Goal: Task Accomplishment & Management: Complete application form

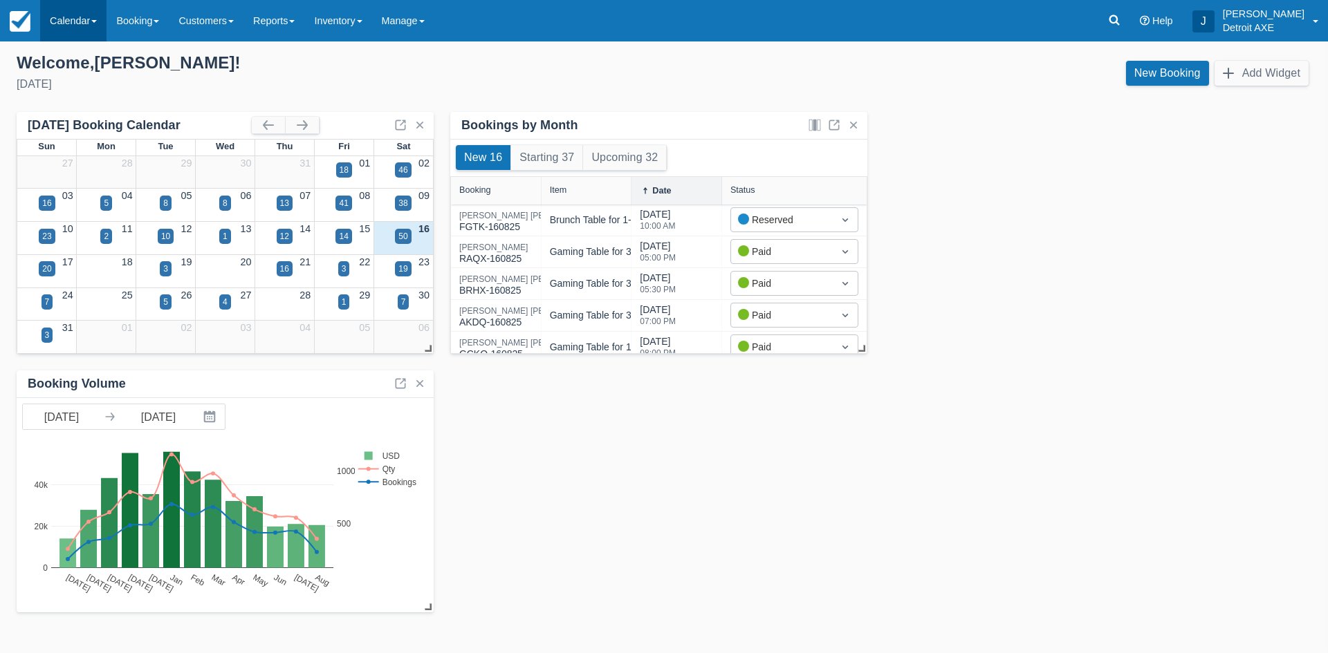
click at [74, 20] on link "Calendar" at bounding box center [73, 20] width 66 height 41
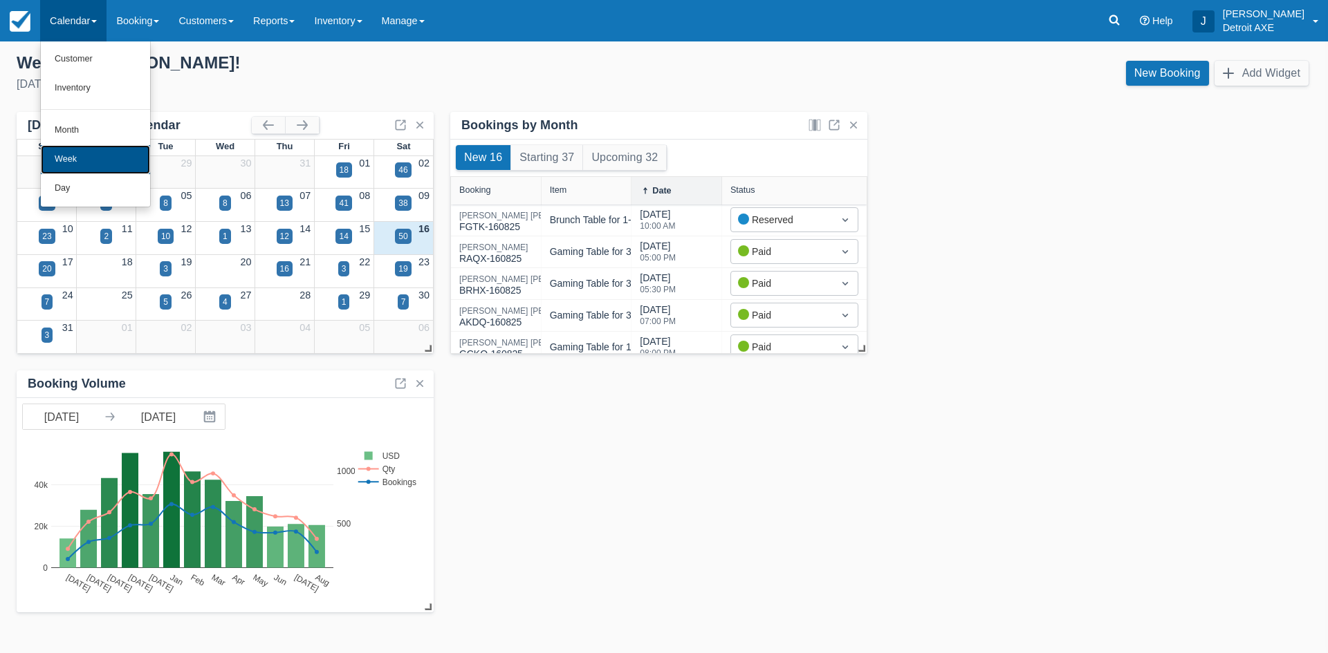
click at [83, 154] on link "Week" at bounding box center [95, 159] width 109 height 29
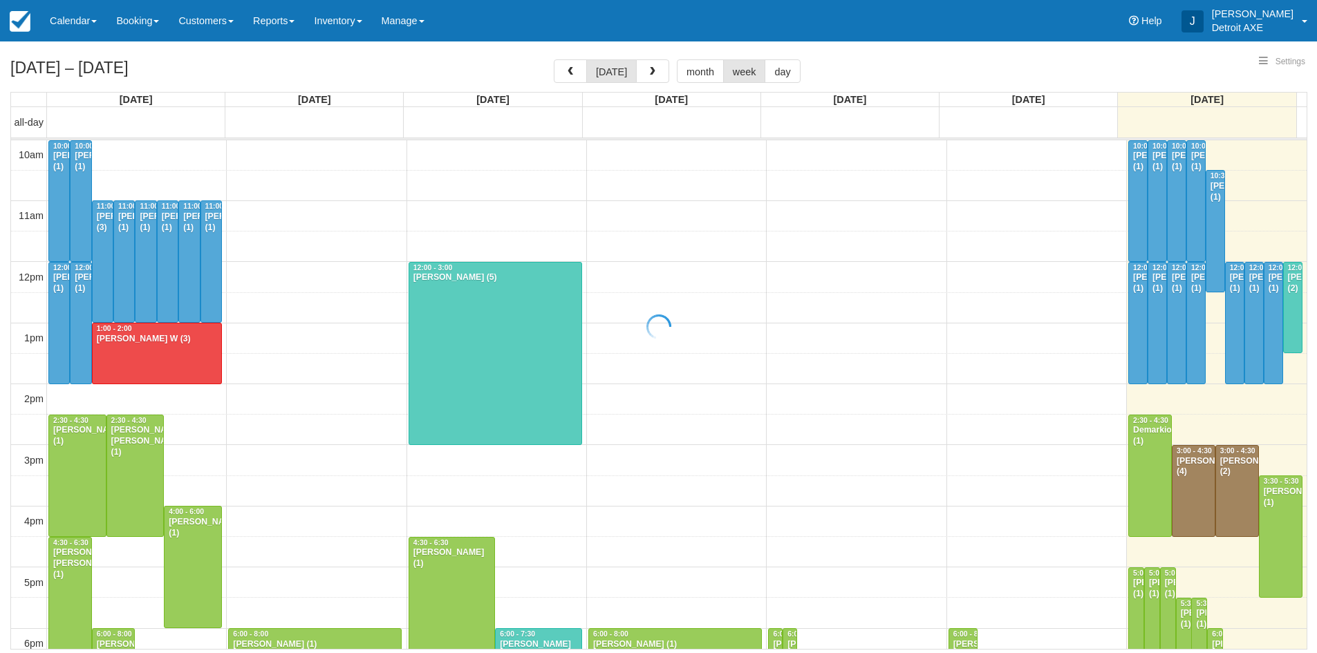
select select
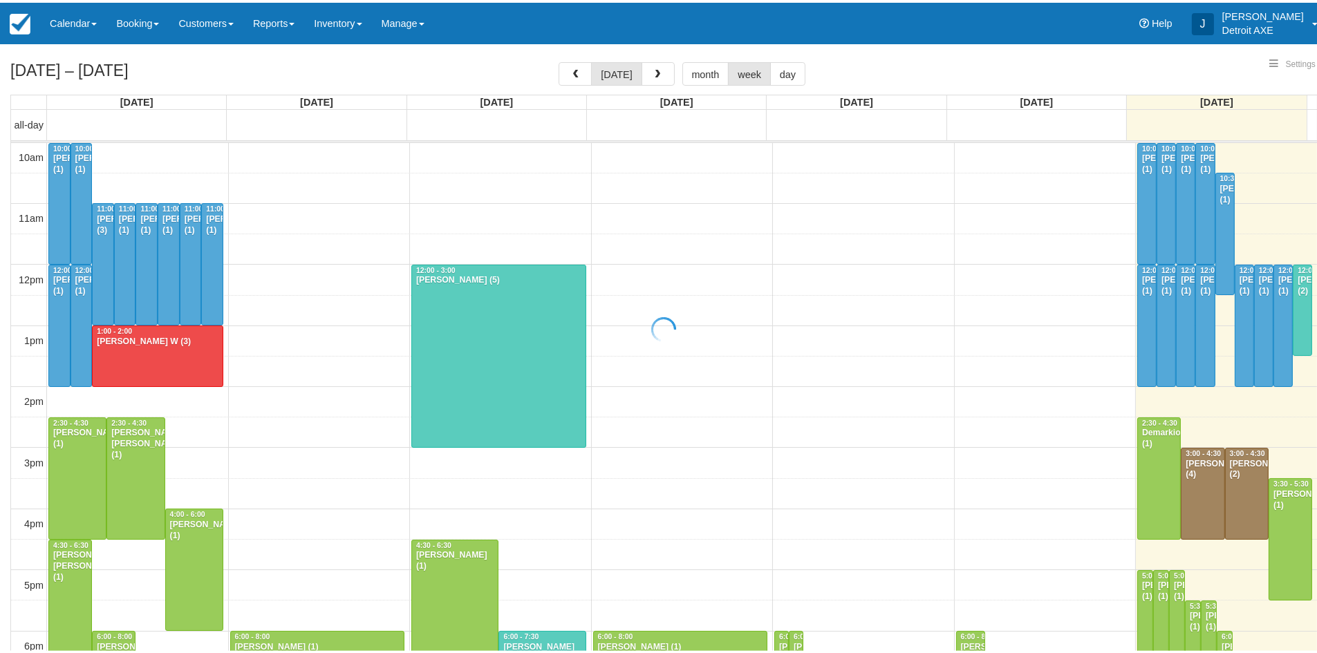
scroll to position [186, 0]
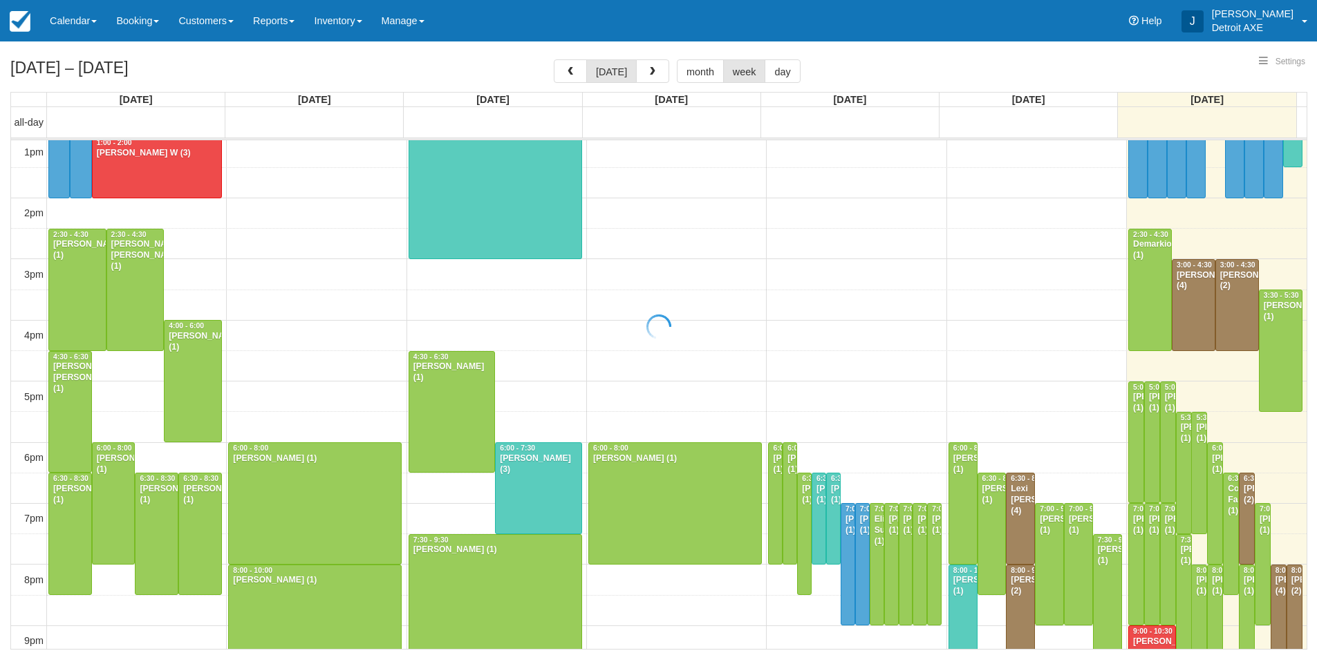
select select
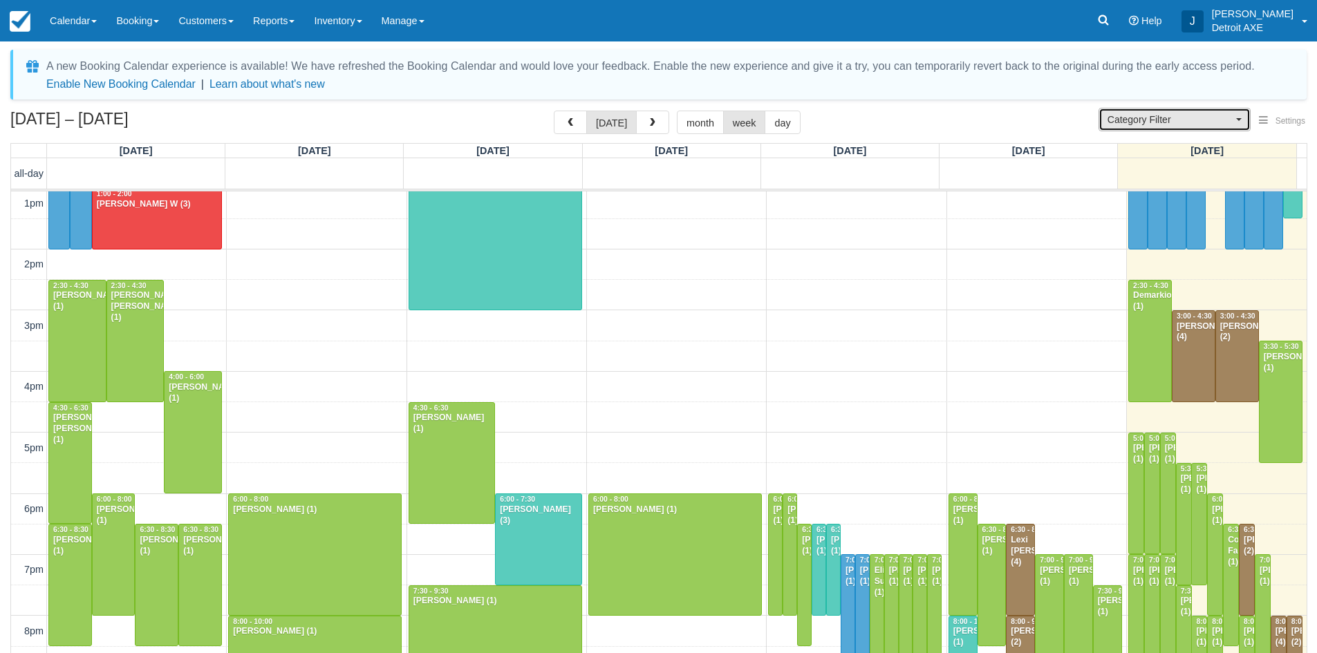
click at [1189, 120] on span "Category Filter" at bounding box center [1170, 120] width 125 height 14
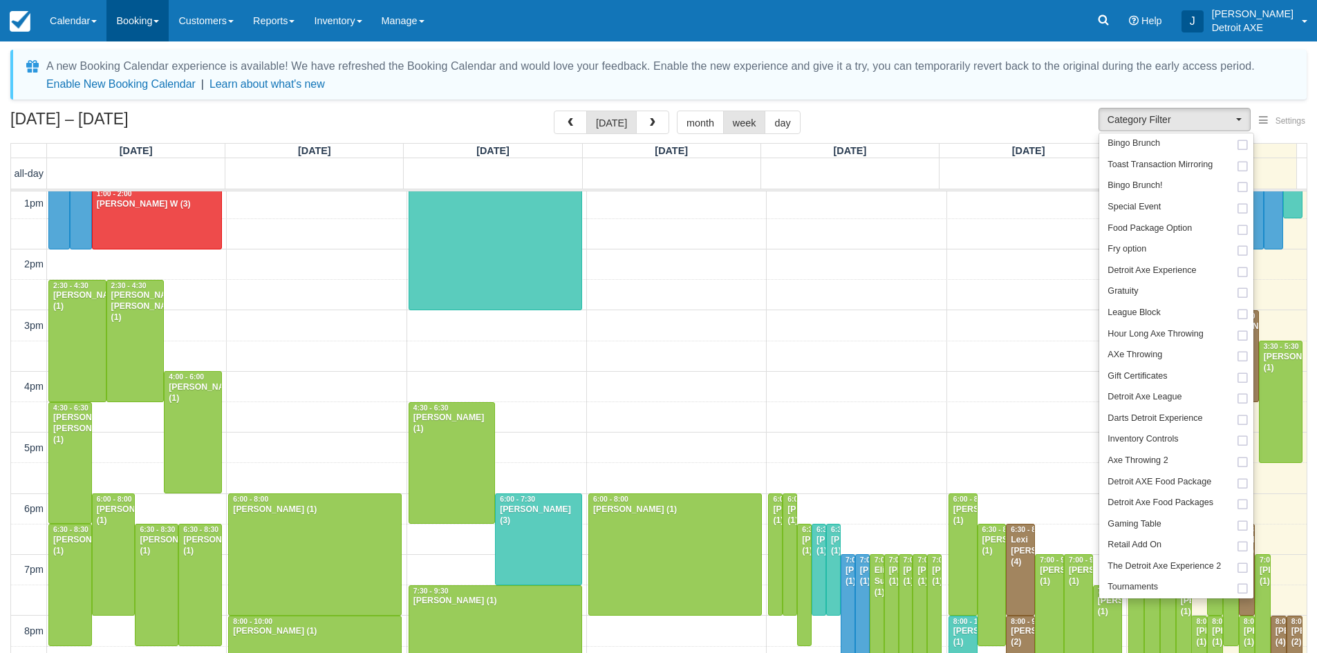
click at [143, 12] on link "Booking" at bounding box center [137, 20] width 62 height 41
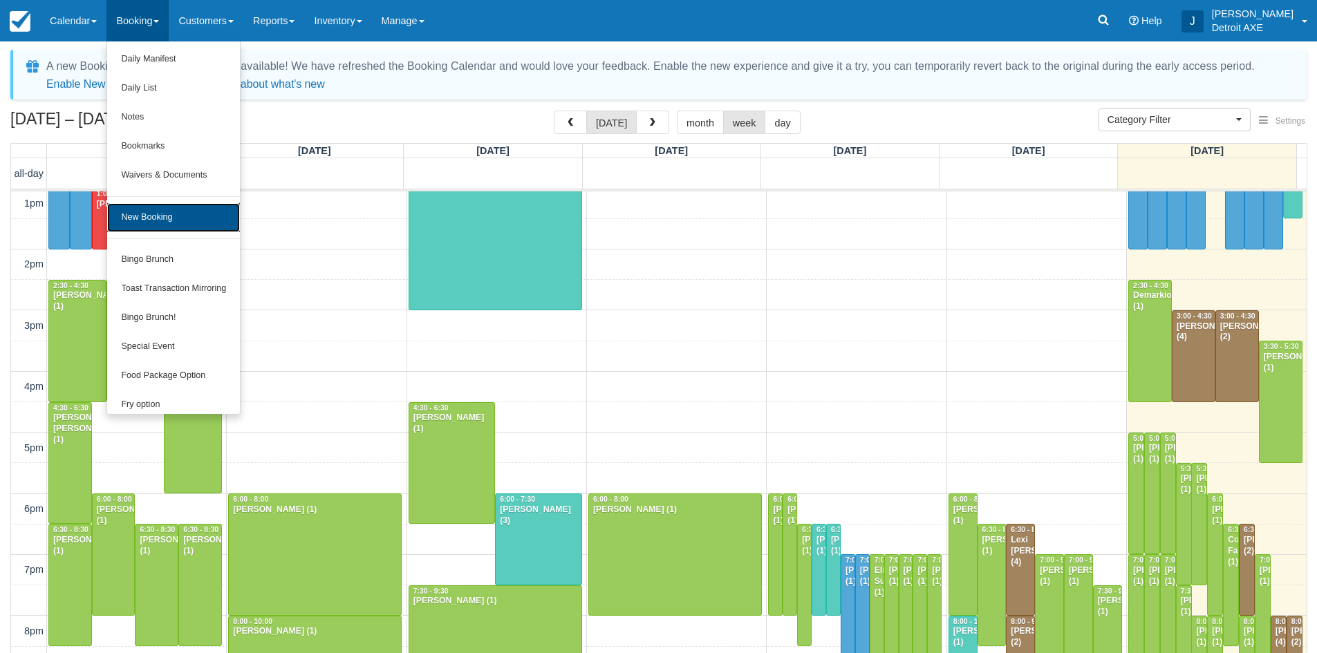
click at [185, 225] on link "New Booking" at bounding box center [173, 217] width 133 height 29
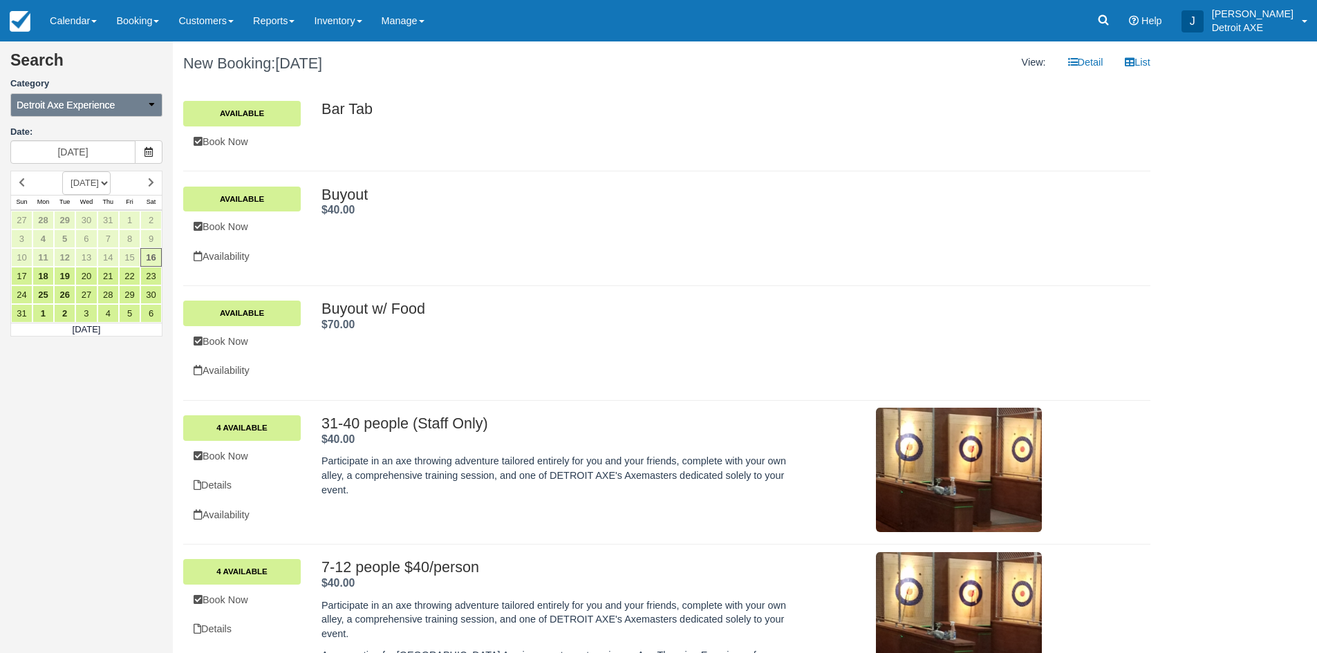
drag, startPoint x: 55, startPoint y: 118, endPoint x: 58, endPoint y: 110, distance: 8.7
click at [57, 116] on div "Detroit Axe Experience All Bingo Brunch Toast Transaction Mirroring Special Eve…" at bounding box center [86, 105] width 152 height 28
click at [58, 110] on span "Detroit Axe Experience" at bounding box center [66, 105] width 98 height 14
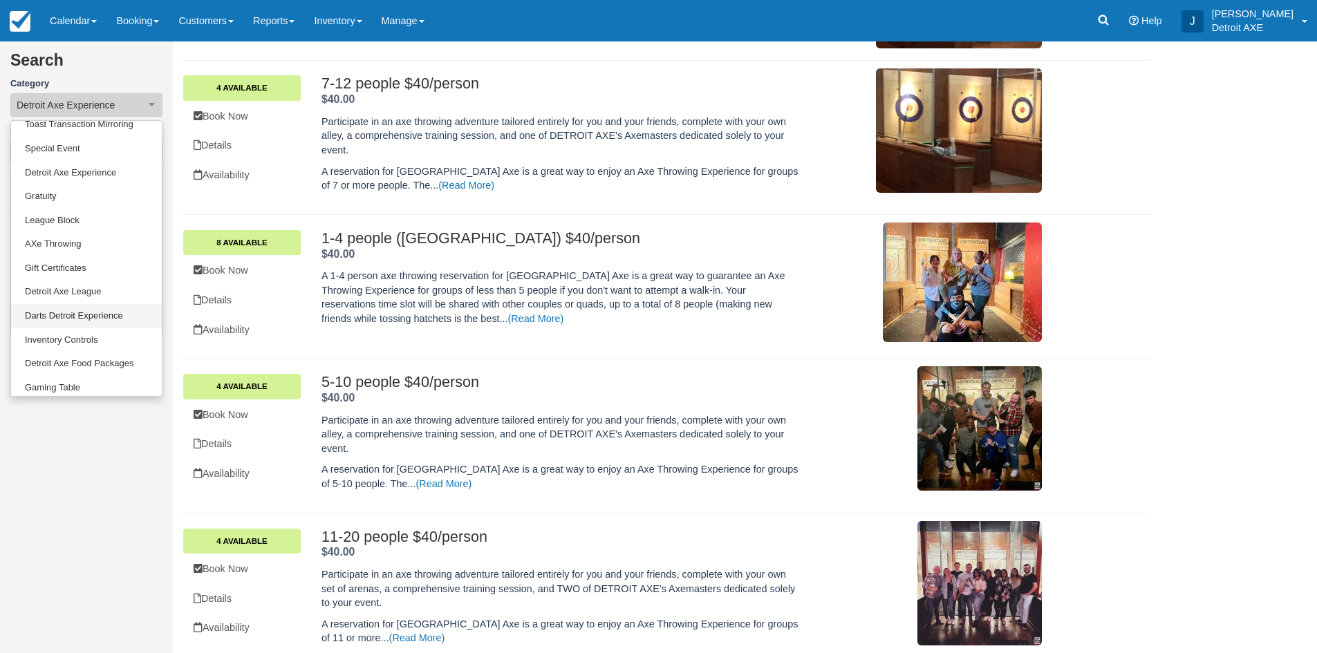
scroll to position [114, 0]
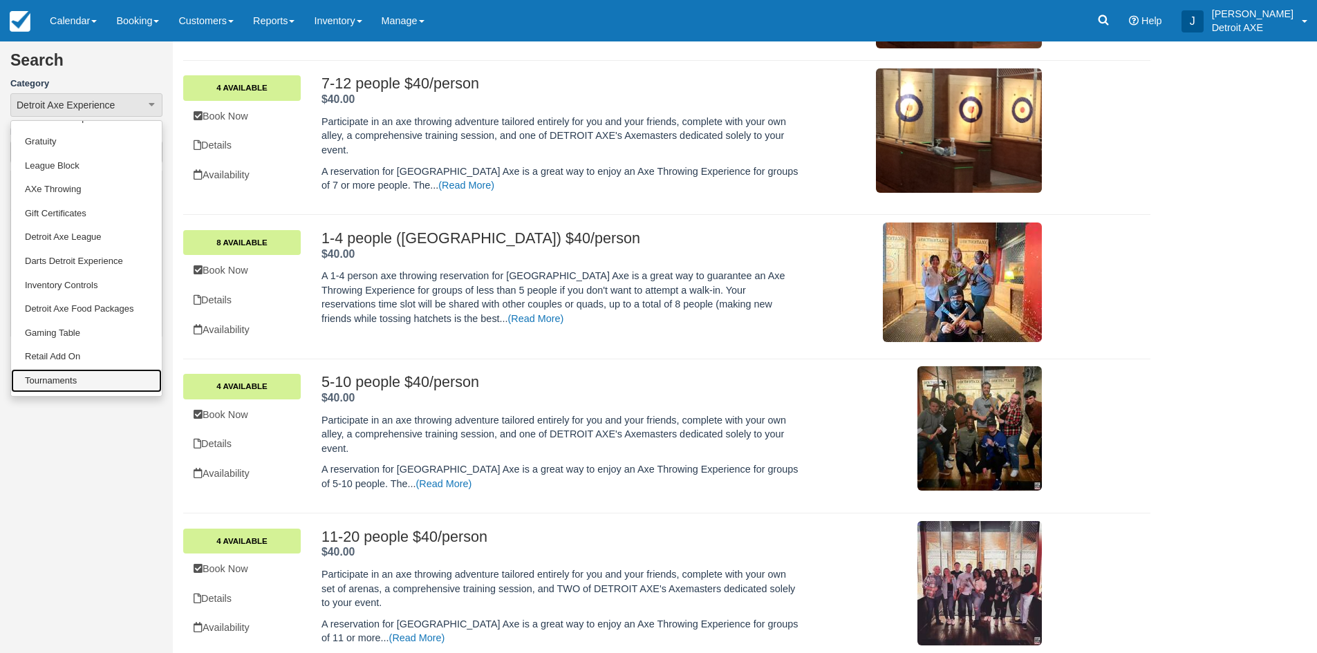
click at [61, 383] on link "Tournaments" at bounding box center [86, 381] width 151 height 24
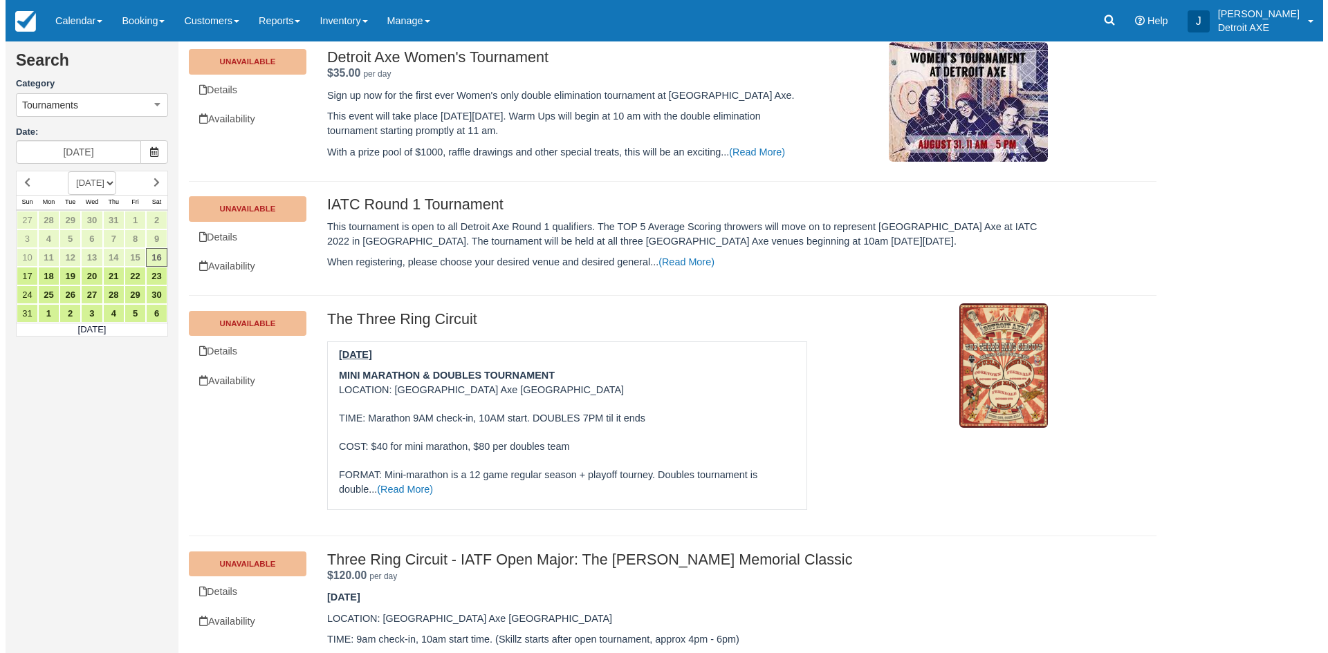
scroll to position [415, 0]
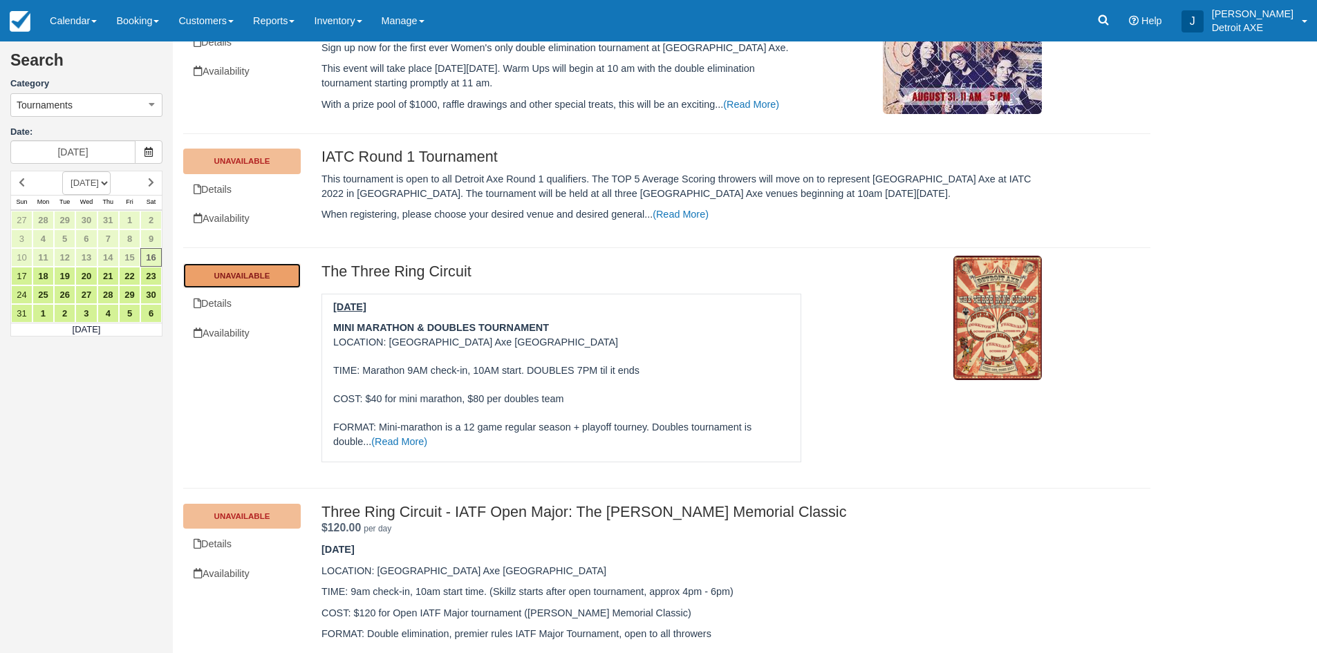
click at [223, 273] on link "Unavailable" at bounding box center [242, 275] width 118 height 25
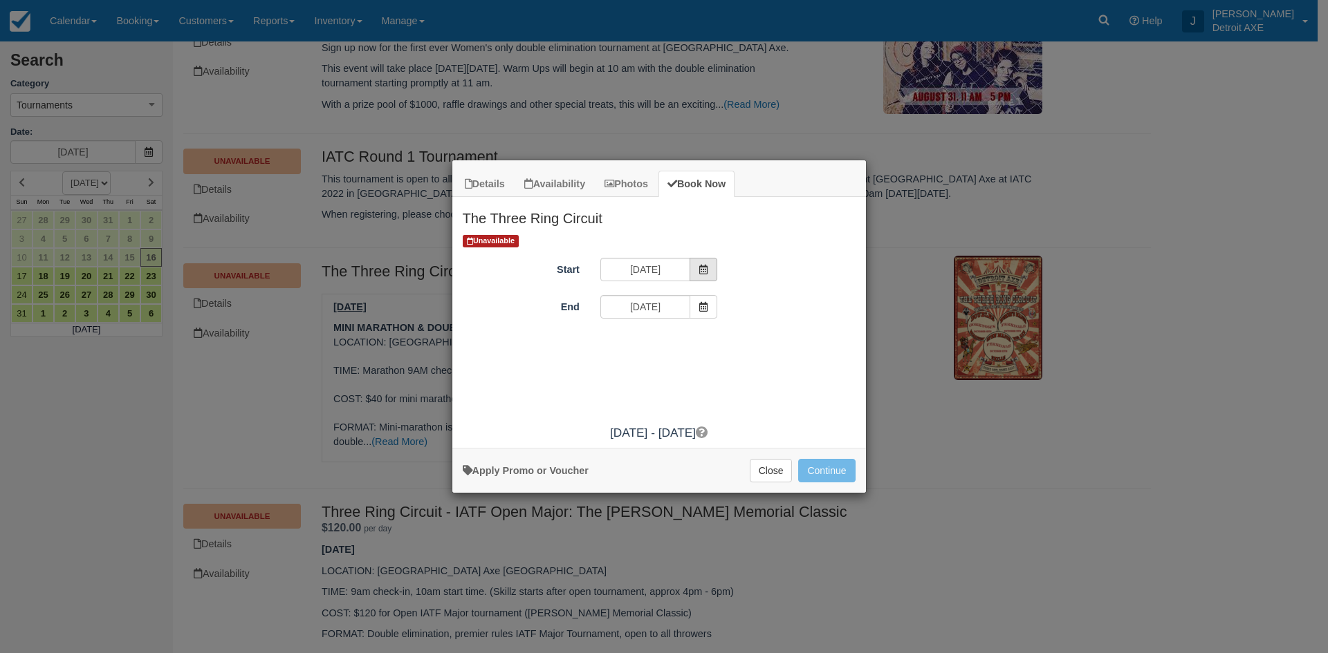
click at [695, 273] on span "Item Modal" at bounding box center [703, 270] width 28 height 24
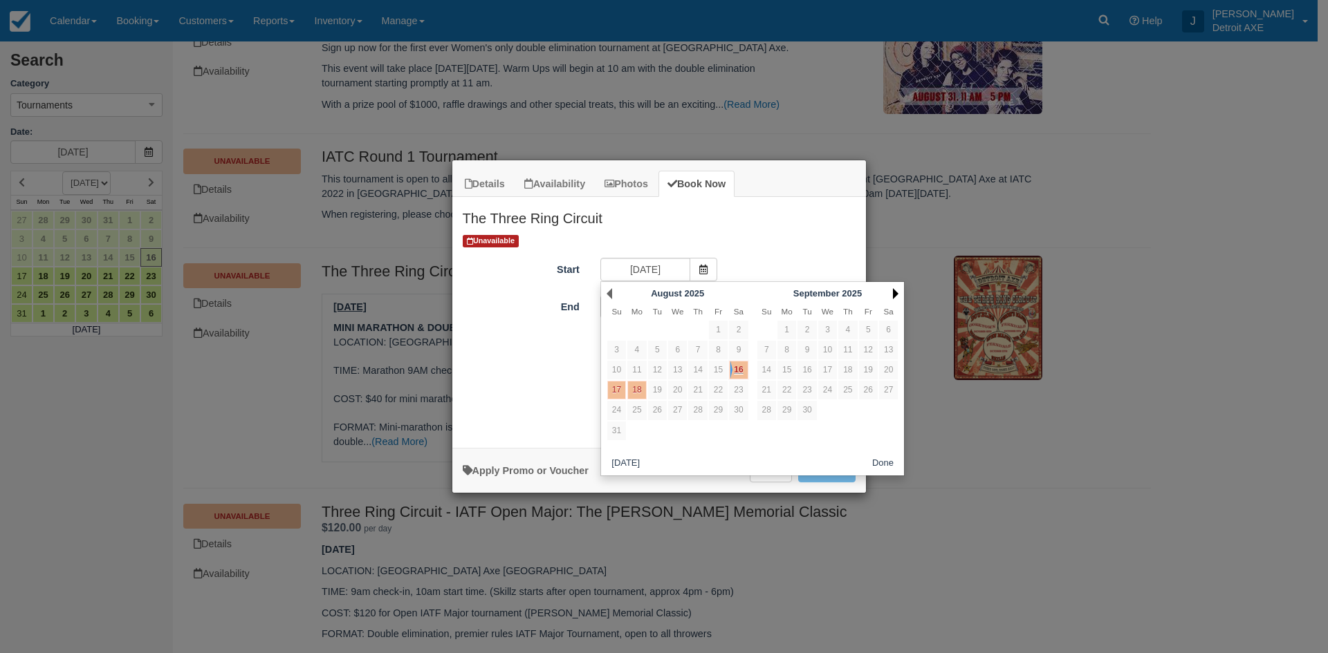
click at [894, 291] on link "Next" at bounding box center [896, 293] width 6 height 11
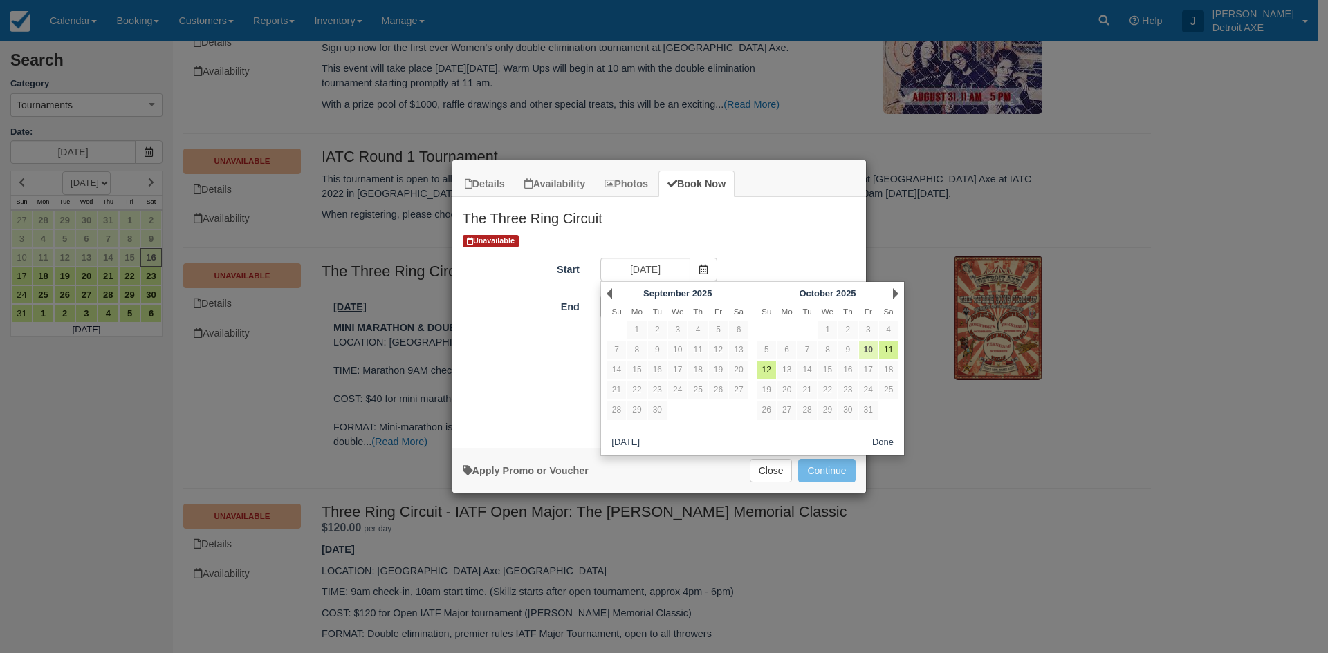
click at [868, 354] on link "10" at bounding box center [868, 350] width 19 height 19
type input "[DATE]"
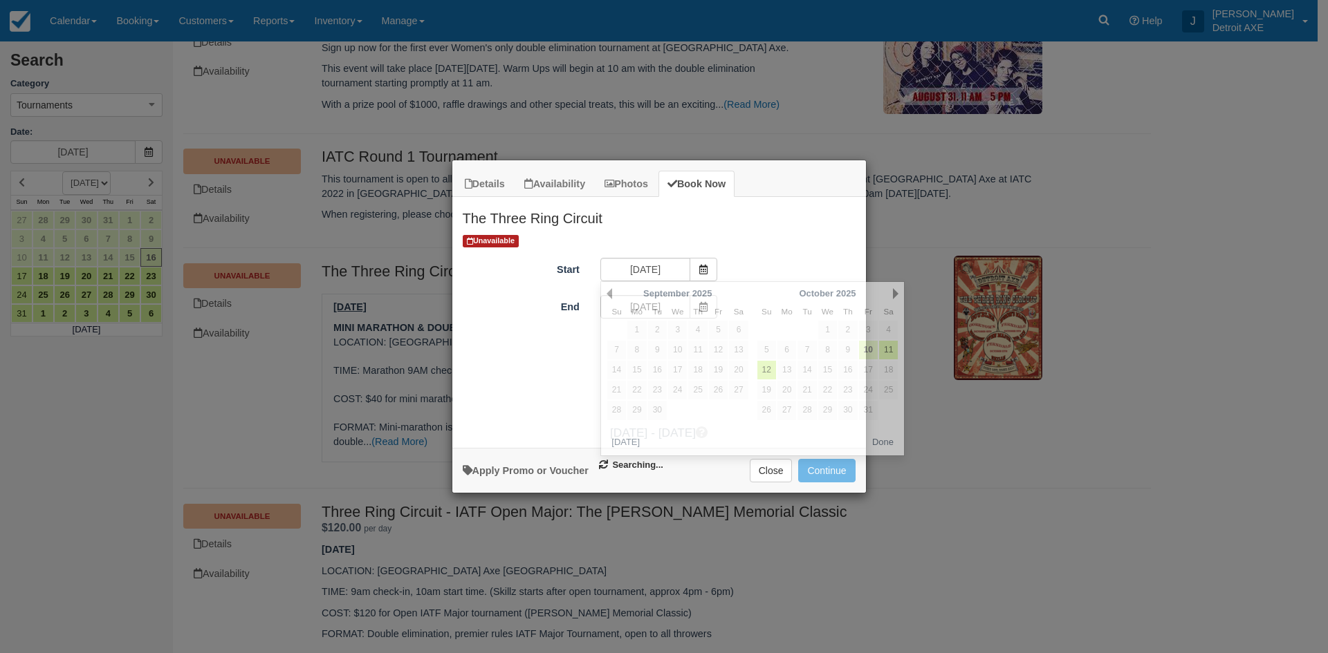
type input "[DATE]"
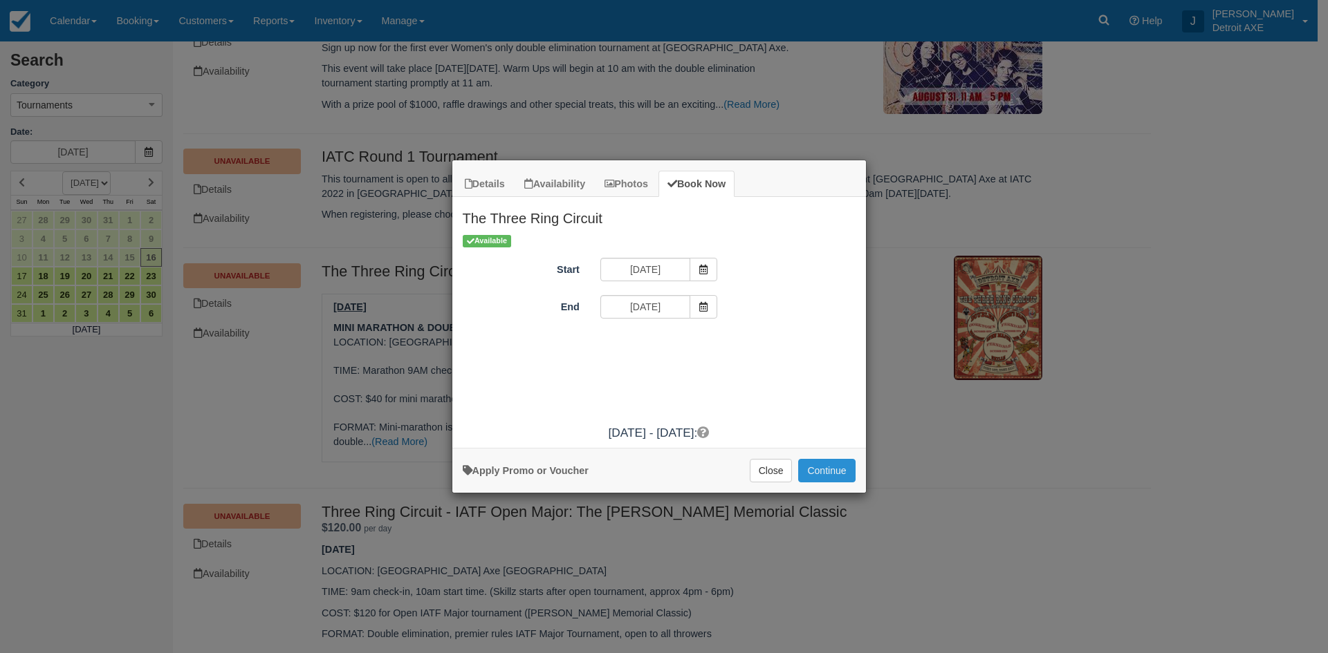
click at [837, 472] on button "Continue" at bounding box center [826, 471] width 57 height 24
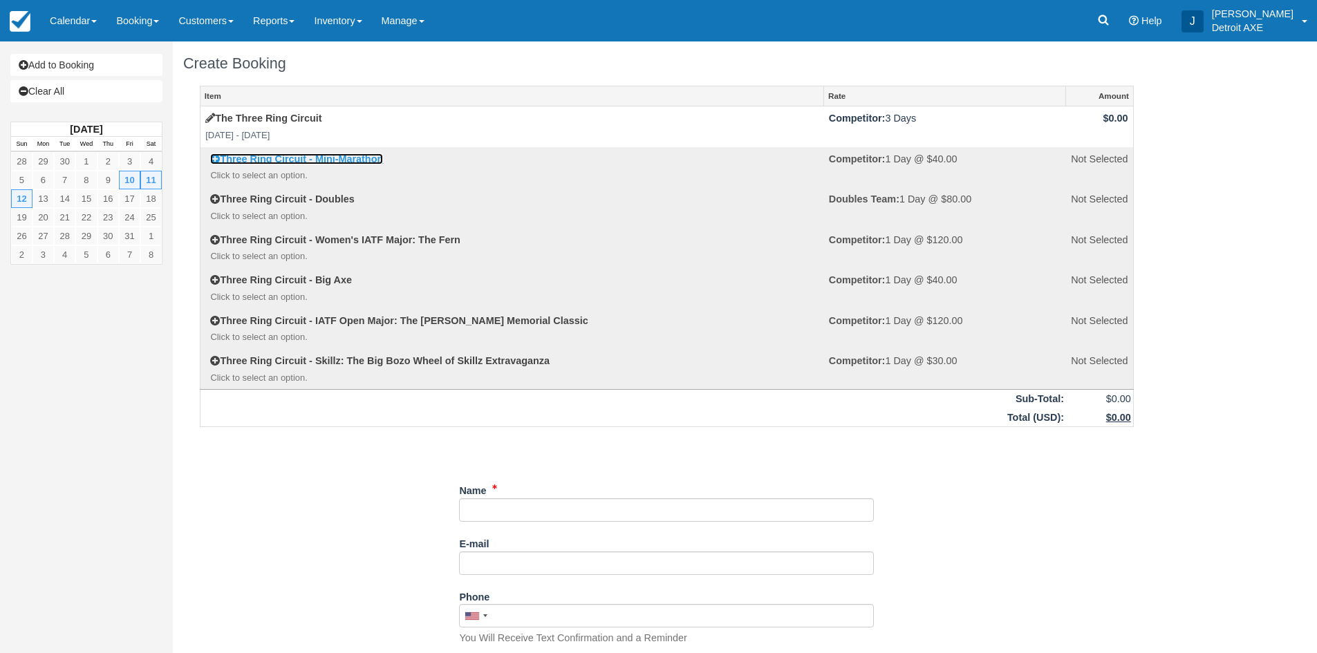
click at [212, 157] on icon at bounding box center [215, 159] width 10 height 10
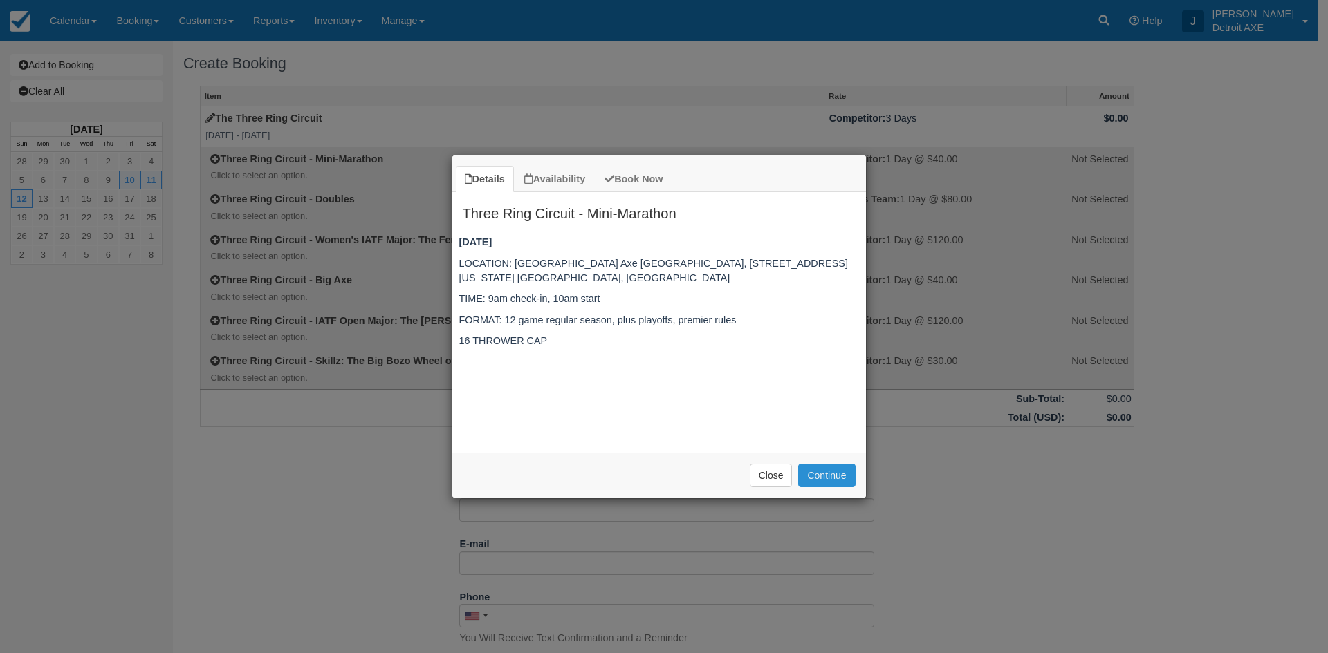
click at [826, 478] on button "Continue" at bounding box center [826, 476] width 57 height 24
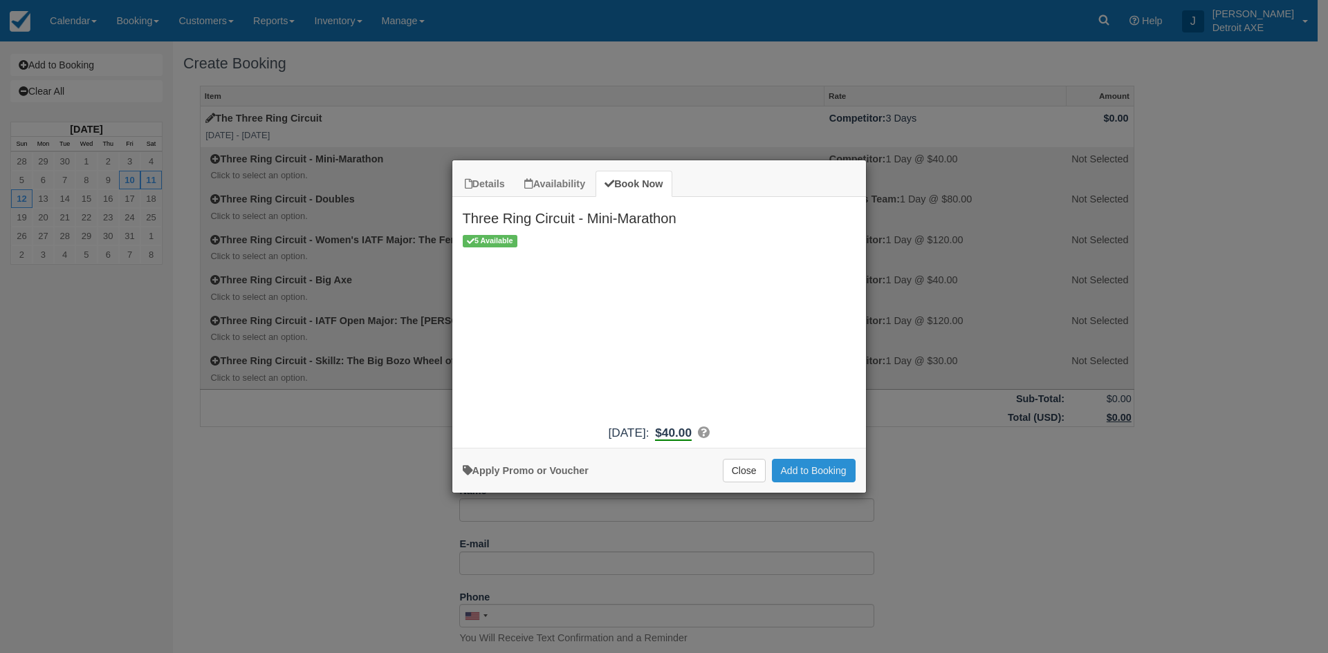
click at [813, 473] on button "Add to Booking" at bounding box center [814, 471] width 84 height 24
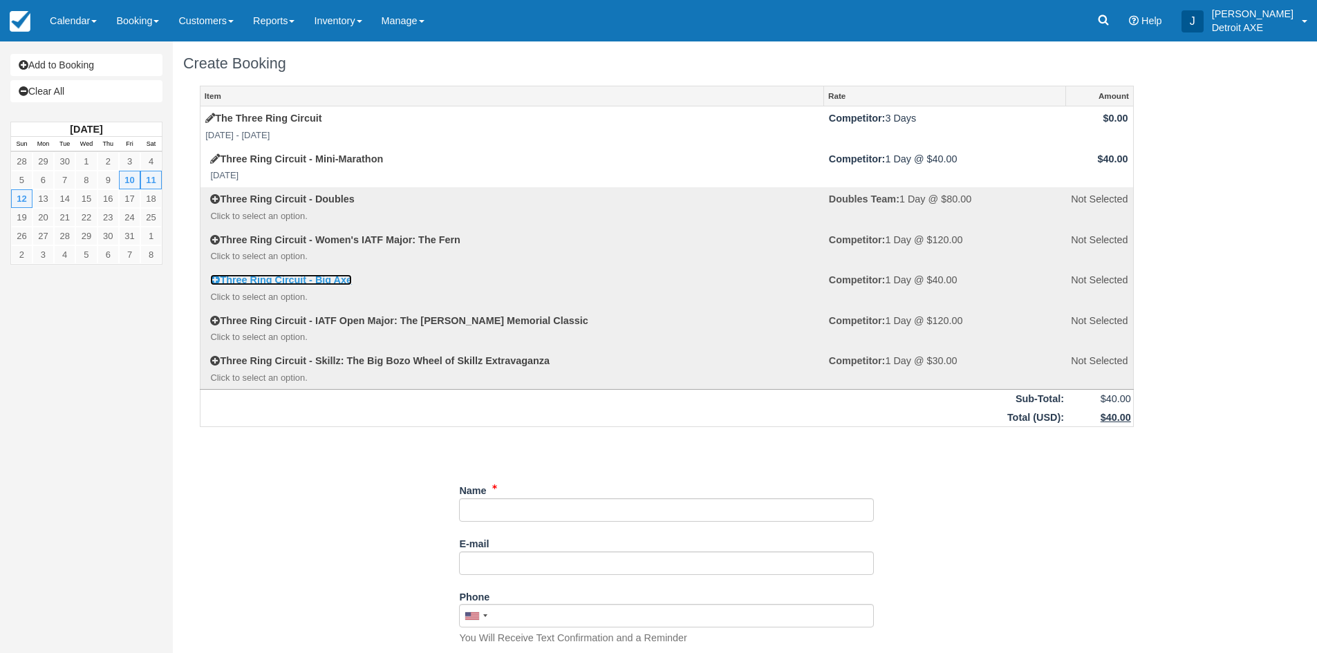
click at [216, 281] on icon at bounding box center [215, 280] width 10 height 10
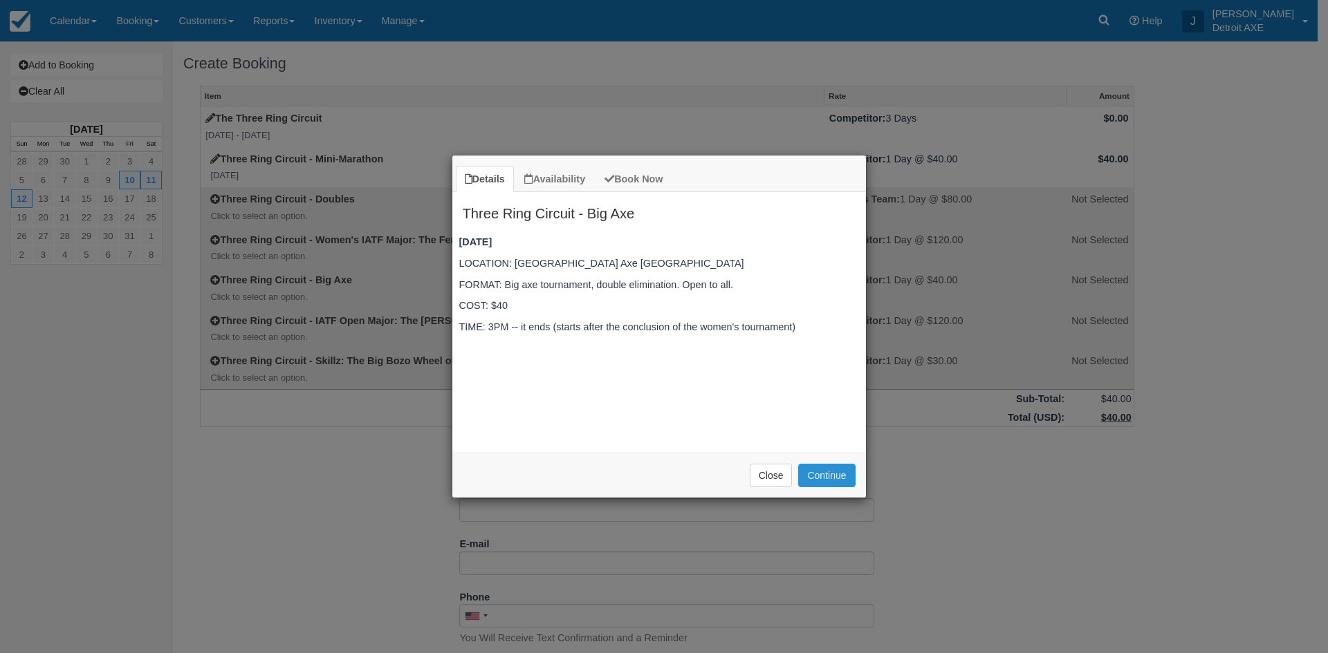
click at [840, 482] on button "Continue" at bounding box center [826, 476] width 57 height 24
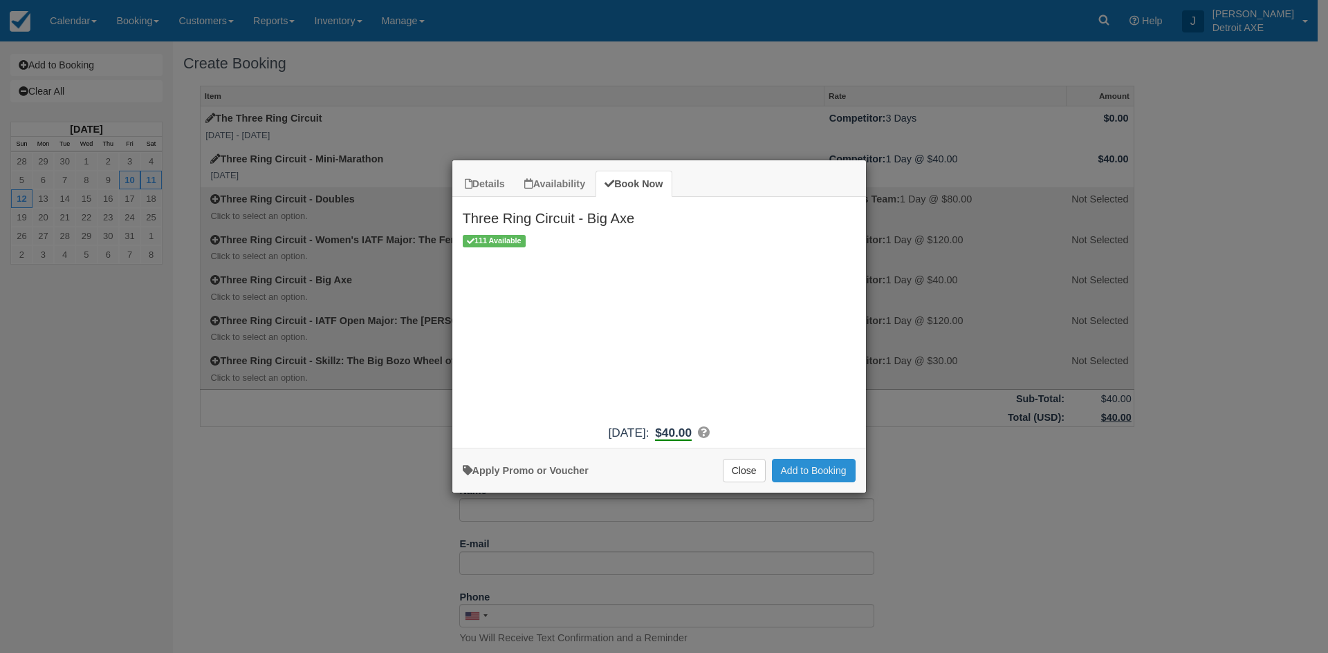
click at [830, 472] on button "Add to Booking" at bounding box center [814, 471] width 84 height 24
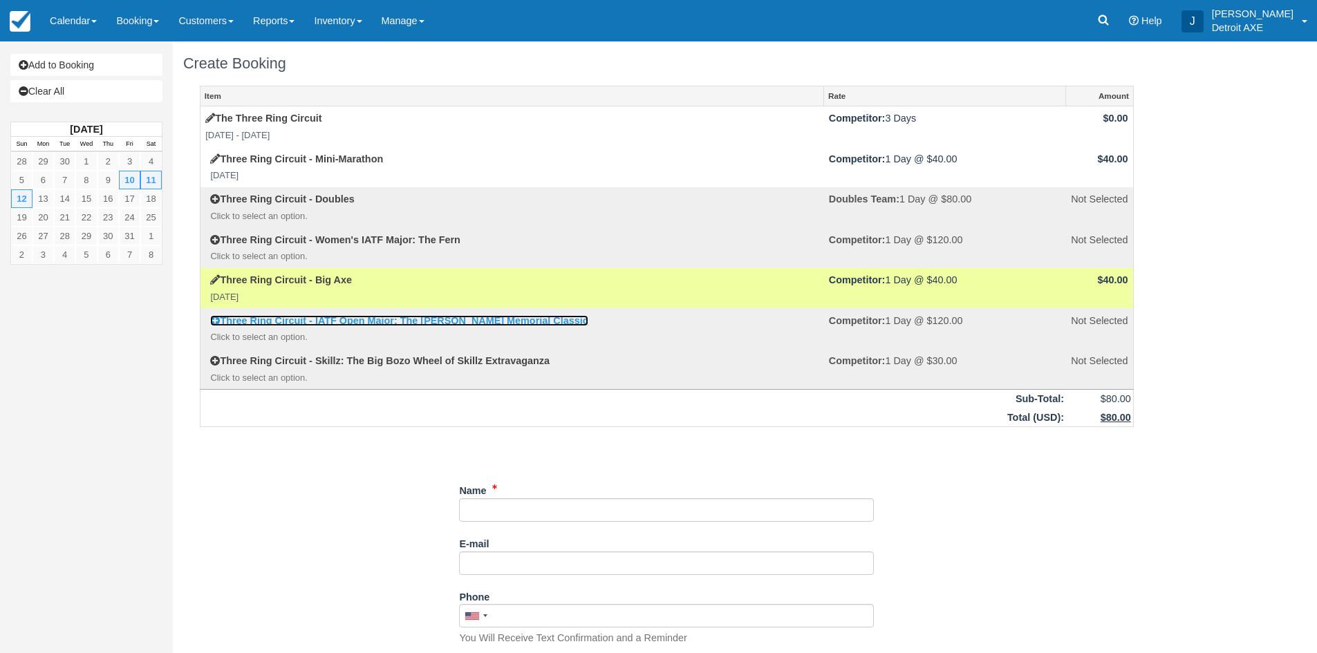
click at [213, 319] on icon at bounding box center [215, 321] width 10 height 10
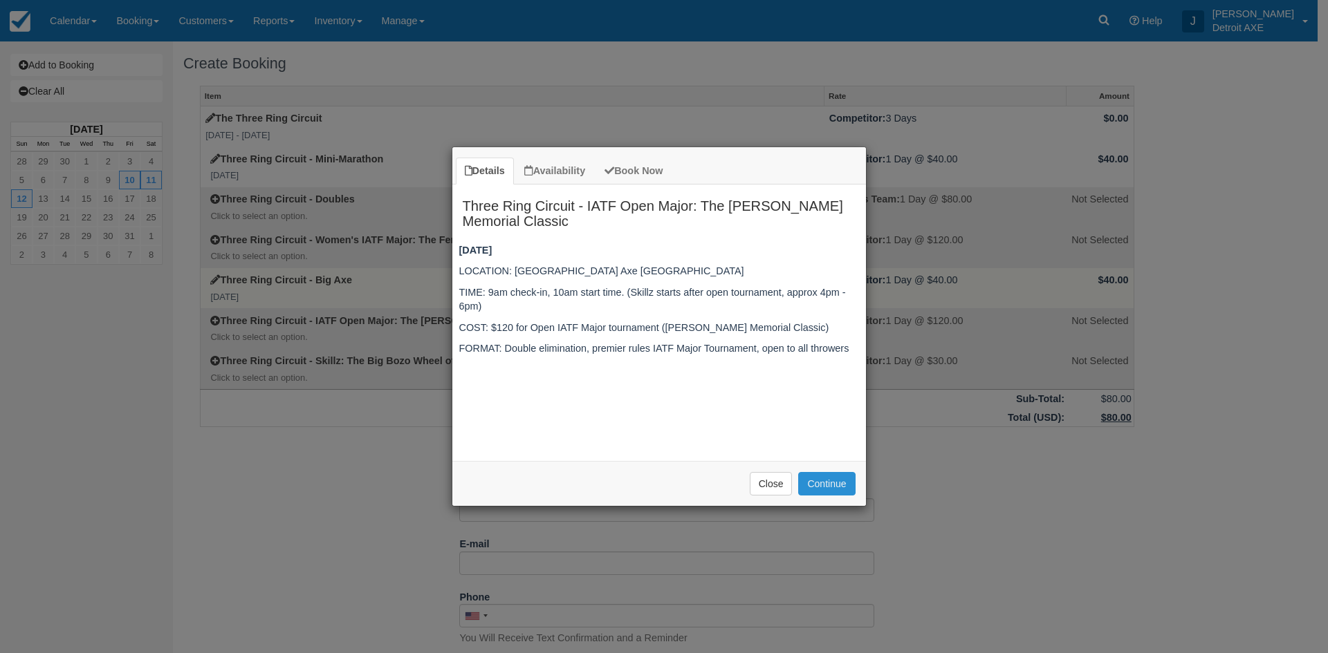
click at [826, 479] on button "Continue" at bounding box center [826, 484] width 57 height 24
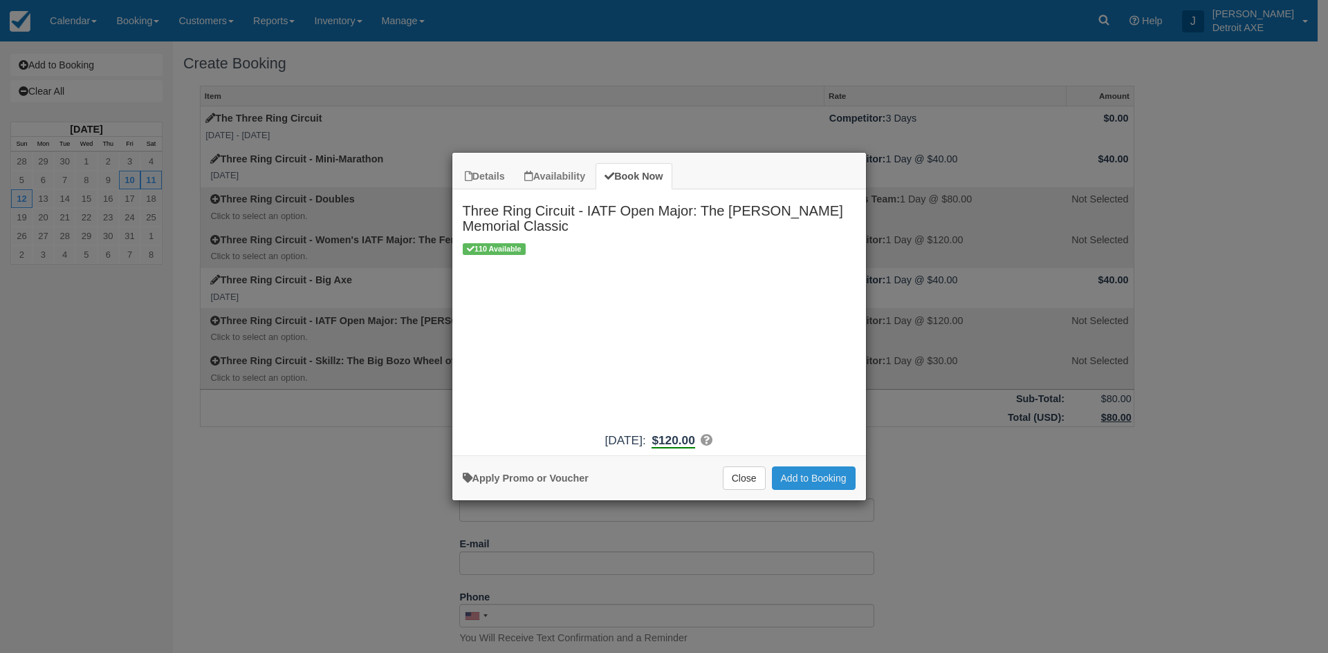
click at [831, 475] on button "Add to Booking" at bounding box center [814, 479] width 84 height 24
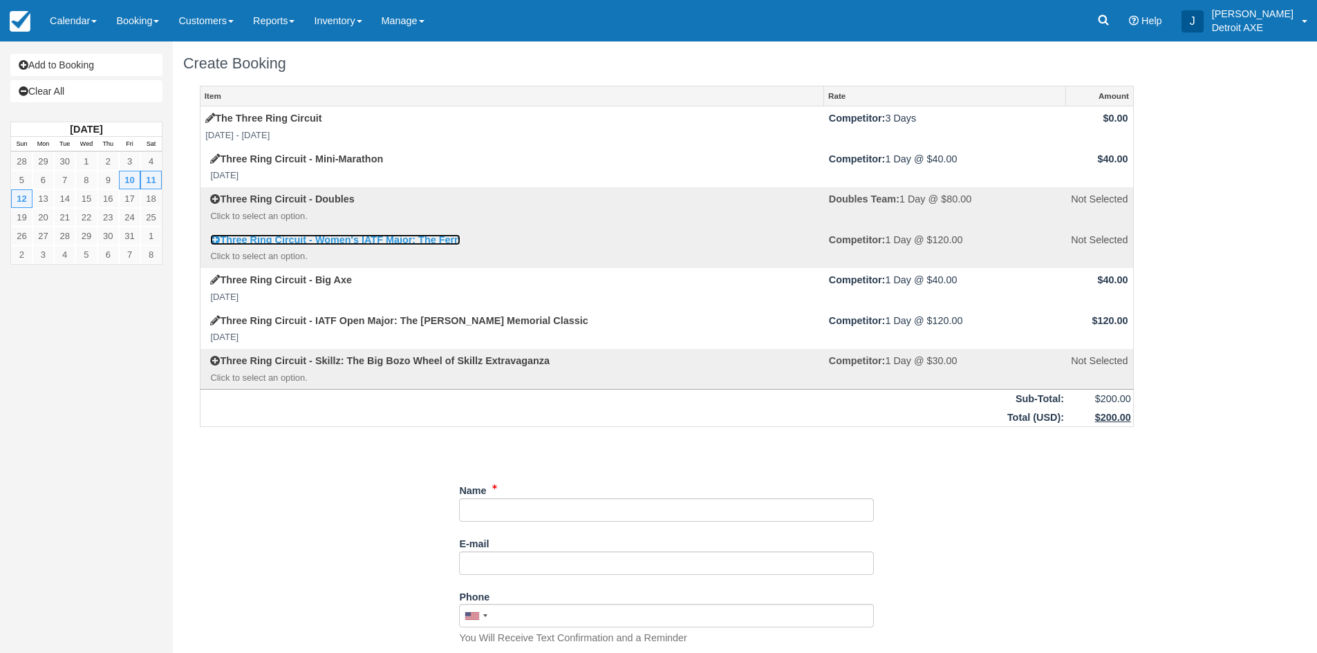
click at [268, 235] on link "Three Ring Circuit - Women's IATF Major: The Fern" at bounding box center [335, 239] width 250 height 11
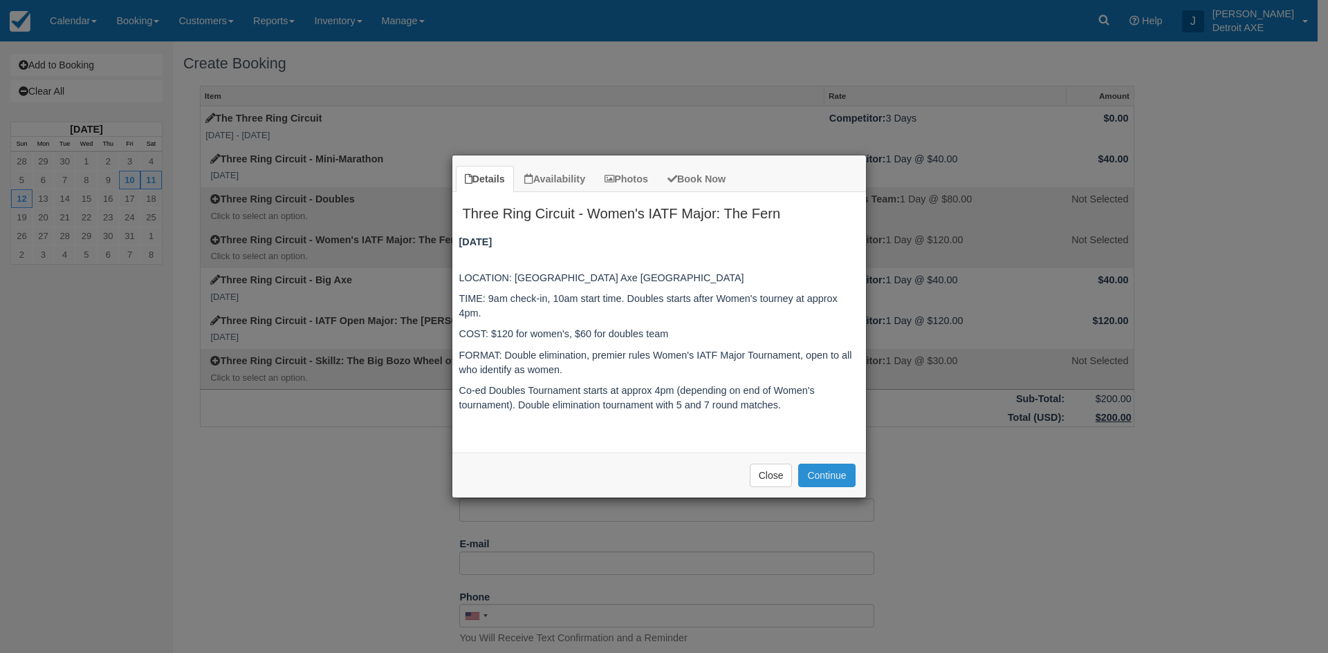
click at [839, 473] on button "Continue" at bounding box center [826, 476] width 57 height 24
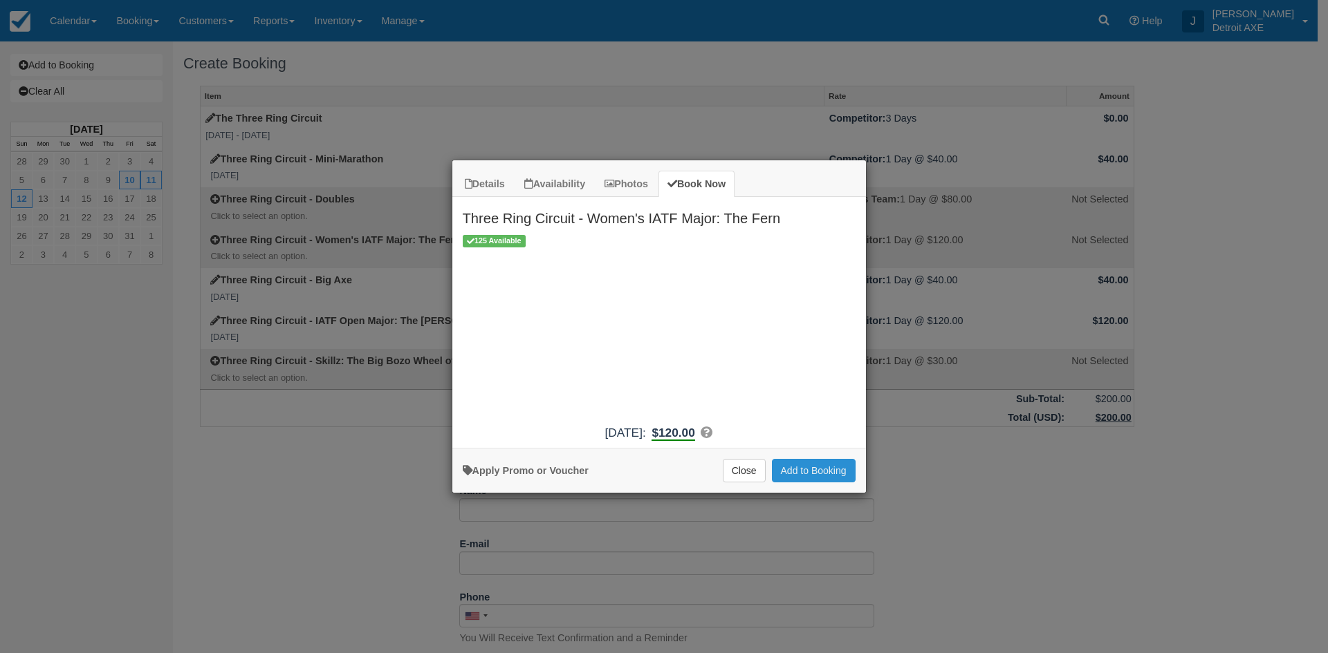
click at [835, 475] on button "Add to Booking" at bounding box center [814, 471] width 84 height 24
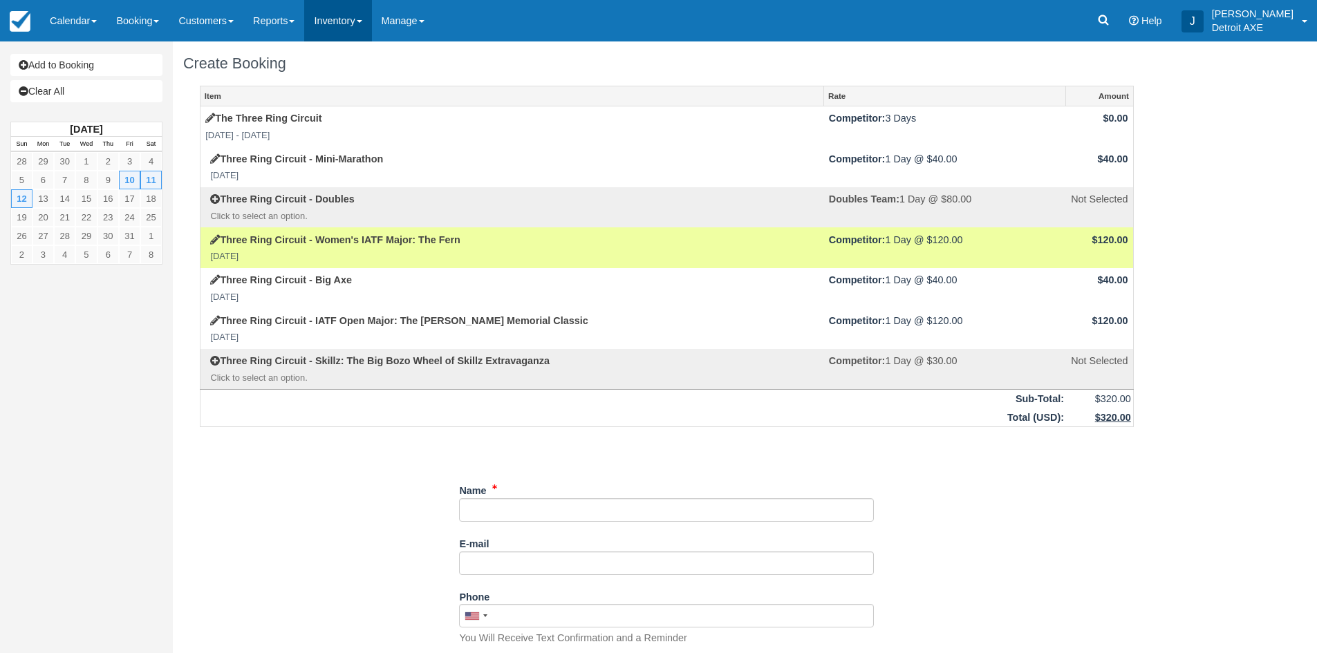
click at [342, 10] on link "Inventory" at bounding box center [337, 20] width 67 height 41
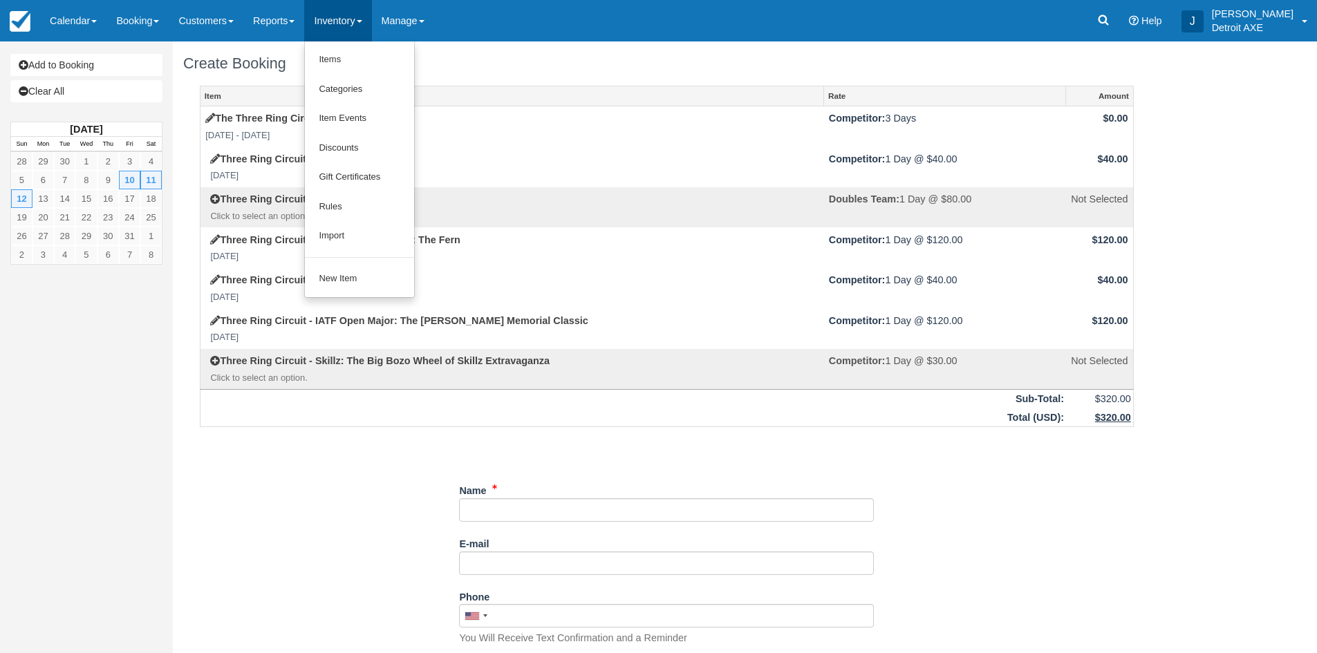
click at [289, 524] on div "Item Rate Amount The Three Ring Circuit Fri Oct 10 2025 - Sun Oct 12 2025 Compe…" at bounding box center [666, 620] width 967 height 1069
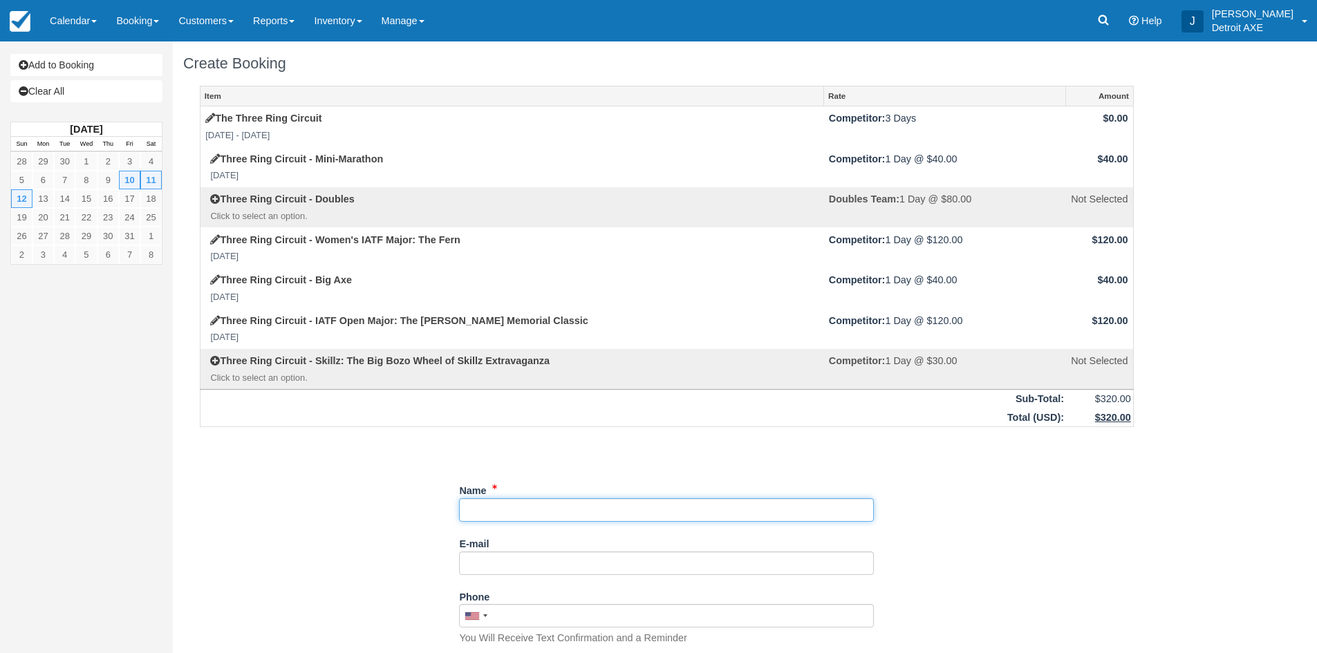
click at [487, 516] on input "Name" at bounding box center [666, 511] width 415 height 24
type input "p"
click at [516, 528] on link "Patricia Graham (ms.patriciagraham@gmail.com)" at bounding box center [666, 530] width 413 height 17
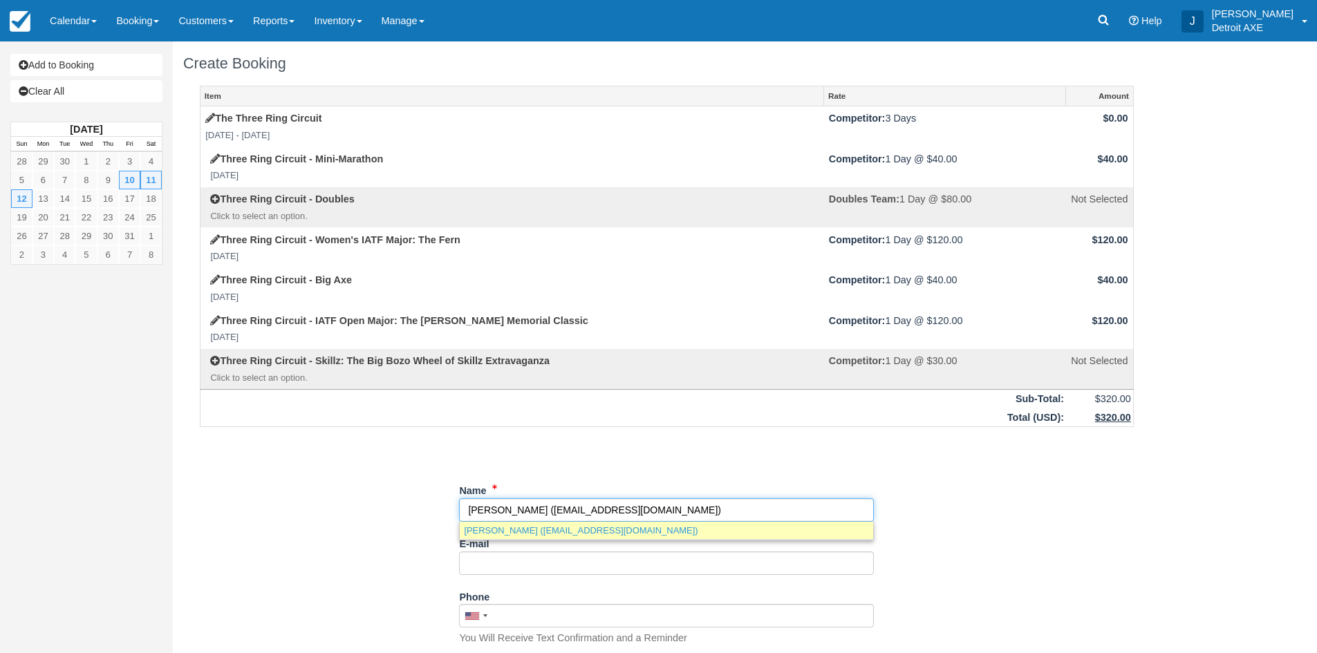
type input "Patricia Graham"
type input "ms.patriciagraham@gmail.com"
type input "+14165181195"
type input "2 Spy Appleway"
type input "Toronto"
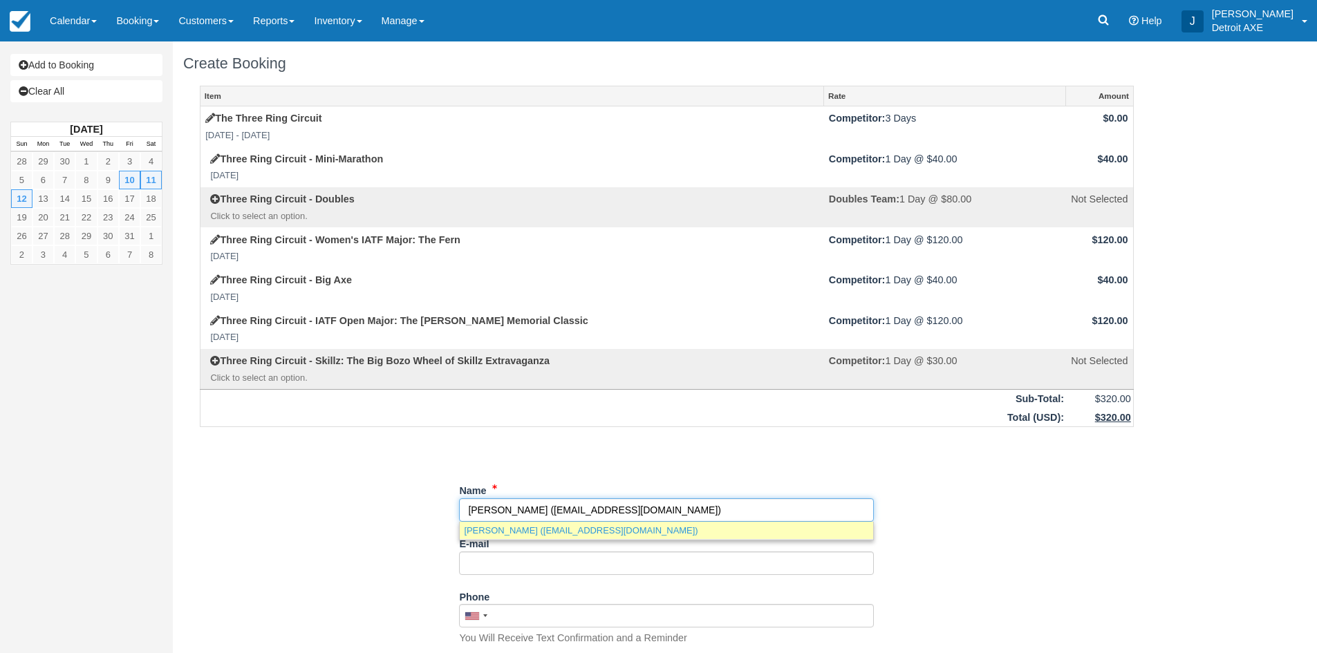
select select
select select "CA"
type input "M3A3N7"
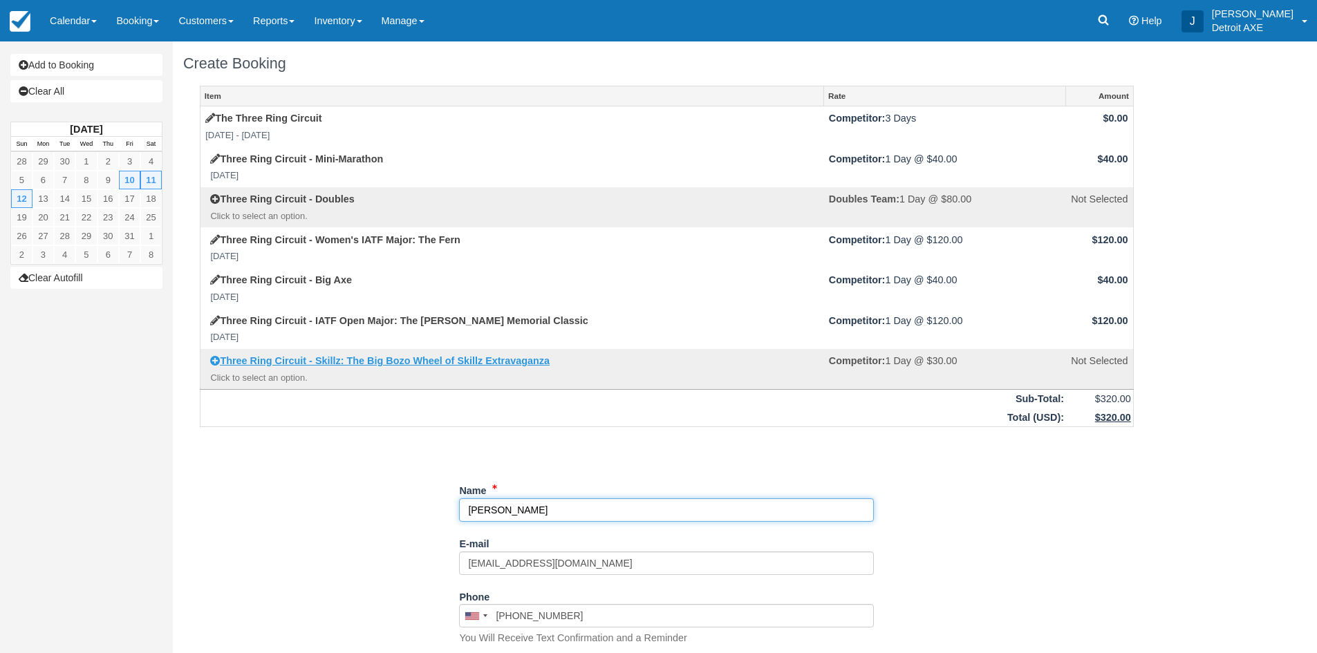
select select "ON"
type input "Patricia Graham"
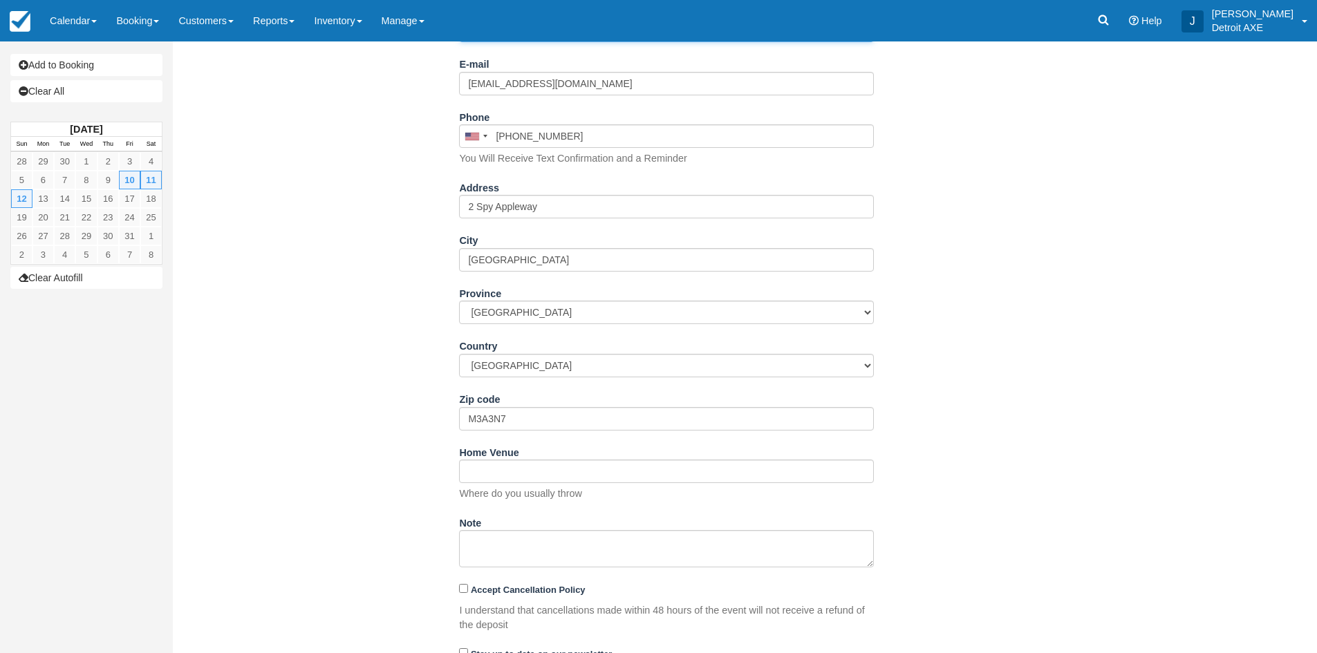
scroll to position [535, 0]
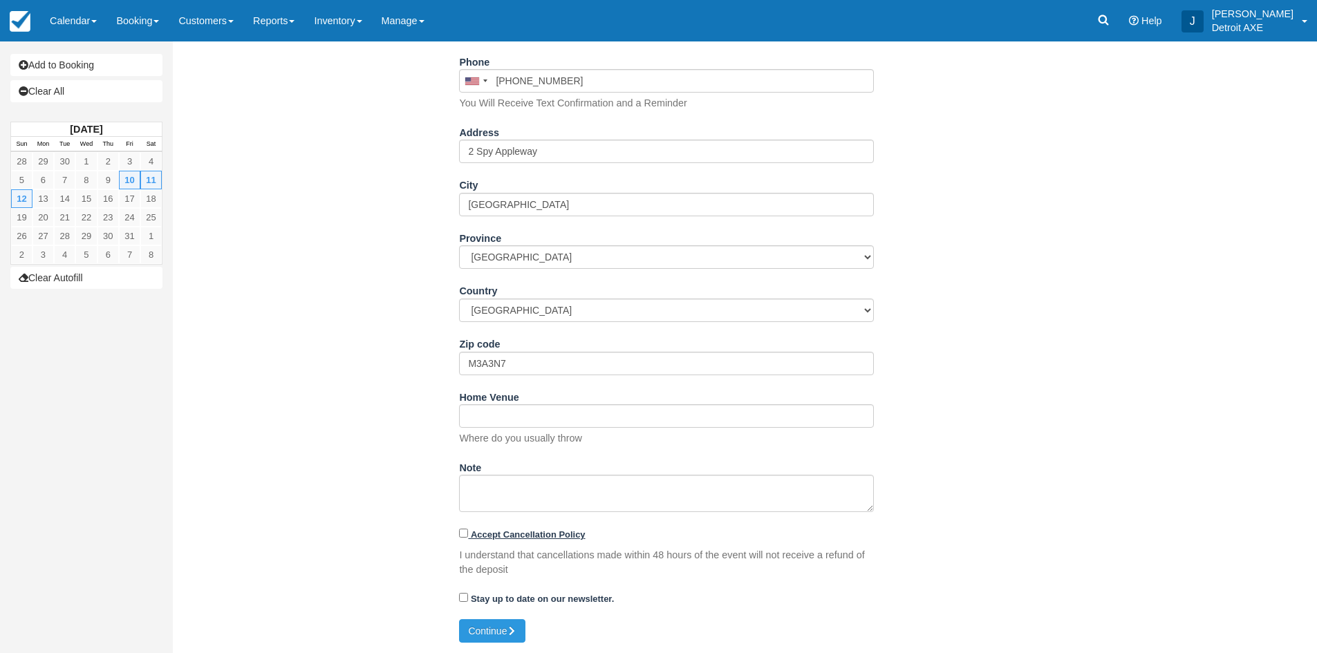
click at [510, 532] on strong "Accept Cancellation Policy" at bounding box center [528, 535] width 115 height 10
click at [468, 532] on input "Accept Cancellation Policy" at bounding box center [463, 533] width 9 height 9
checkbox input "true"
click at [521, 599] on strong "Stay up to date on our newsletter." at bounding box center [542, 599] width 143 height 10
click at [468, 599] on input "Stay up to date on our newsletter." at bounding box center [463, 597] width 9 height 9
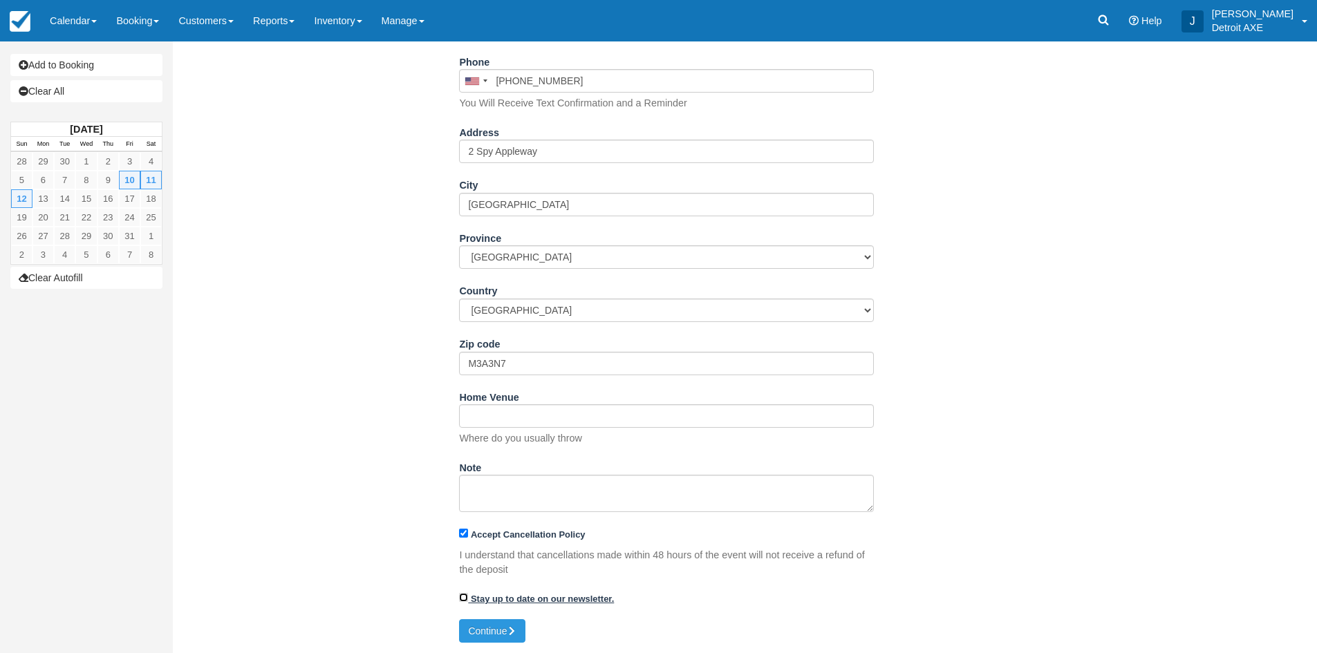
checkbox input "true"
click at [496, 623] on button "Continue" at bounding box center [492, 632] width 66 height 24
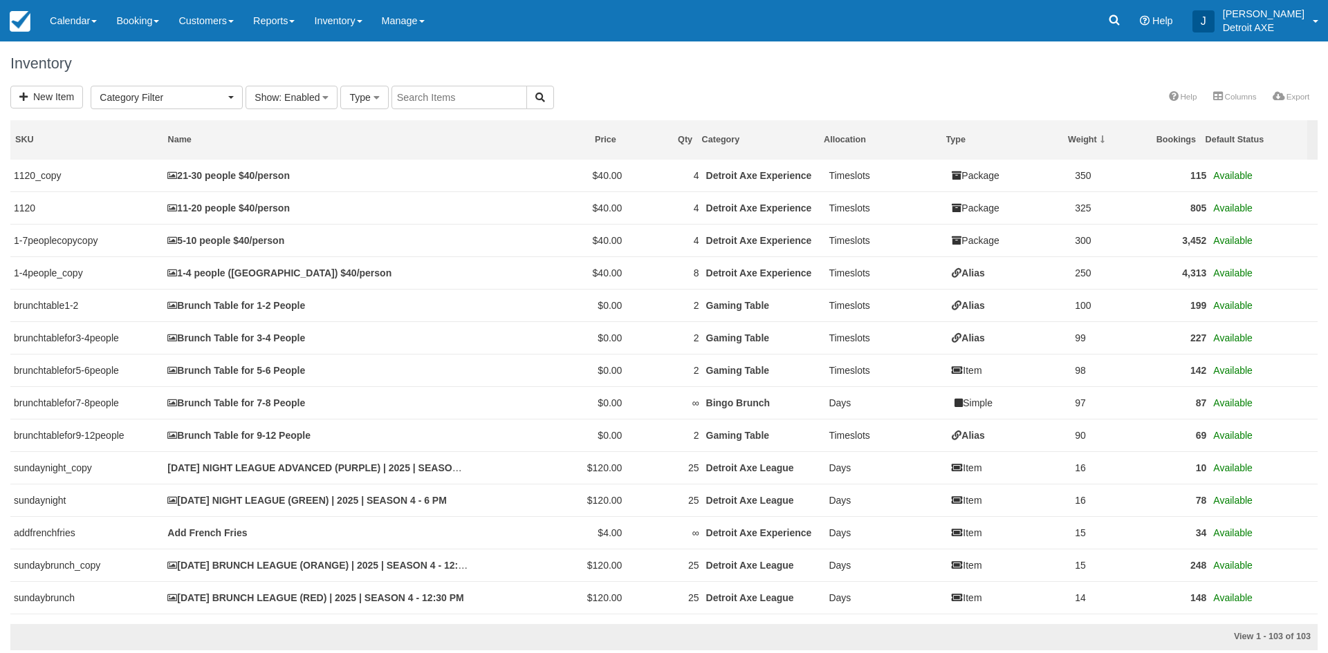
select select
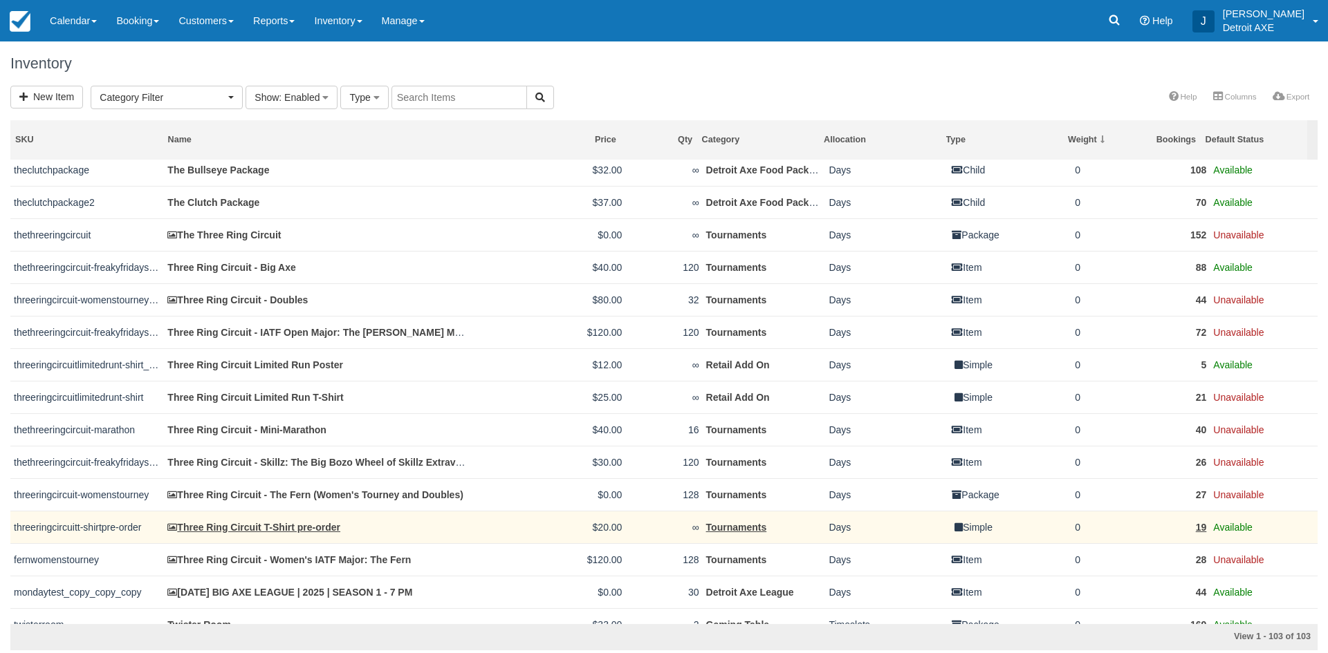
scroll to position [2883, 0]
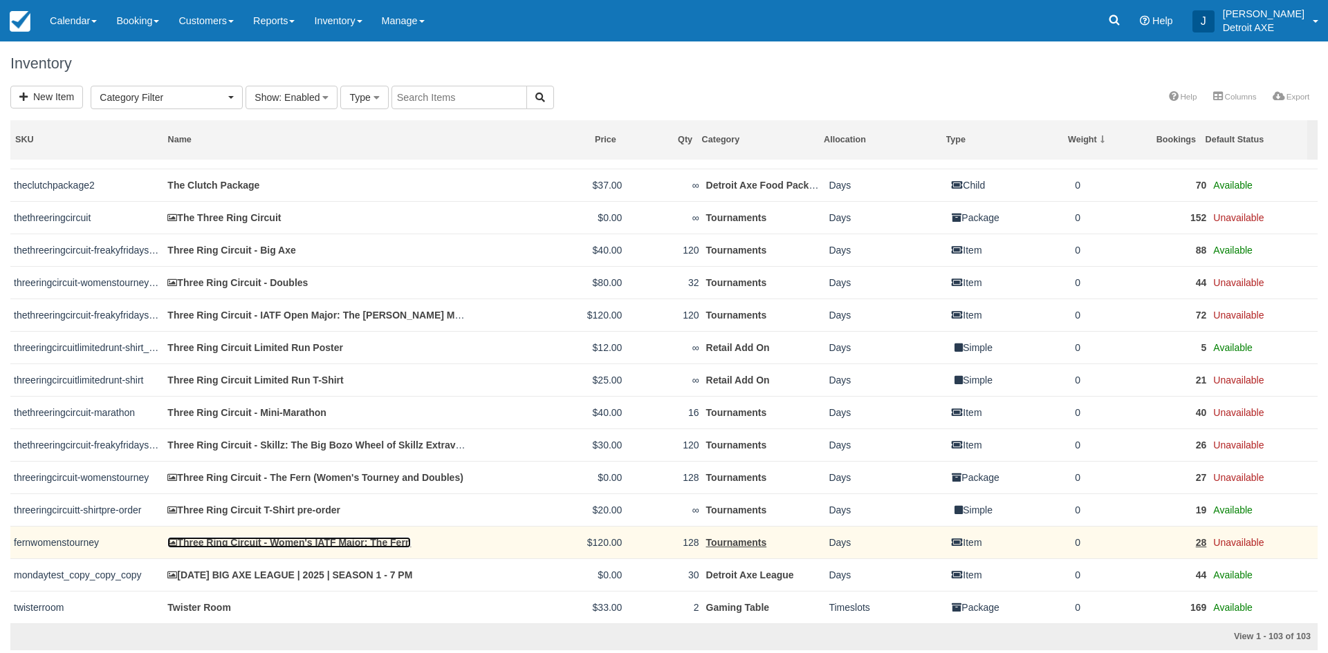
click at [325, 541] on link "Three Ring Circuit - Women's IATF Major: The Fern" at bounding box center [288, 542] width 243 height 11
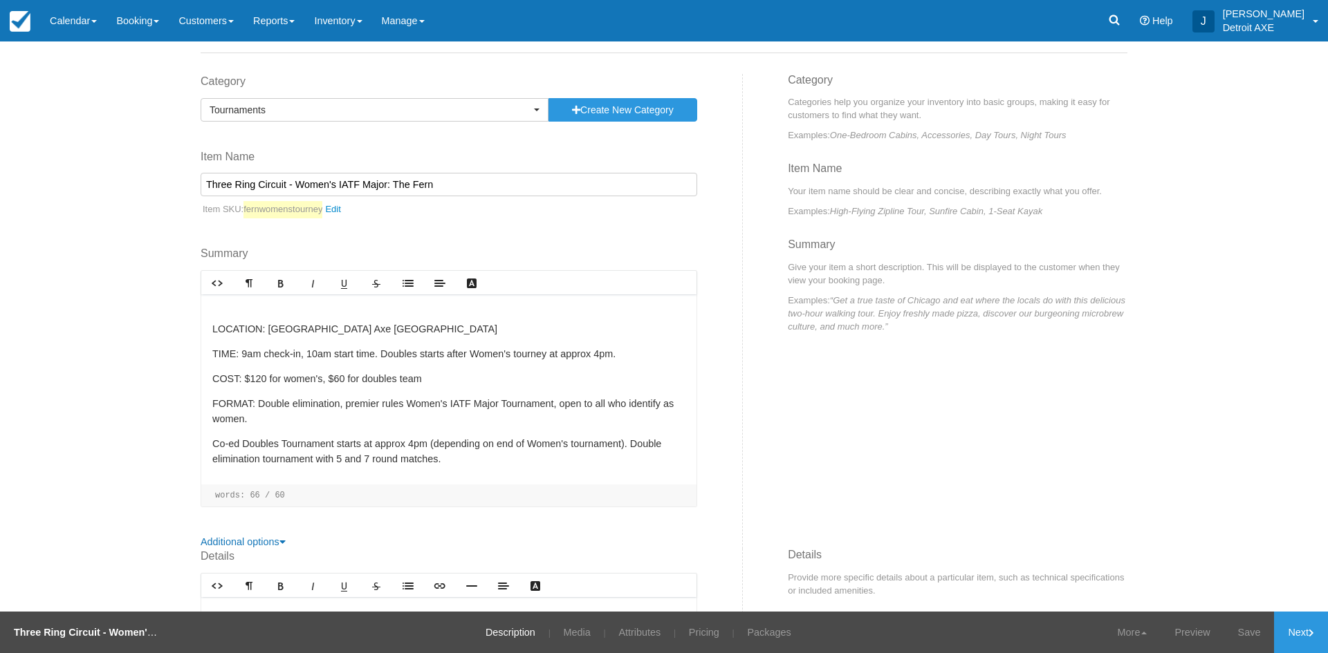
scroll to position [138, 0]
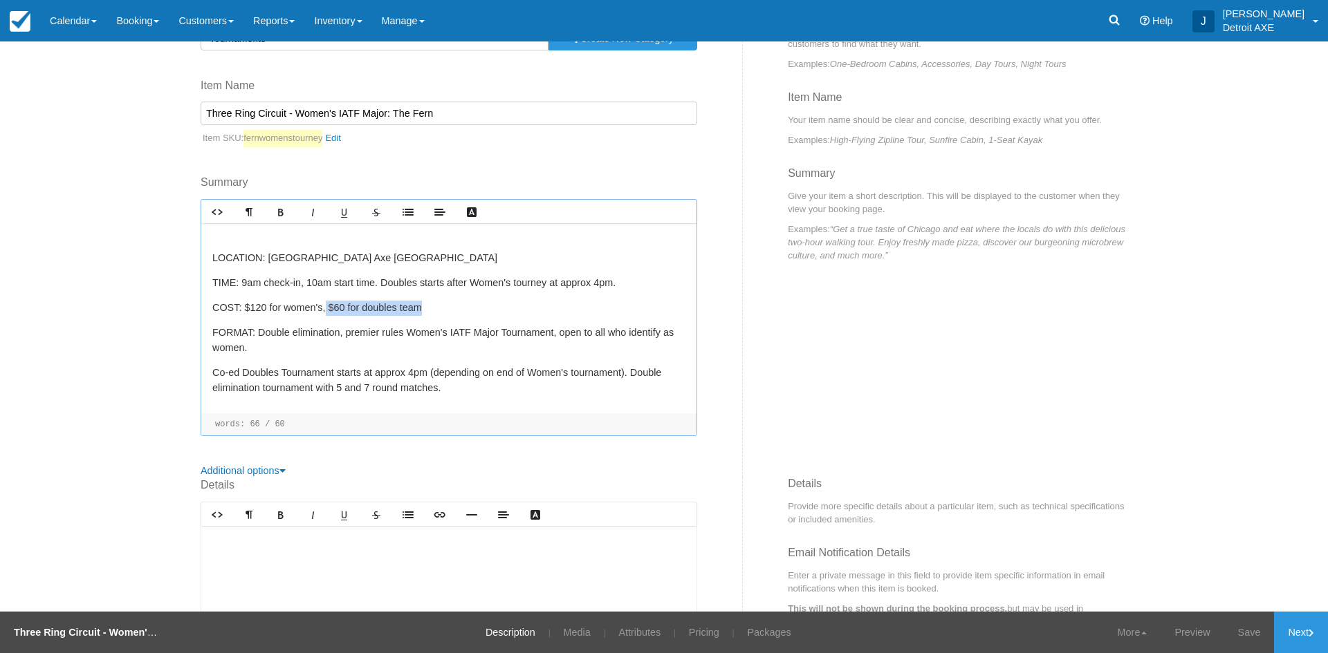
drag, startPoint x: 355, startPoint y: 312, endPoint x: 317, endPoint y: 313, distance: 37.3
click at [317, 313] on p "COST: $120 for women's, $60 for doubles team" at bounding box center [448, 308] width 473 height 15
drag, startPoint x: 468, startPoint y: 299, endPoint x: 380, endPoint y: 283, distance: 89.2
click at [380, 283] on p "TIME: 9am check-in, 10am start time. Doubles starts after Women's tourney at ap…" at bounding box center [448, 283] width 473 height 15
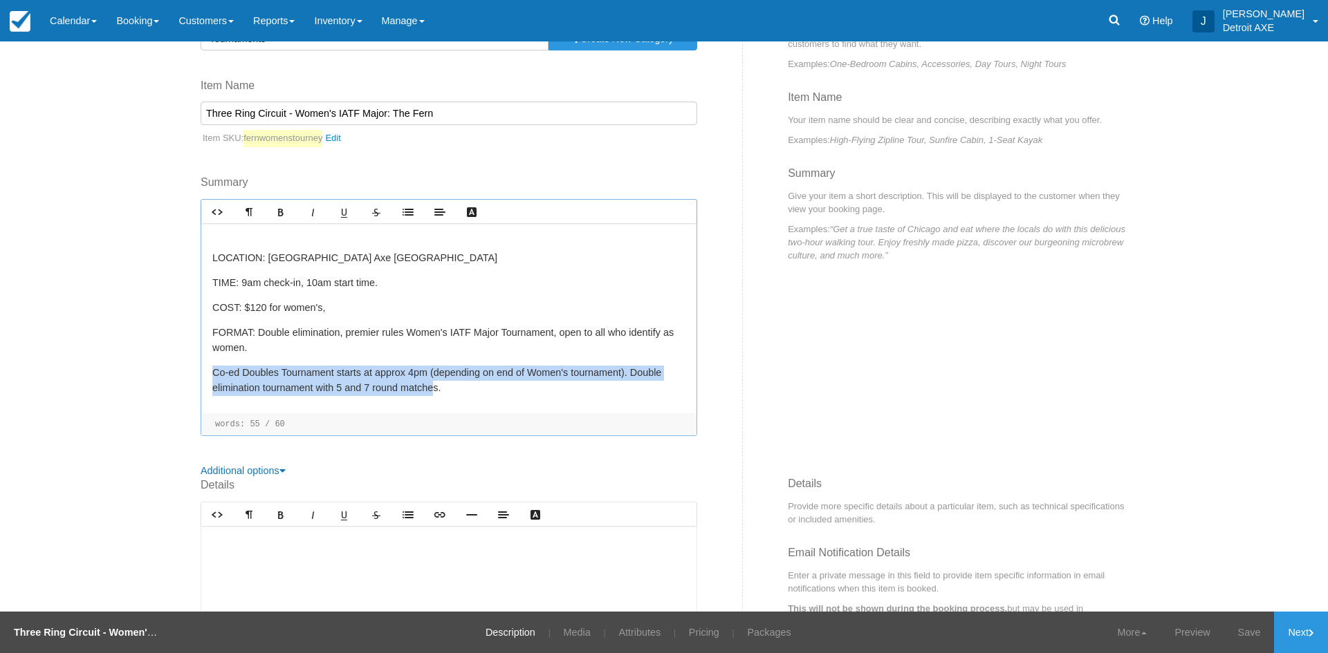
drag, startPoint x: 292, startPoint y: 383, endPoint x: 184, endPoint y: 362, distance: 110.7
click at [179, 366] on div "Edit Item - Description This is your first step to creating your item for your …" at bounding box center [664, 326] width 1328 height 570
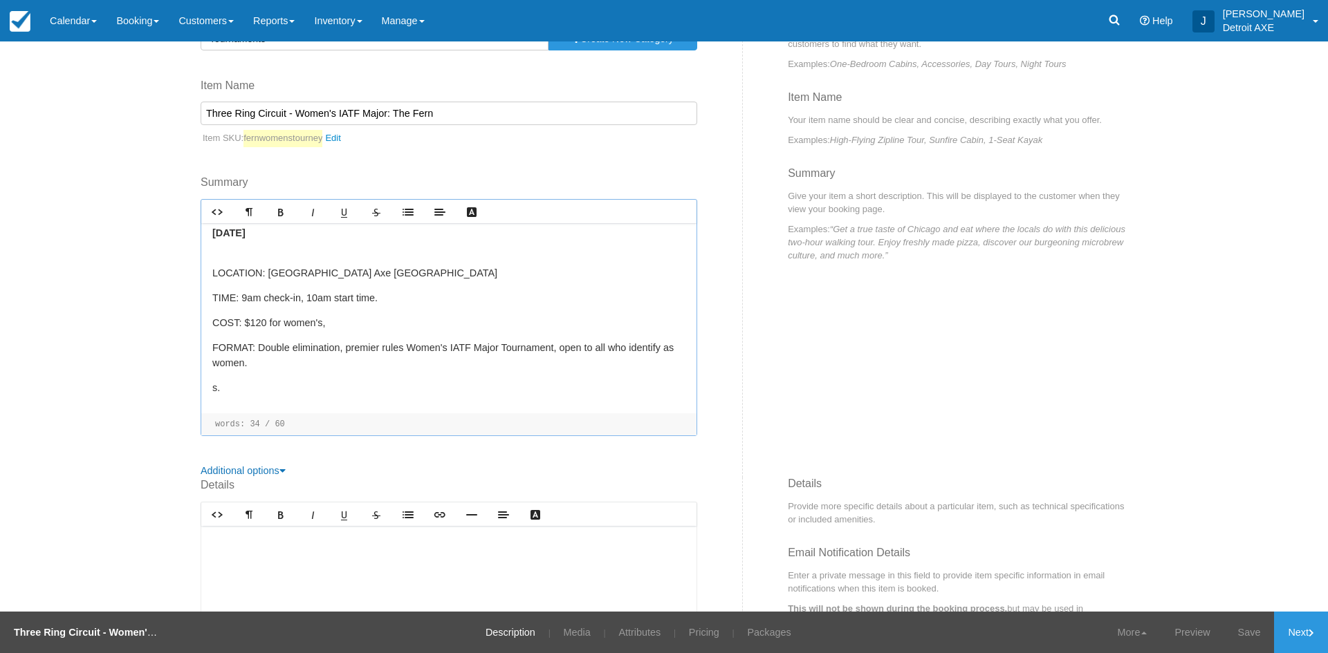
scroll to position [0, 0]
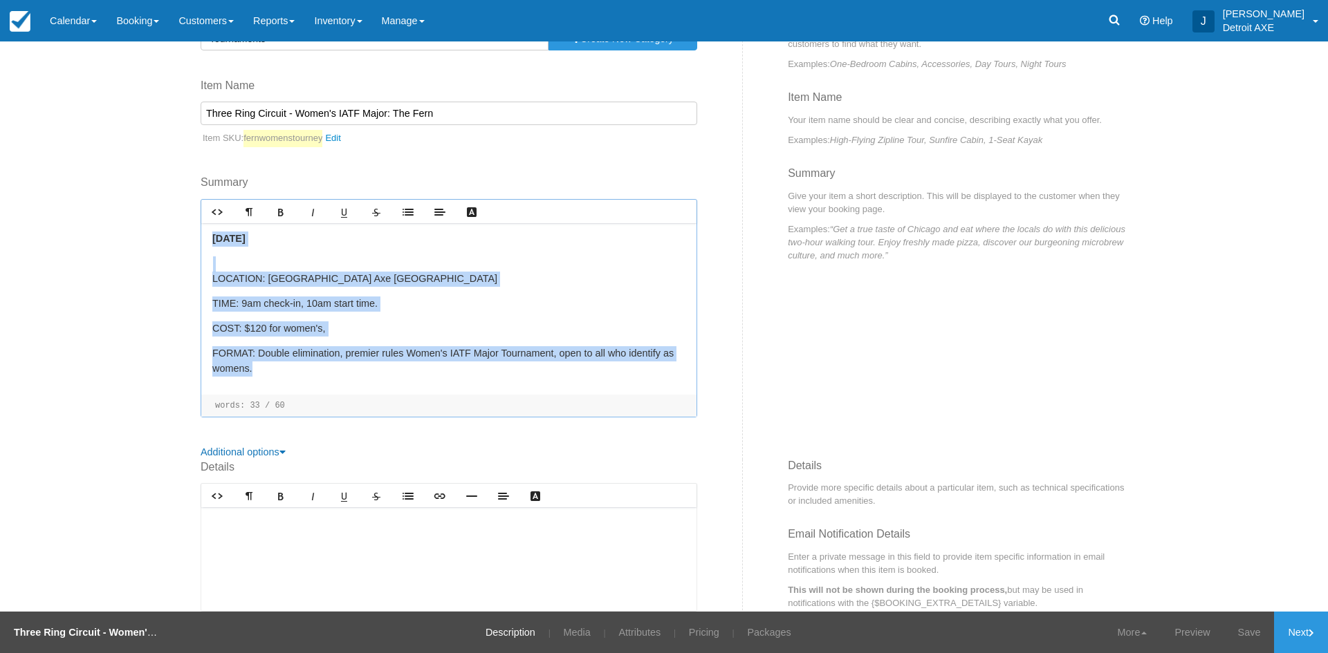
drag, startPoint x: 391, startPoint y: 374, endPoint x: 138, endPoint y: 223, distance: 294.3
click at [138, 223] on div "Edit Item - Description This is your first step to creating your item for your …" at bounding box center [664, 326] width 1328 height 570
copy div "Saturday, October 12th LOCATION: Detroit Axe Ferndale TIME: 9am check-in, 10am …"
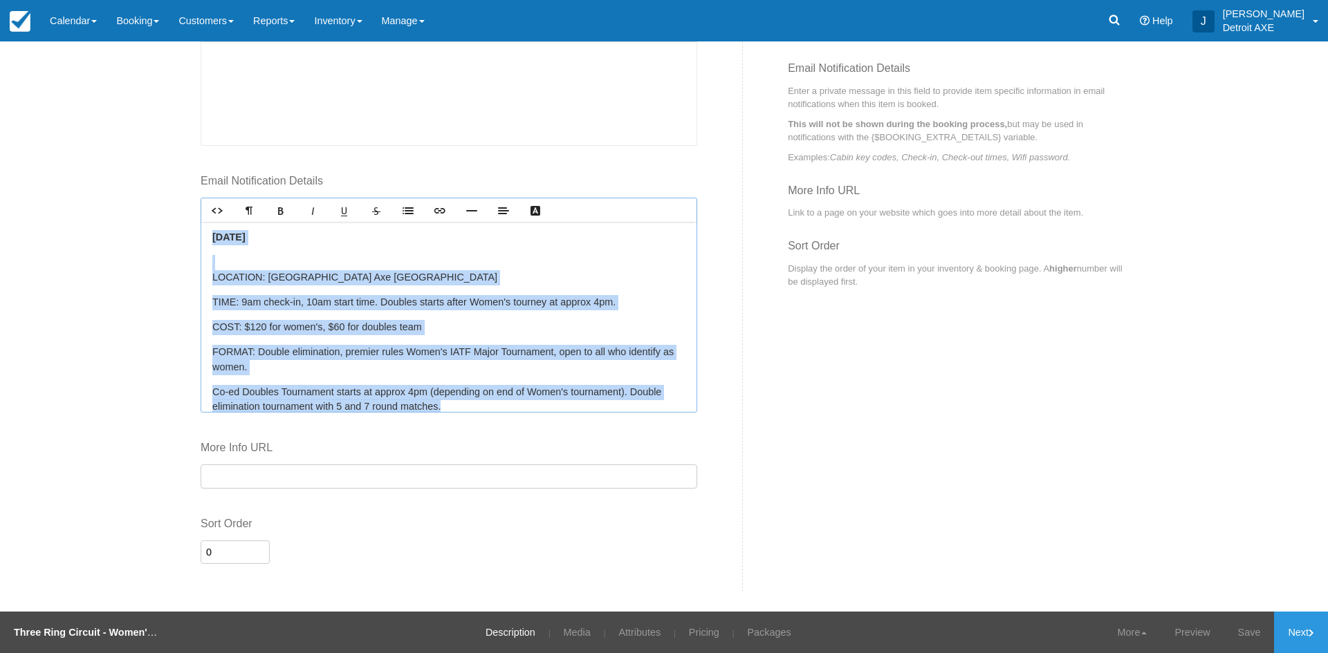
drag, startPoint x: 467, startPoint y: 405, endPoint x: 129, endPoint y: 227, distance: 381.3
click at [129, 227] on div "Edit Item - Description This is your first step to creating your item for your …" at bounding box center [664, 326] width 1328 height 570
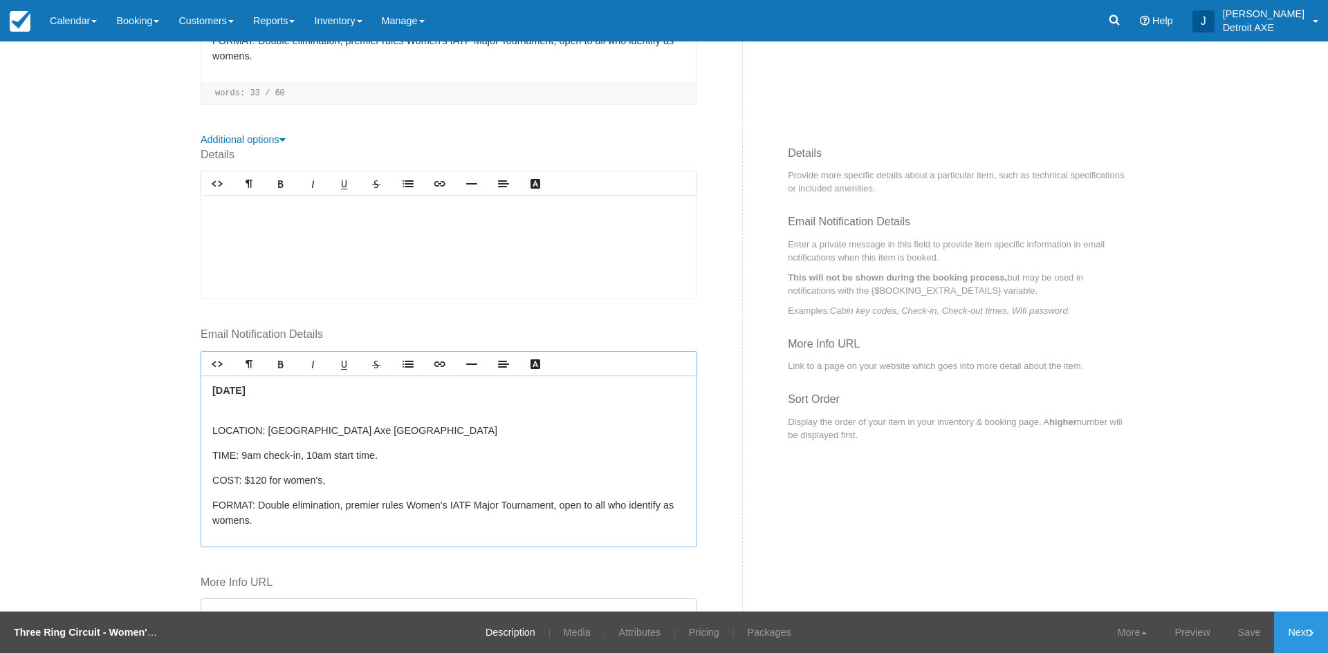
scroll to position [447, 0]
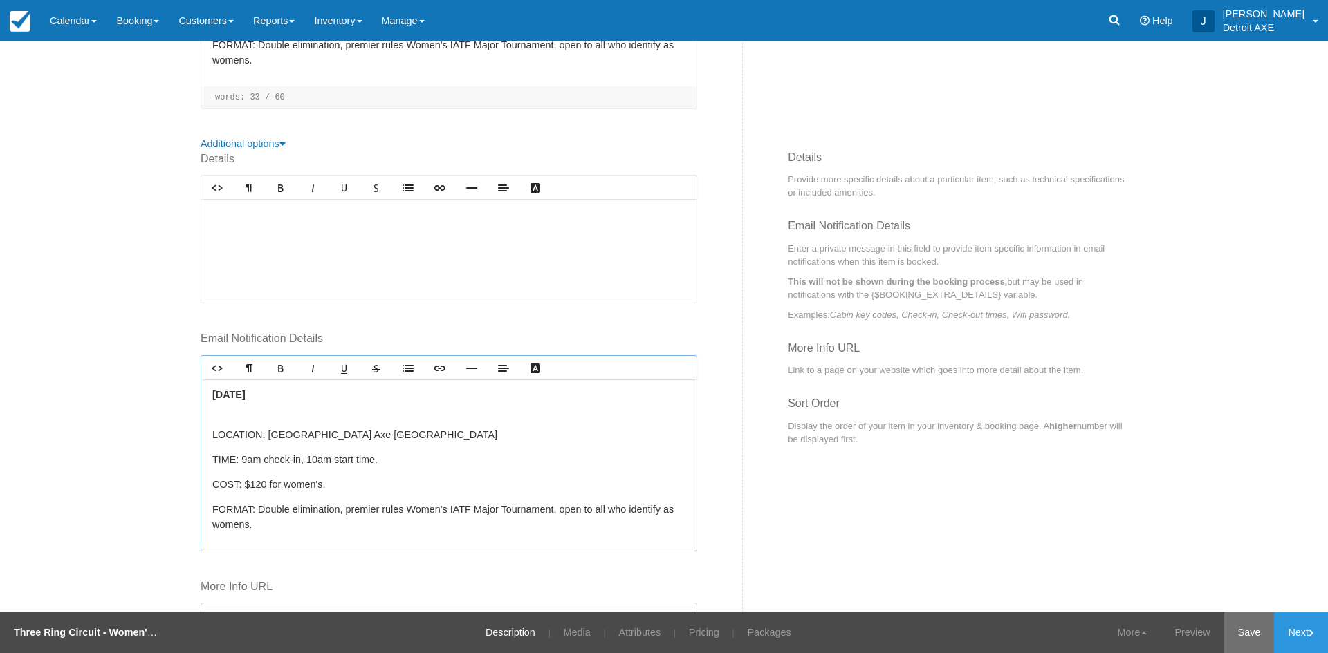
click at [1242, 633] on link "Save" at bounding box center [1249, 632] width 50 height 41
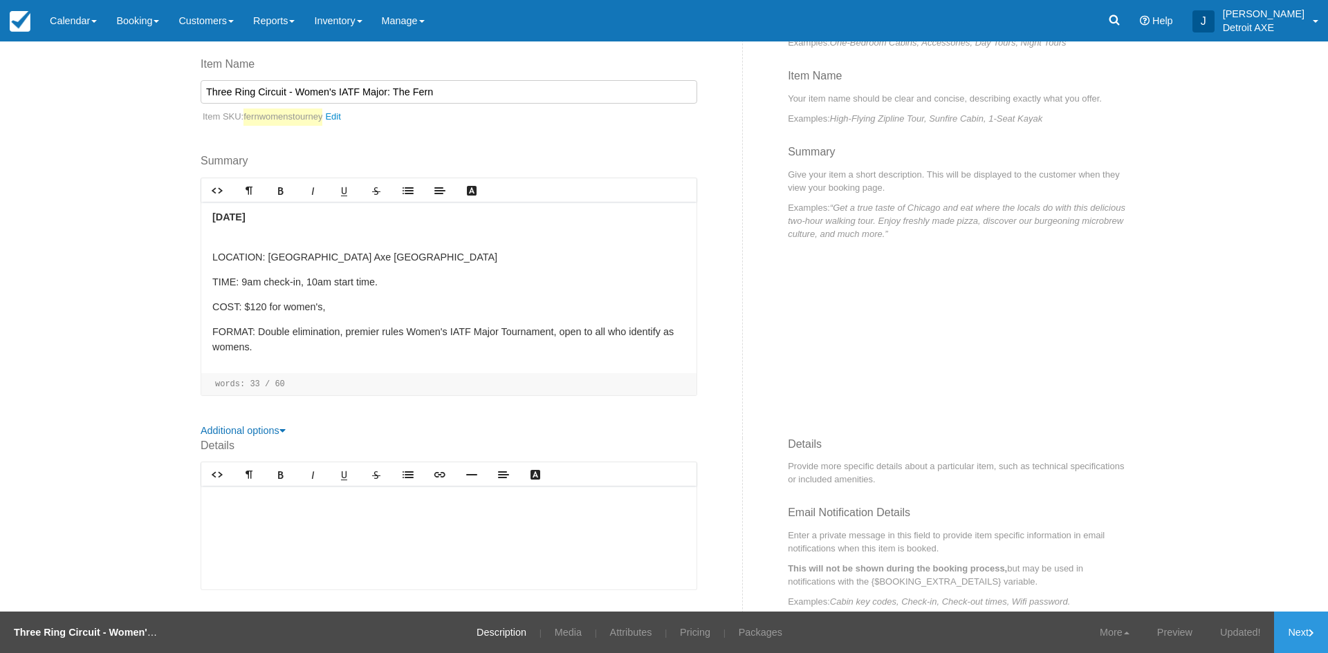
scroll to position [32, 0]
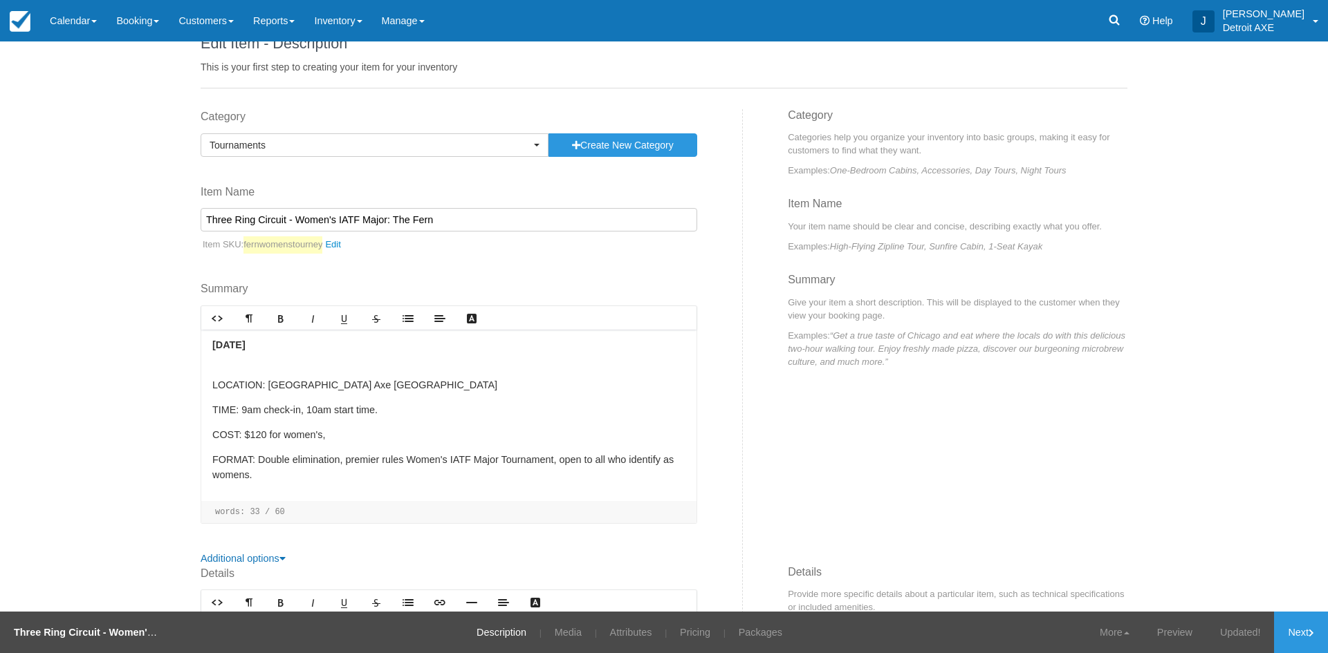
click at [243, 476] on p "FORMAT: Double elimination, premier rules Women's IATF Major Tournament, open t…" at bounding box center [448, 468] width 473 height 30
click at [1254, 633] on link "Save" at bounding box center [1249, 632] width 50 height 41
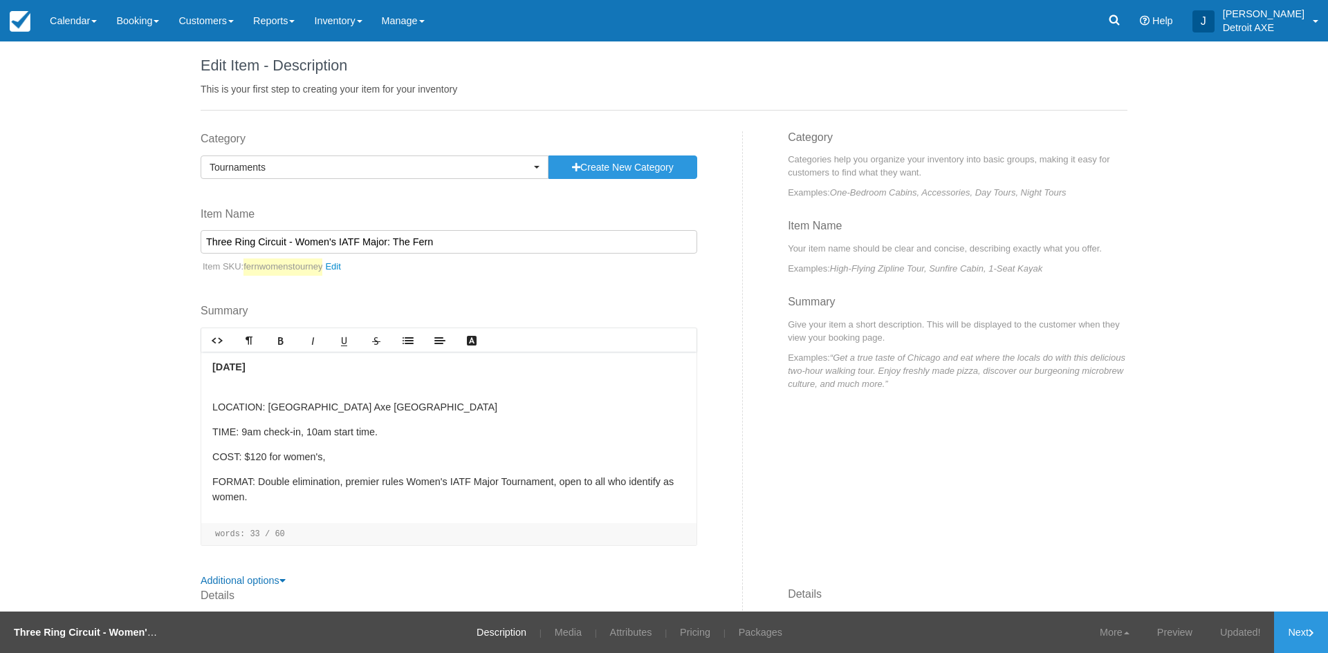
scroll to position [0, 0]
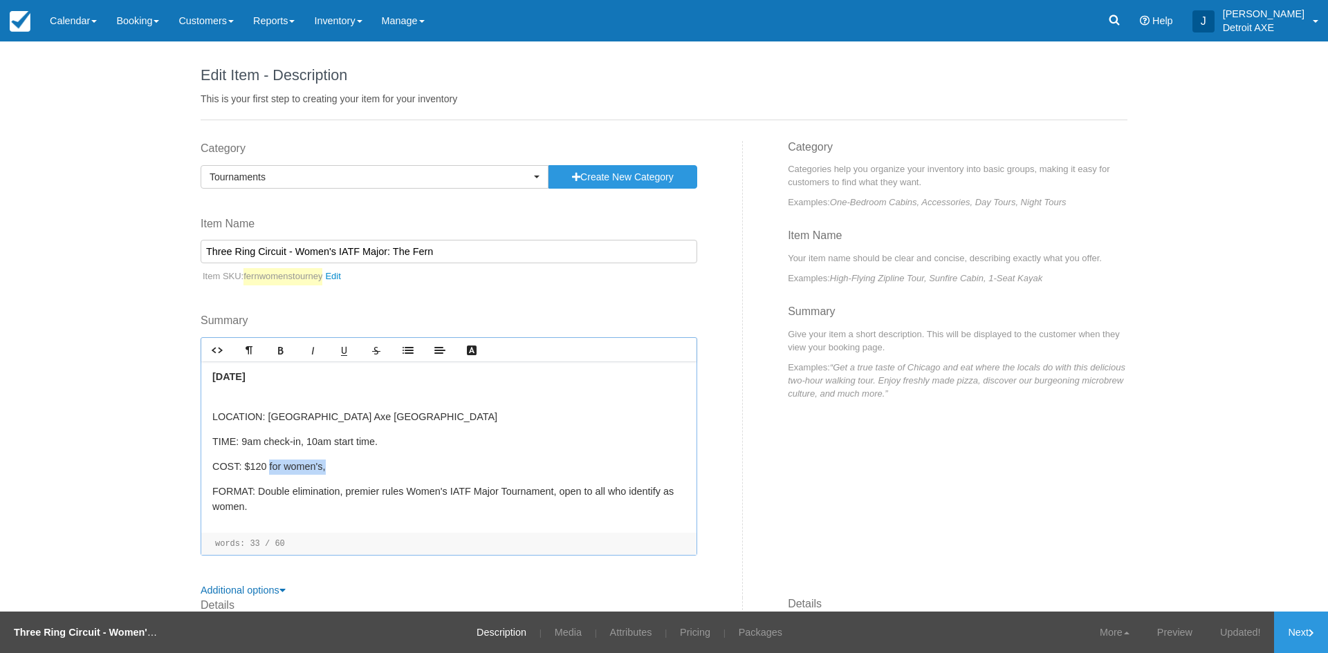
drag, startPoint x: 317, startPoint y: 469, endPoint x: 260, endPoint y: 472, distance: 56.8
click at [260, 472] on p "COST: $120 for women's," at bounding box center [448, 467] width 473 height 15
click at [1242, 631] on link "Save" at bounding box center [1249, 632] width 50 height 41
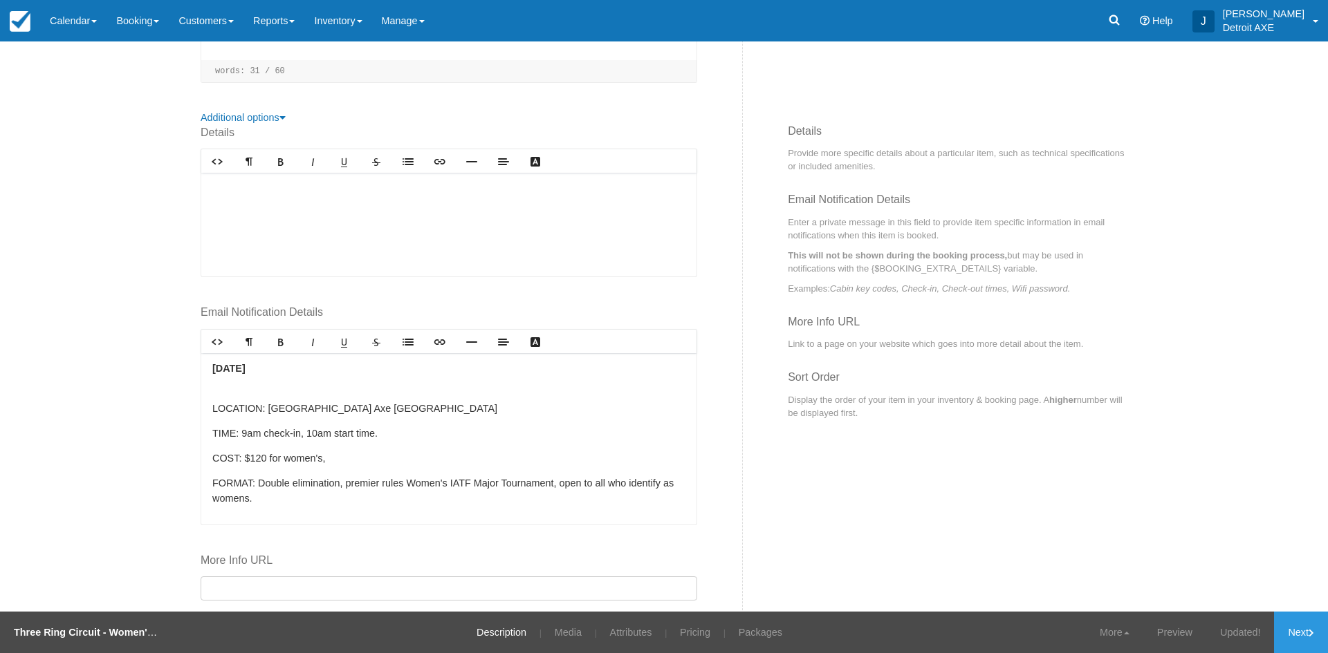
scroll to position [553, 0]
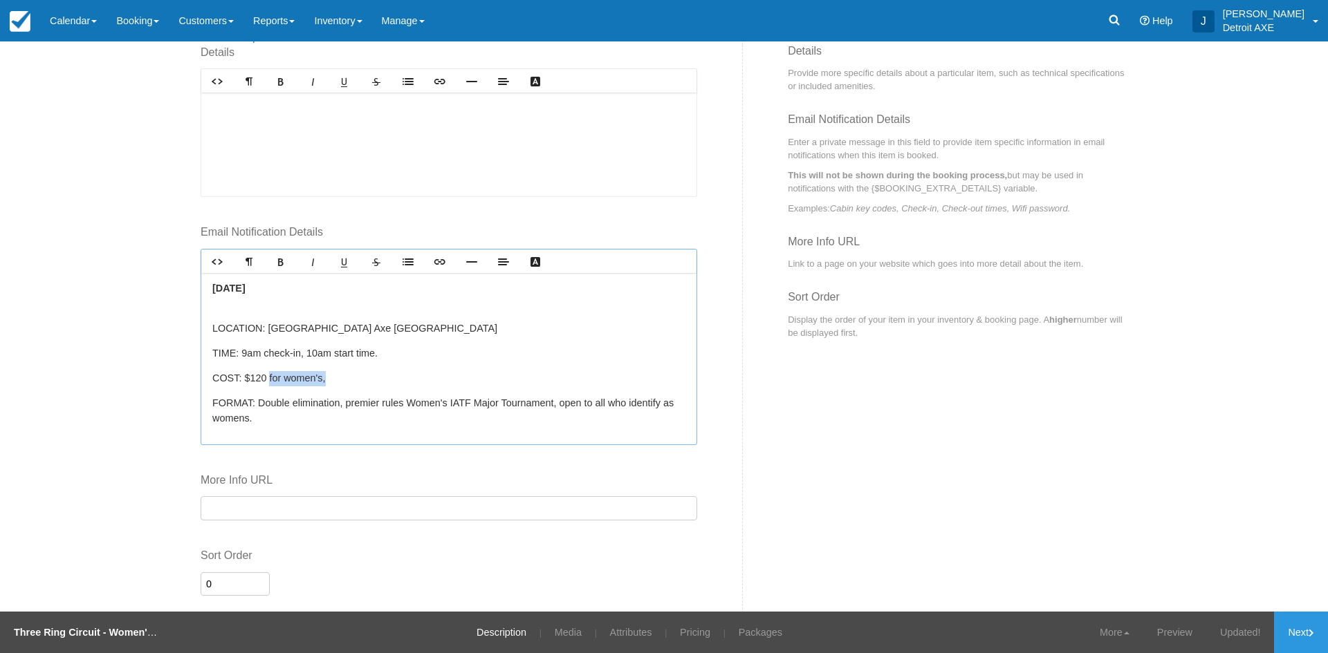
drag, startPoint x: 337, startPoint y: 377, endPoint x: 263, endPoint y: 379, distance: 74.0
click at [262, 379] on p "COST: $120 for women's," at bounding box center [448, 378] width 473 height 15
click at [240, 422] on p "FORMAT: Double elimination, premier rules Women's IATF Major Tournament, open t…" at bounding box center [448, 411] width 473 height 30
click at [242, 418] on p "FORMAT: Double elimination, premier rules Women's IATF Major Tournament, open t…" at bounding box center [448, 411] width 473 height 30
click at [1243, 637] on link "Save" at bounding box center [1249, 632] width 50 height 41
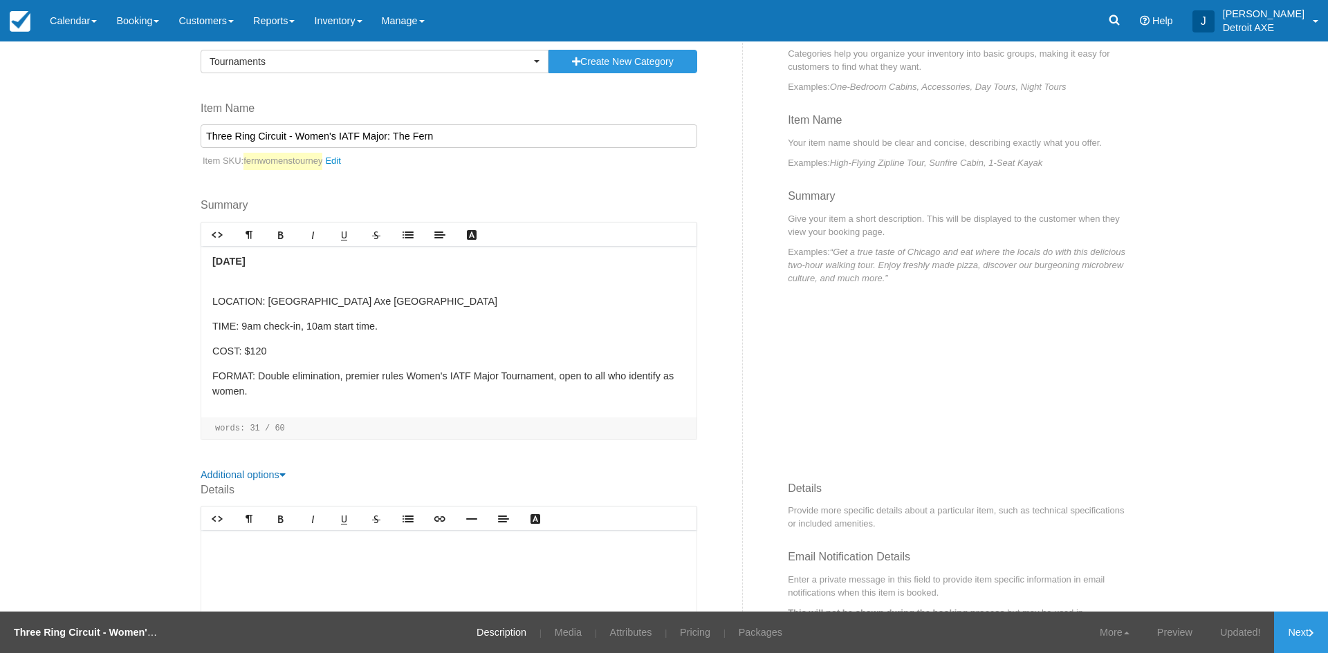
scroll to position [0, 0]
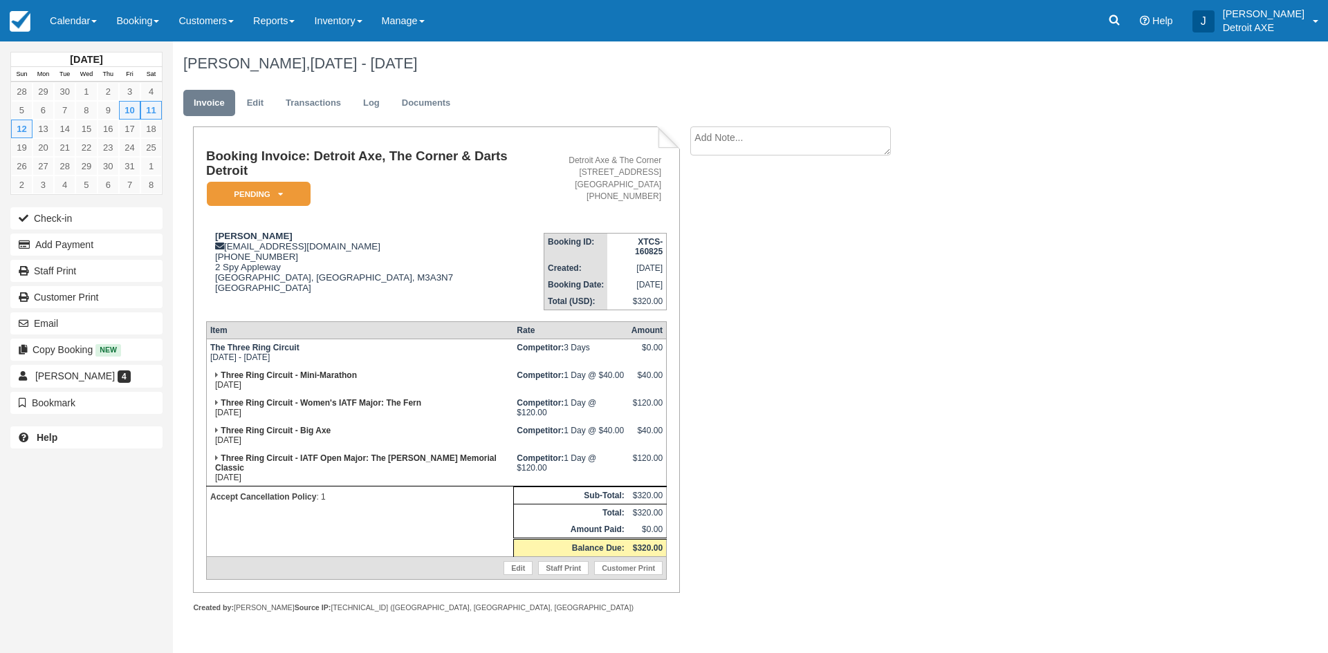
click at [732, 481] on div "Booking Invoice: Detroit Axe, The Corner & Darts Detroit Pending   Reserved Dep…" at bounding box center [553, 385] width 761 height 517
click at [295, 205] on em "Pending" at bounding box center [259, 194] width 104 height 24
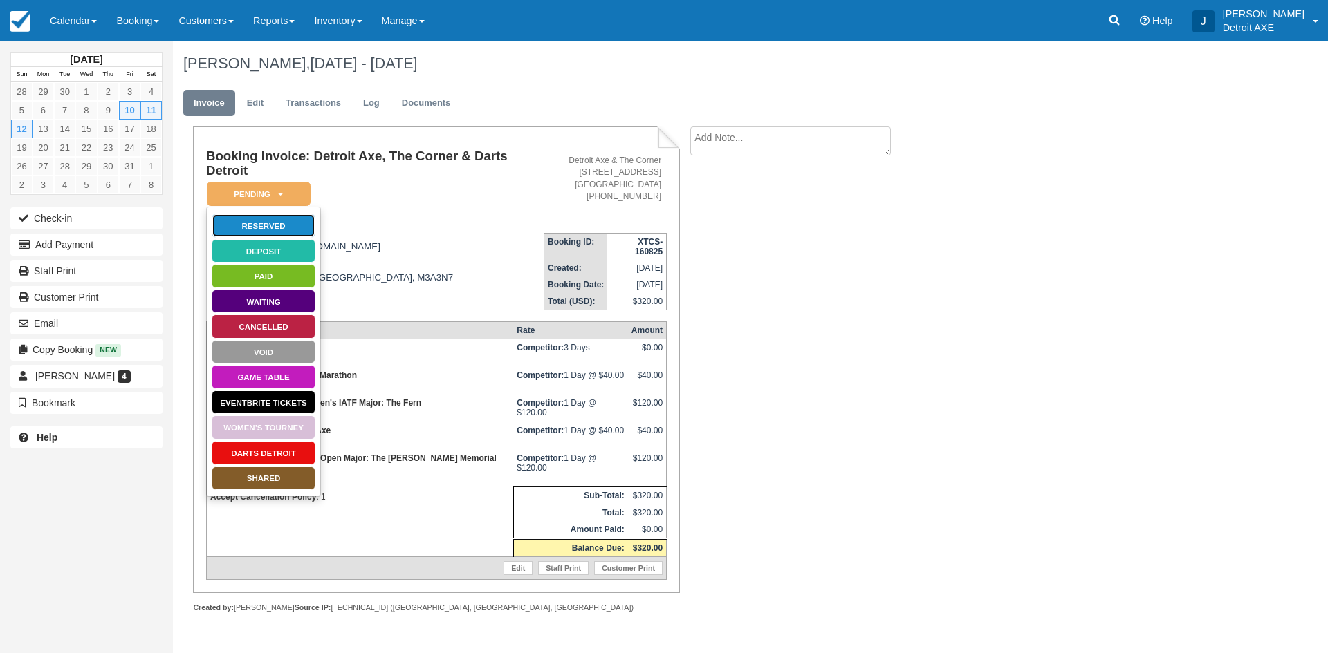
click at [289, 222] on link "Reserved" at bounding box center [264, 226] width 104 height 24
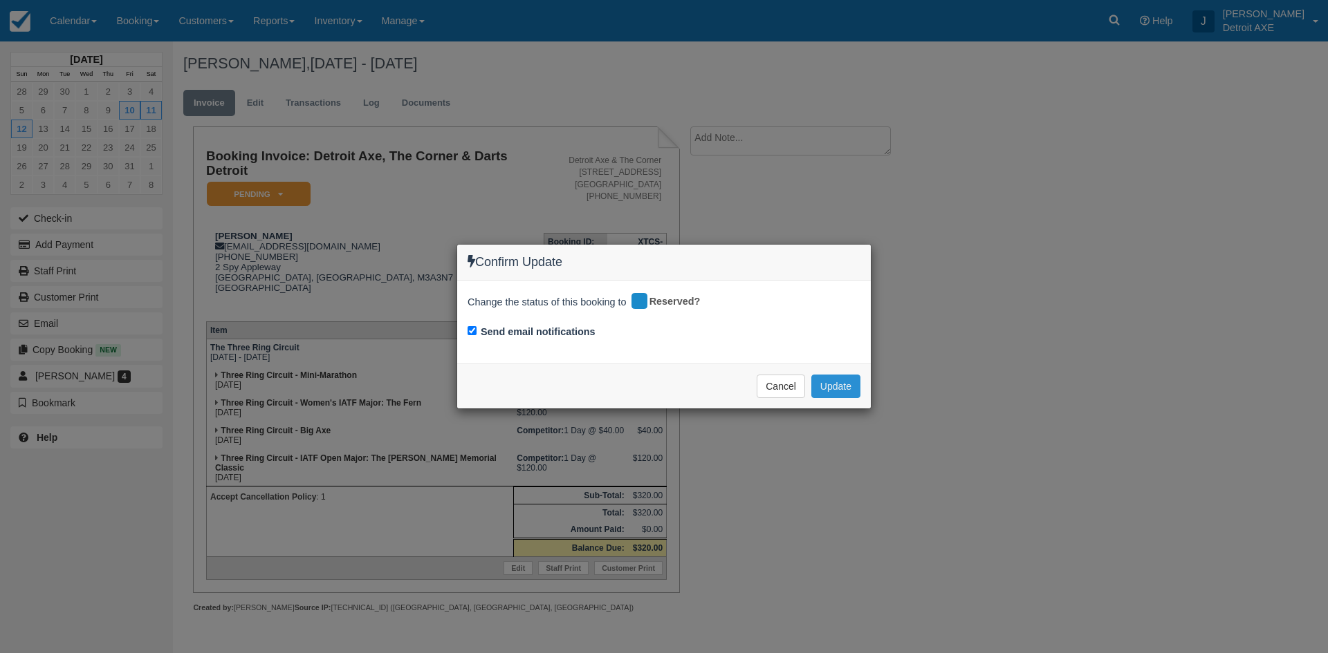
click at [835, 384] on button "Update" at bounding box center [835, 387] width 49 height 24
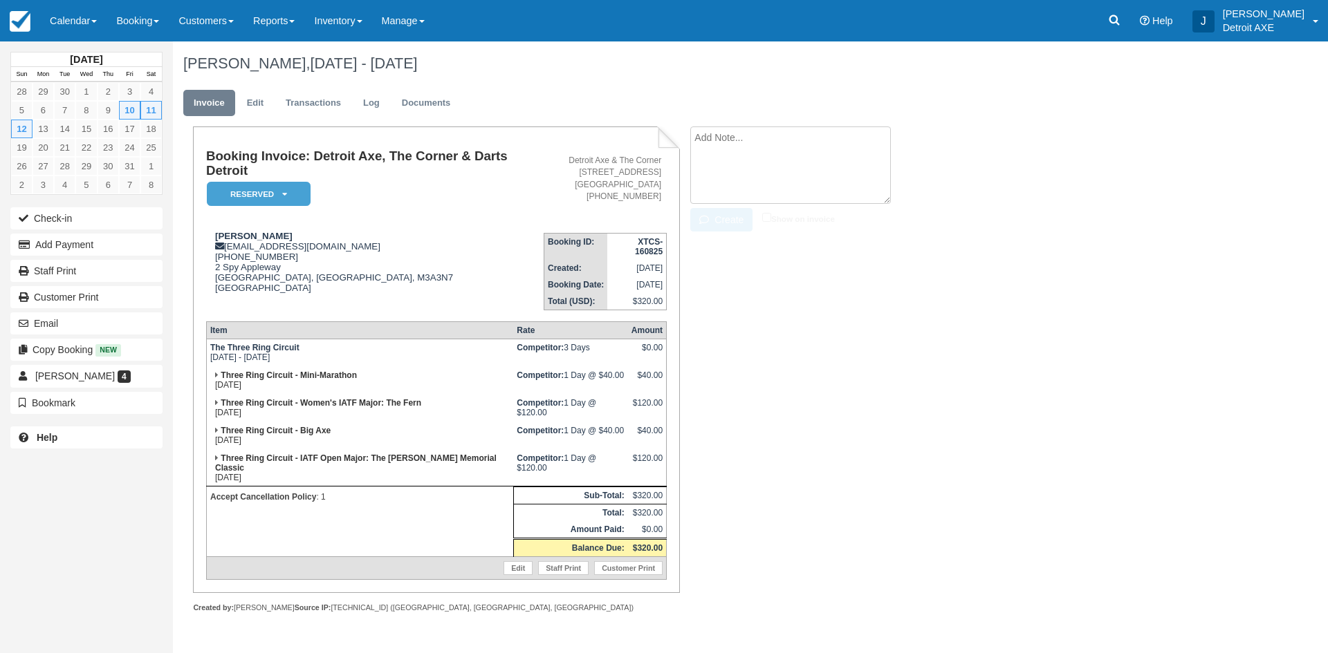
click at [781, 148] on textarea at bounding box center [790, 165] width 201 height 77
type textarea "will pay for tournaments in person"
click at [794, 215] on label "Show on invoice" at bounding box center [798, 218] width 73 height 9
click at [771, 215] on input "Show on invoice" at bounding box center [766, 217] width 9 height 9
checkbox input "true"
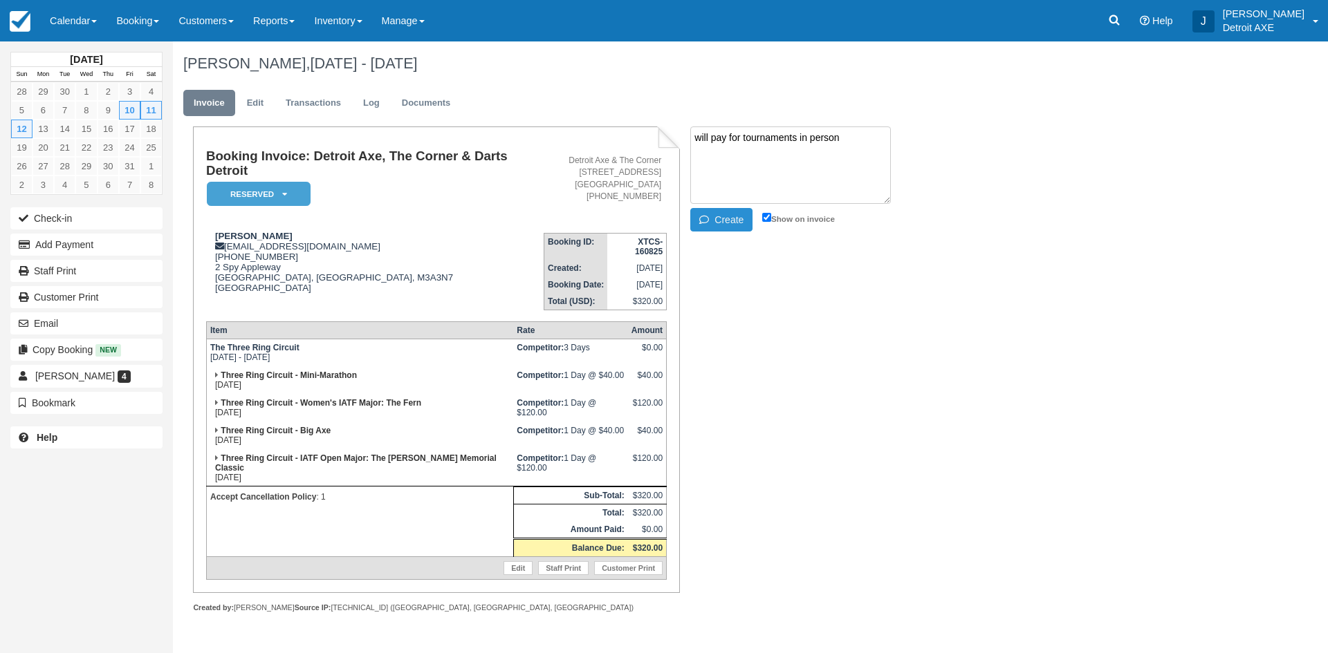
click at [702, 212] on button "Create" at bounding box center [721, 220] width 62 height 24
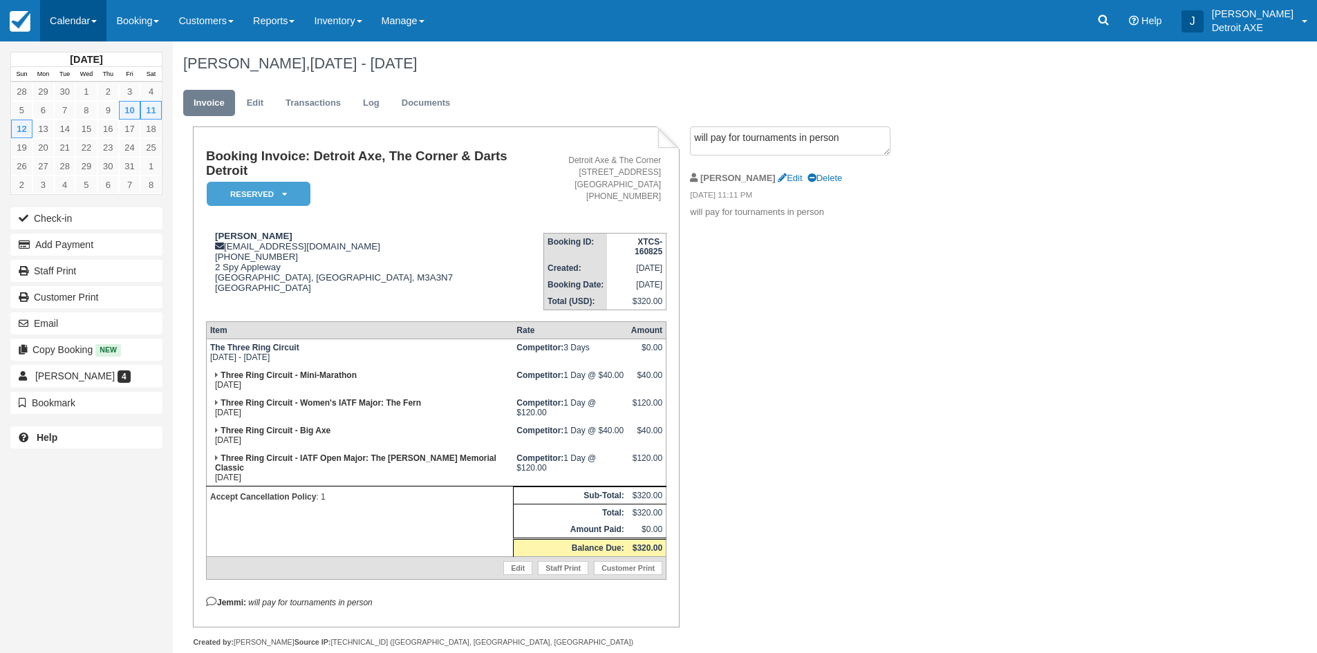
click at [99, 33] on link "Calendar" at bounding box center [73, 20] width 66 height 41
click at [106, 168] on link "Week" at bounding box center [95, 159] width 109 height 29
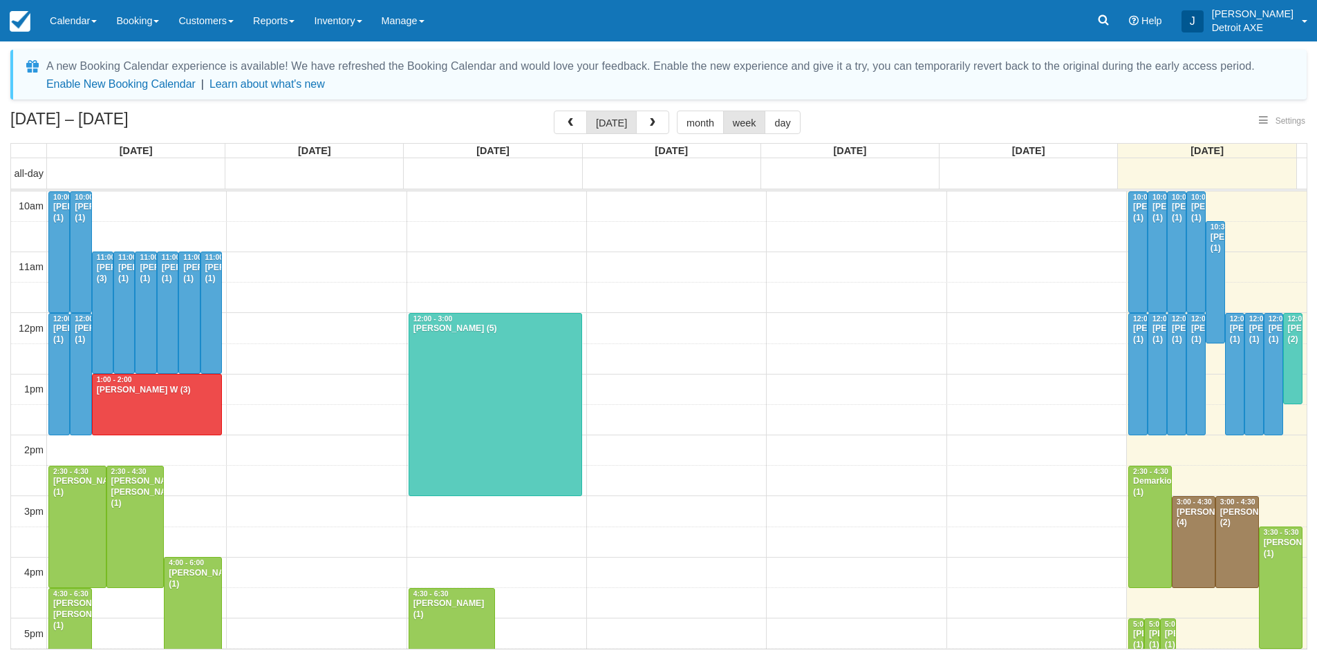
select select
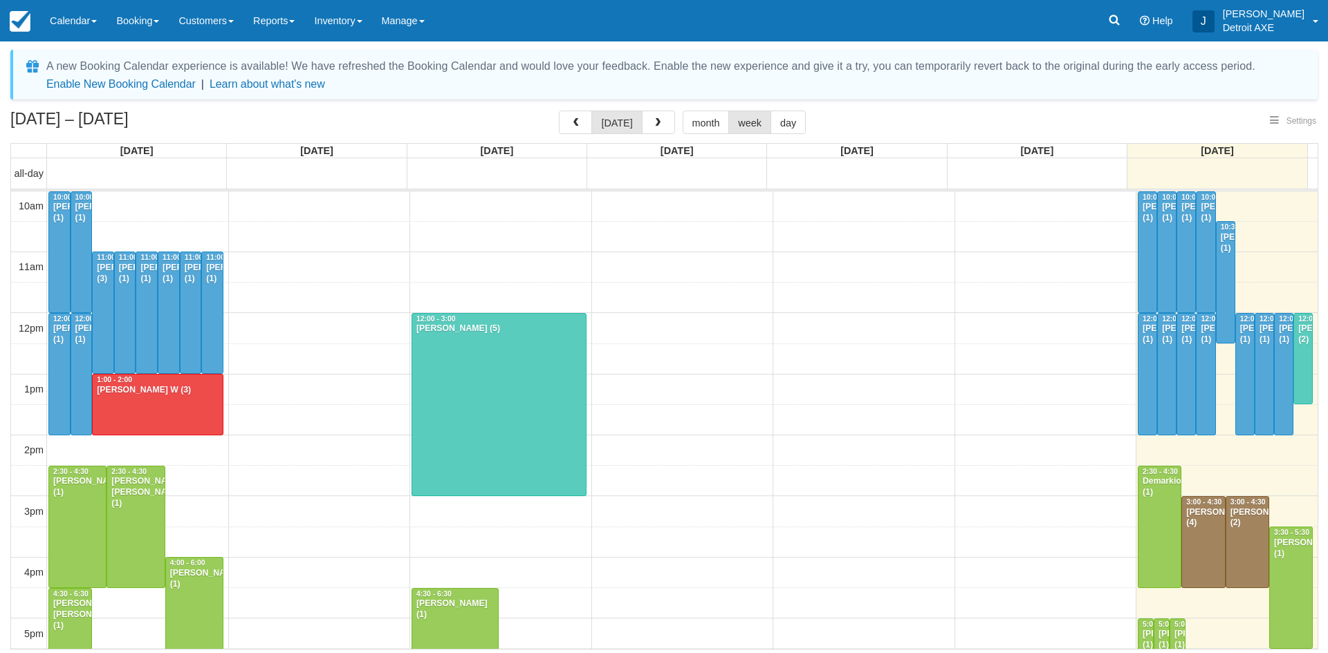
scroll to position [186, 0]
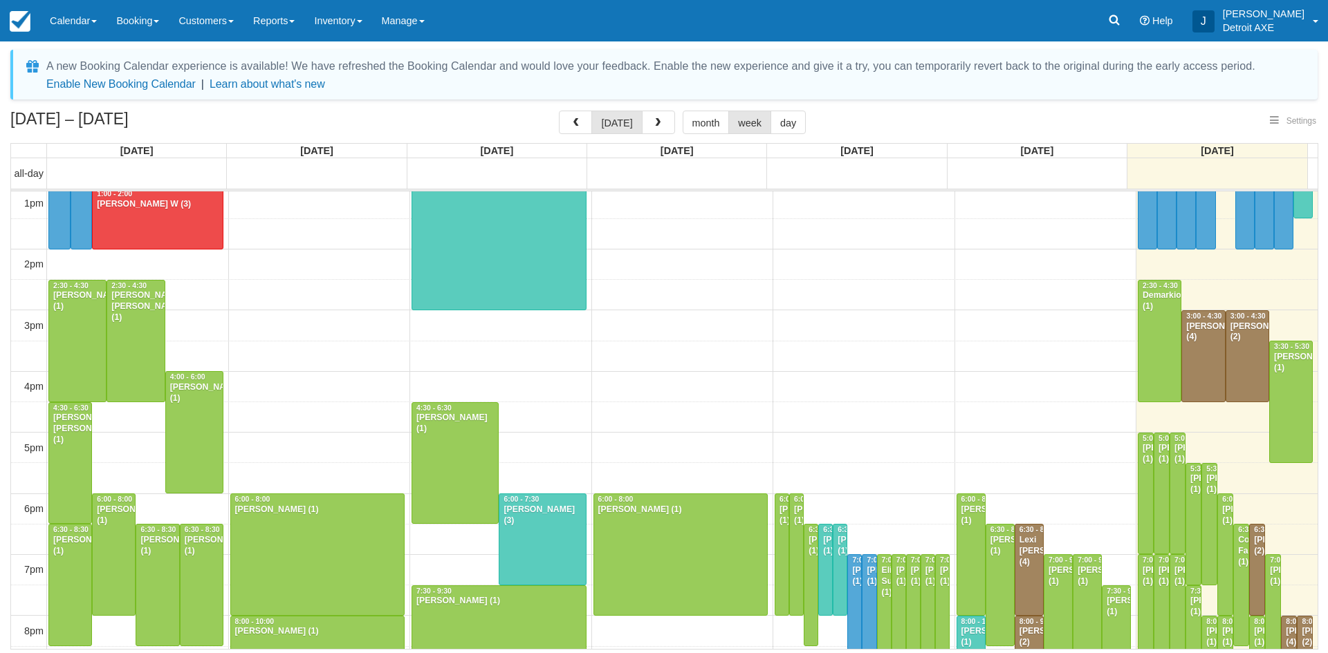
select select
click at [669, 129] on button "button" at bounding box center [658, 123] width 33 height 24
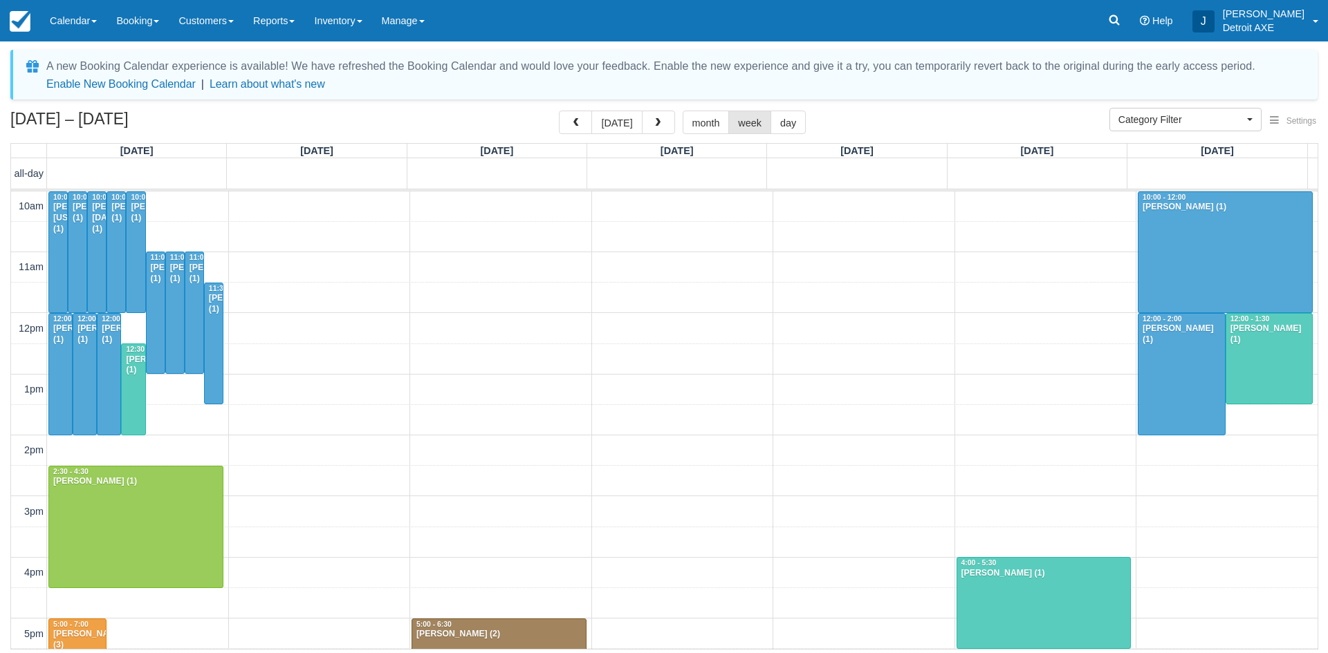
scroll to position [366, 0]
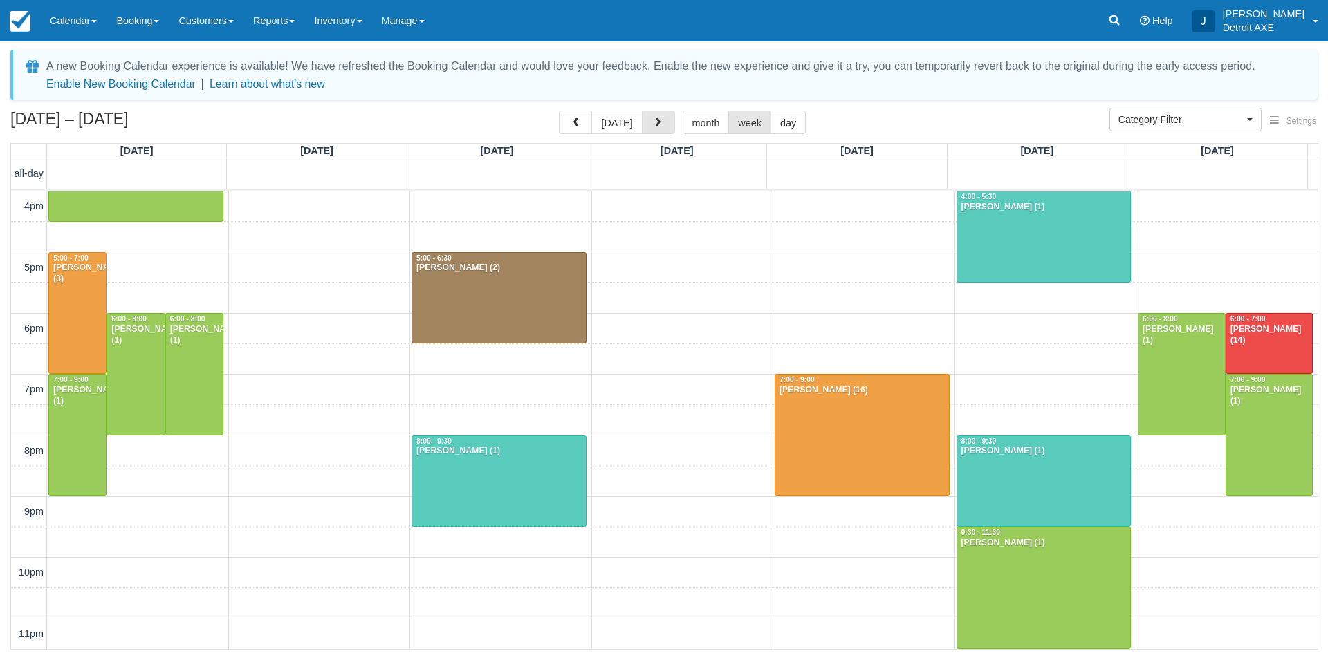
click at [669, 129] on button "button" at bounding box center [658, 123] width 33 height 24
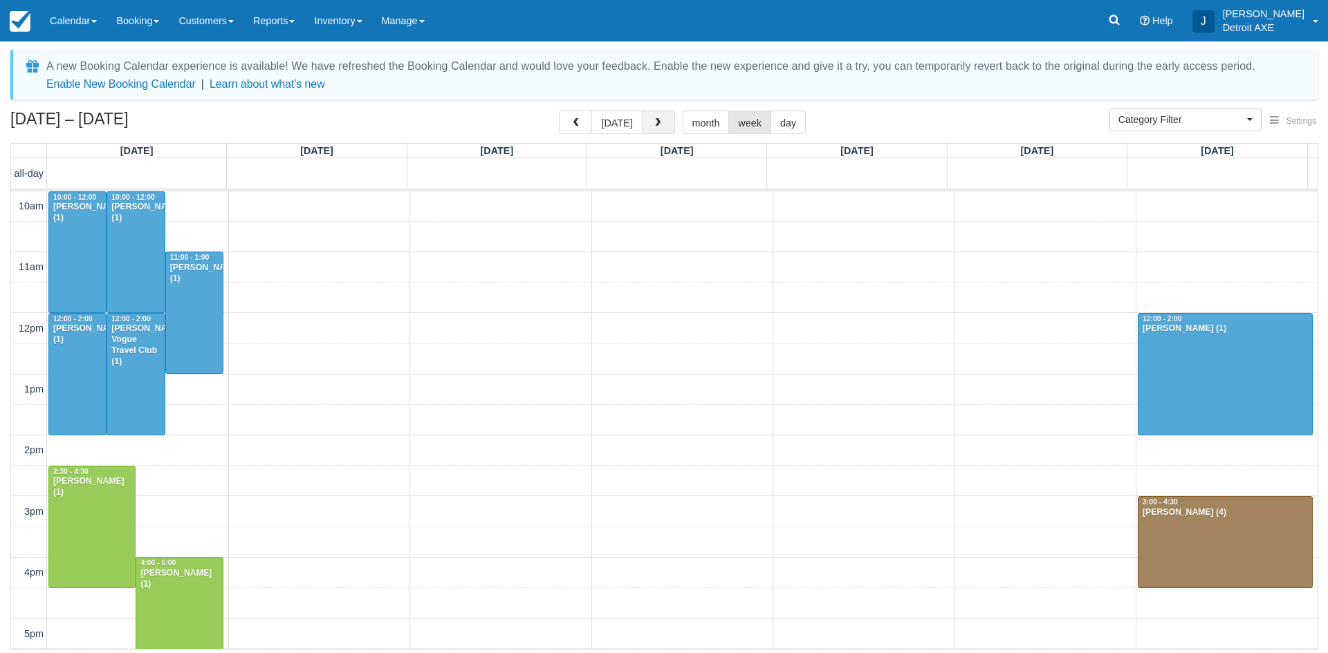
scroll to position [366, 0]
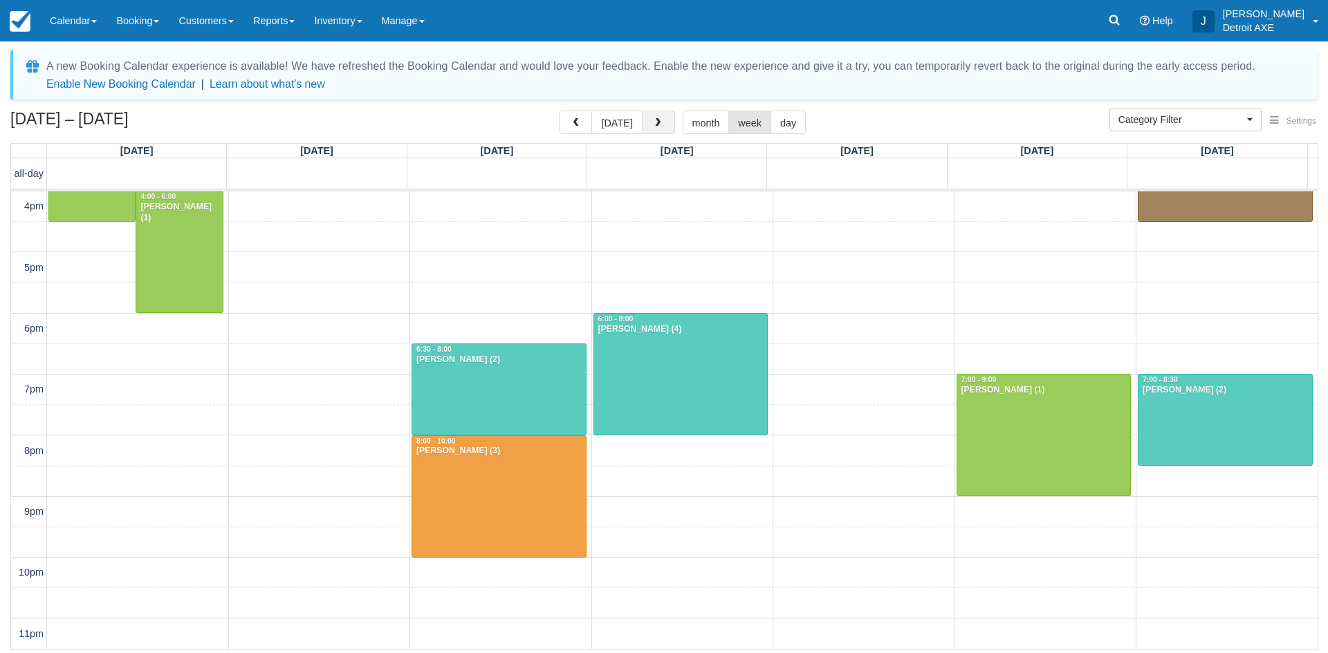
click at [668, 129] on button "button" at bounding box center [658, 123] width 33 height 24
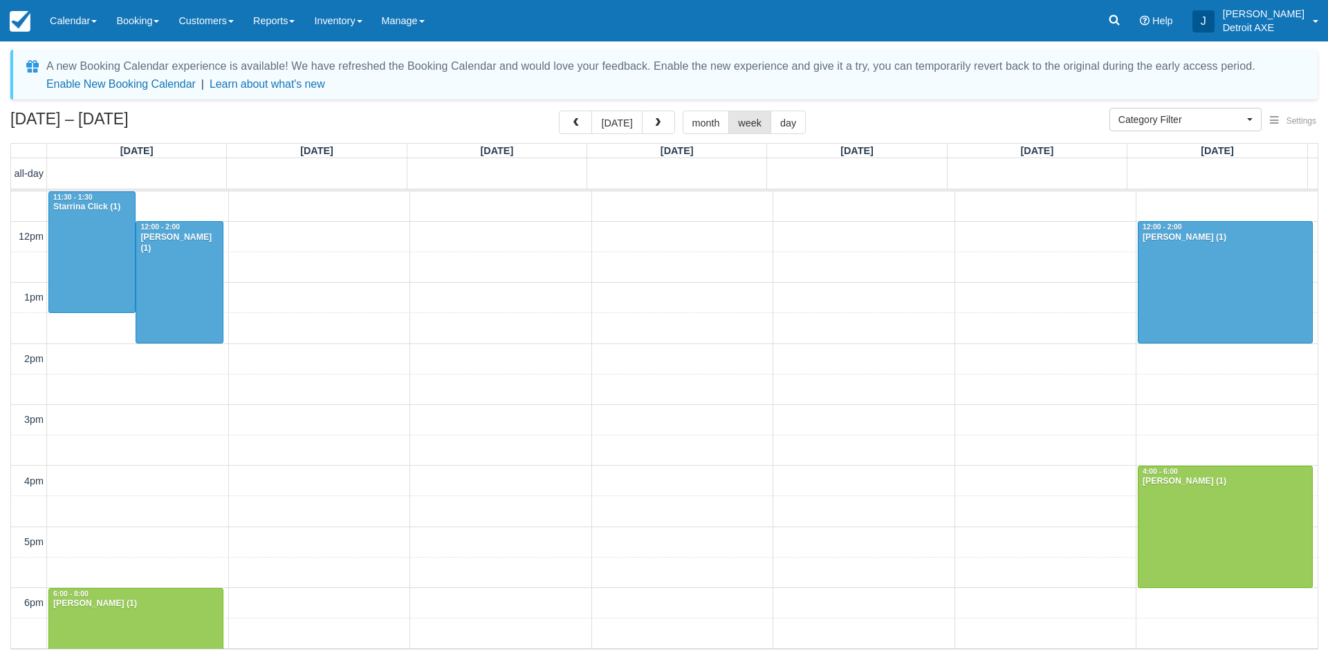
scroll to position [306, 0]
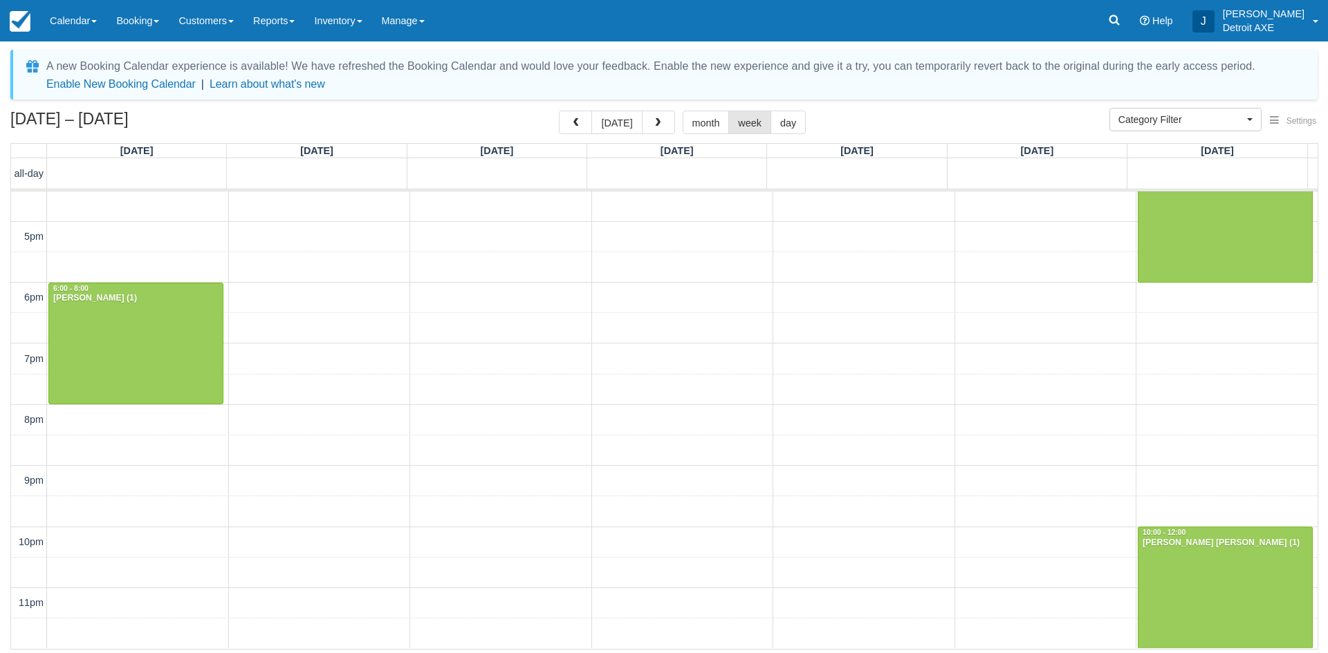
click at [668, 129] on button "button" at bounding box center [658, 123] width 33 height 24
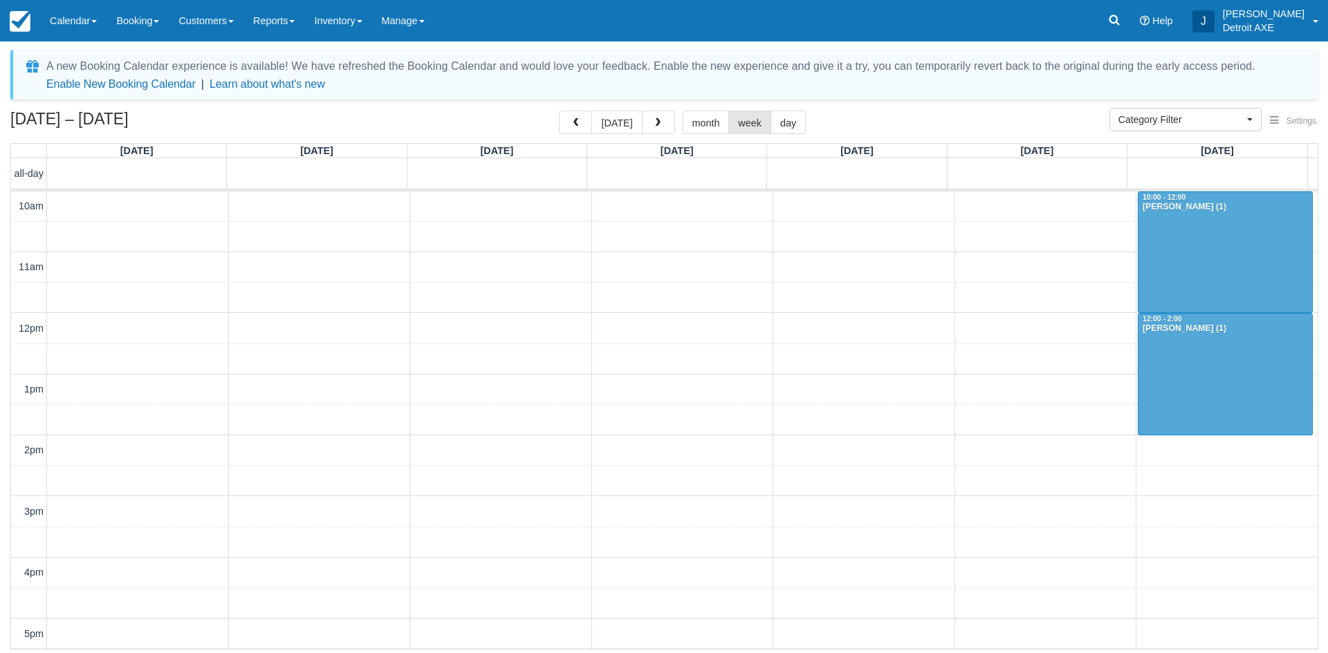
scroll to position [306, 0]
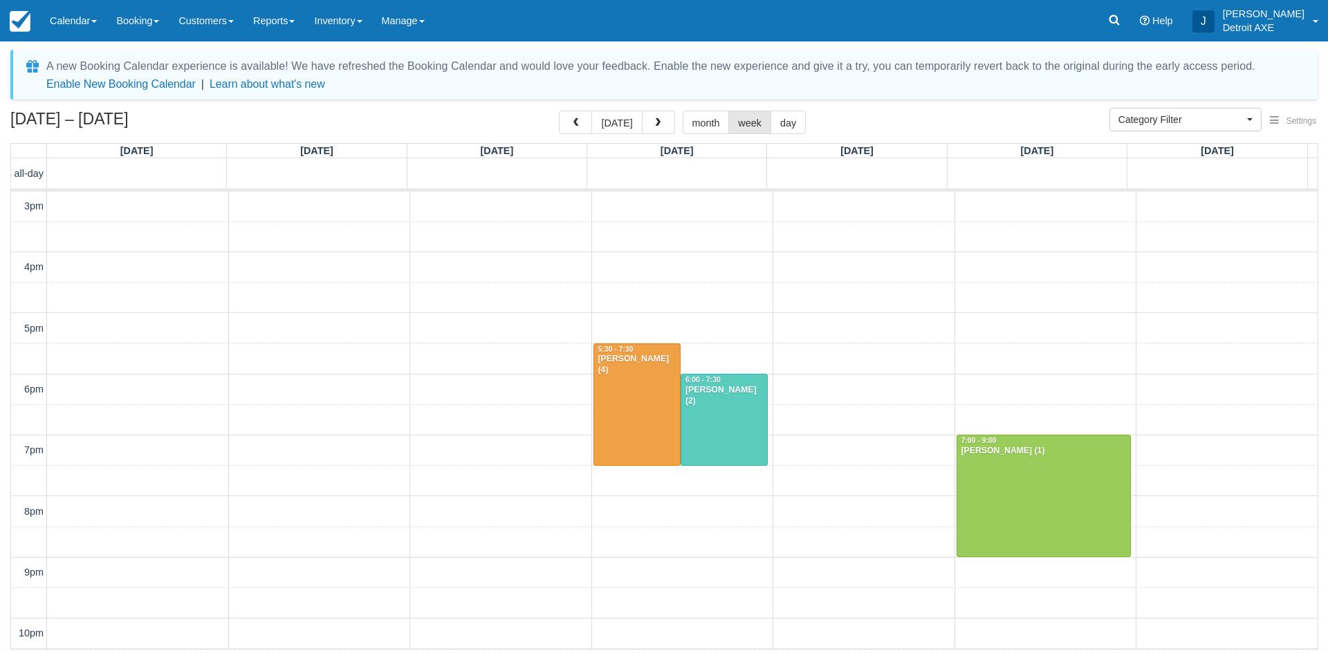
click at [668, 129] on button "button" at bounding box center [658, 123] width 33 height 24
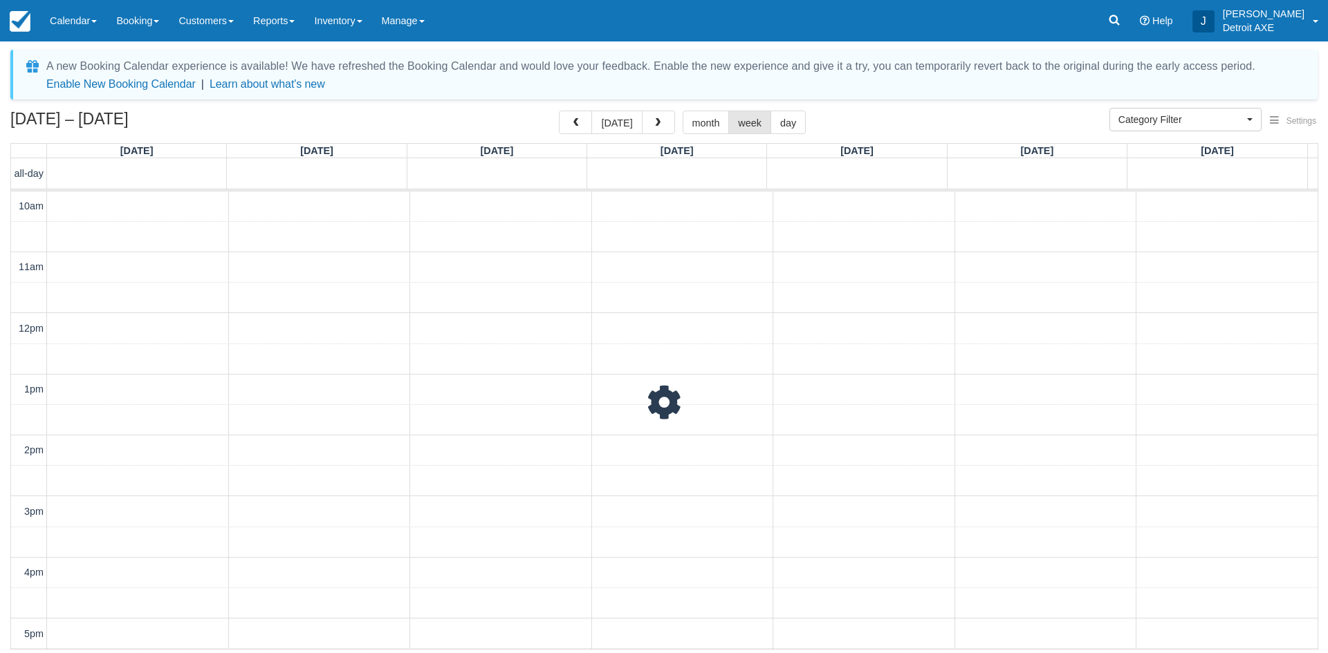
scroll to position [366, 0]
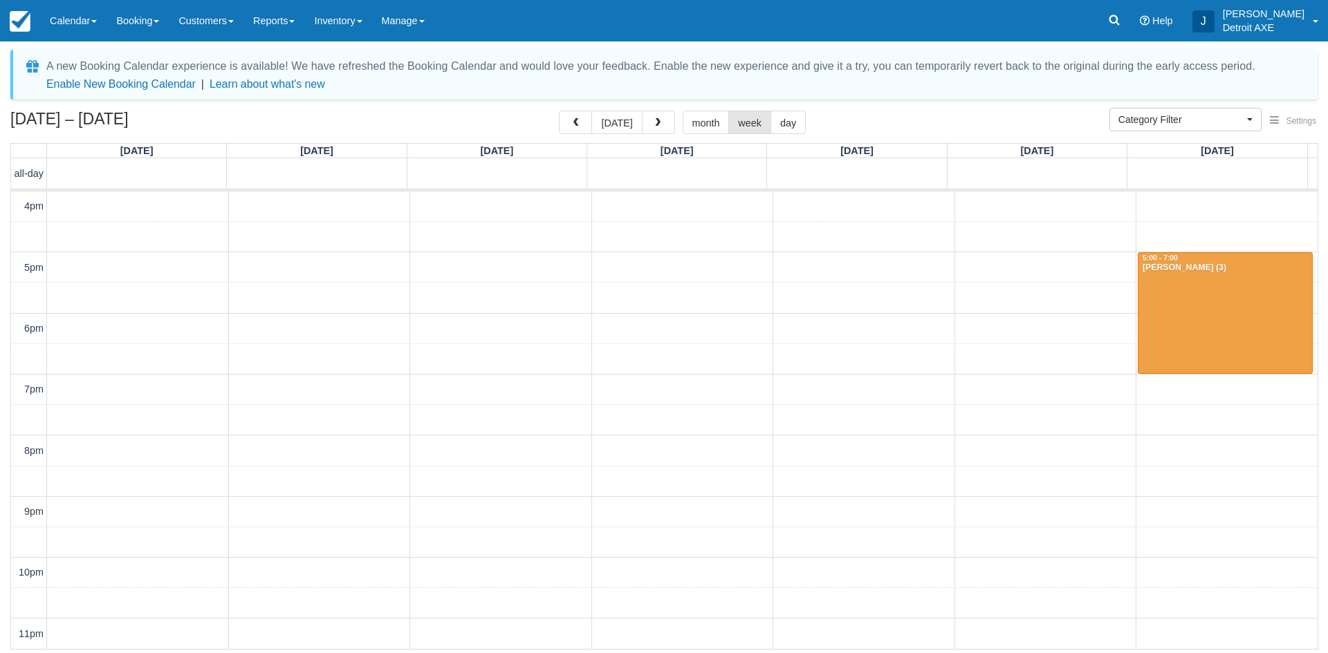
click at [668, 129] on button "button" at bounding box center [658, 123] width 33 height 24
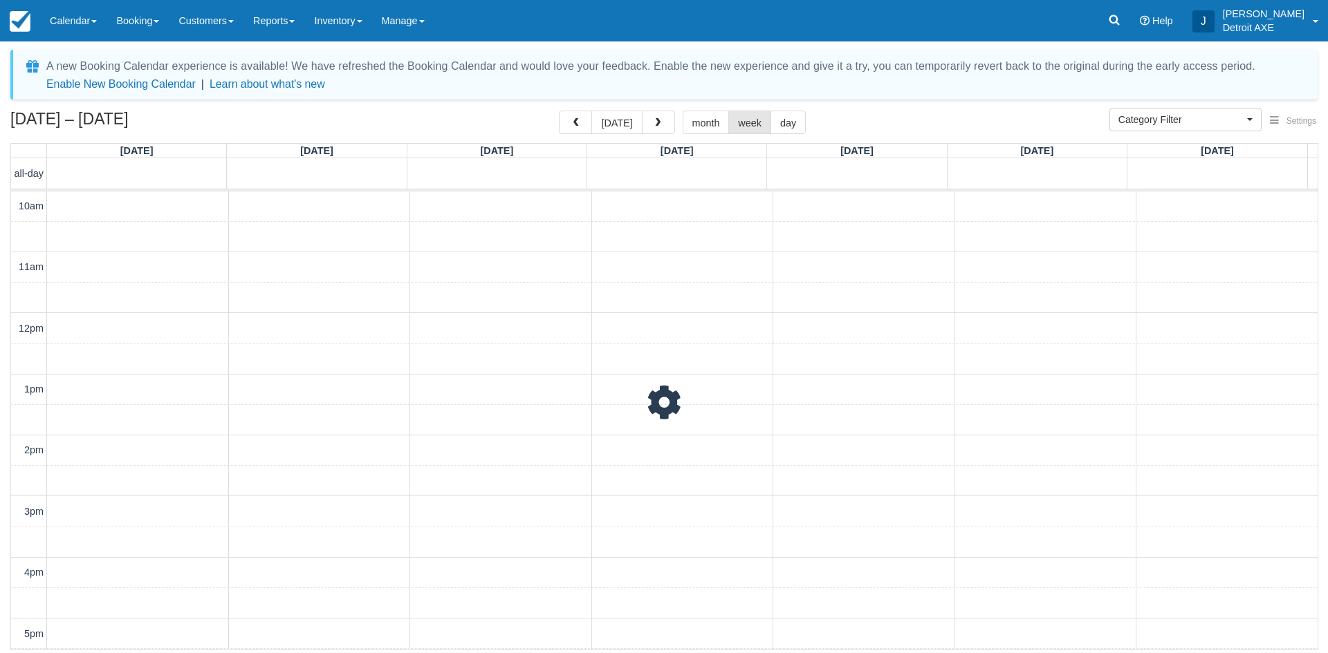
scroll to position [366, 0]
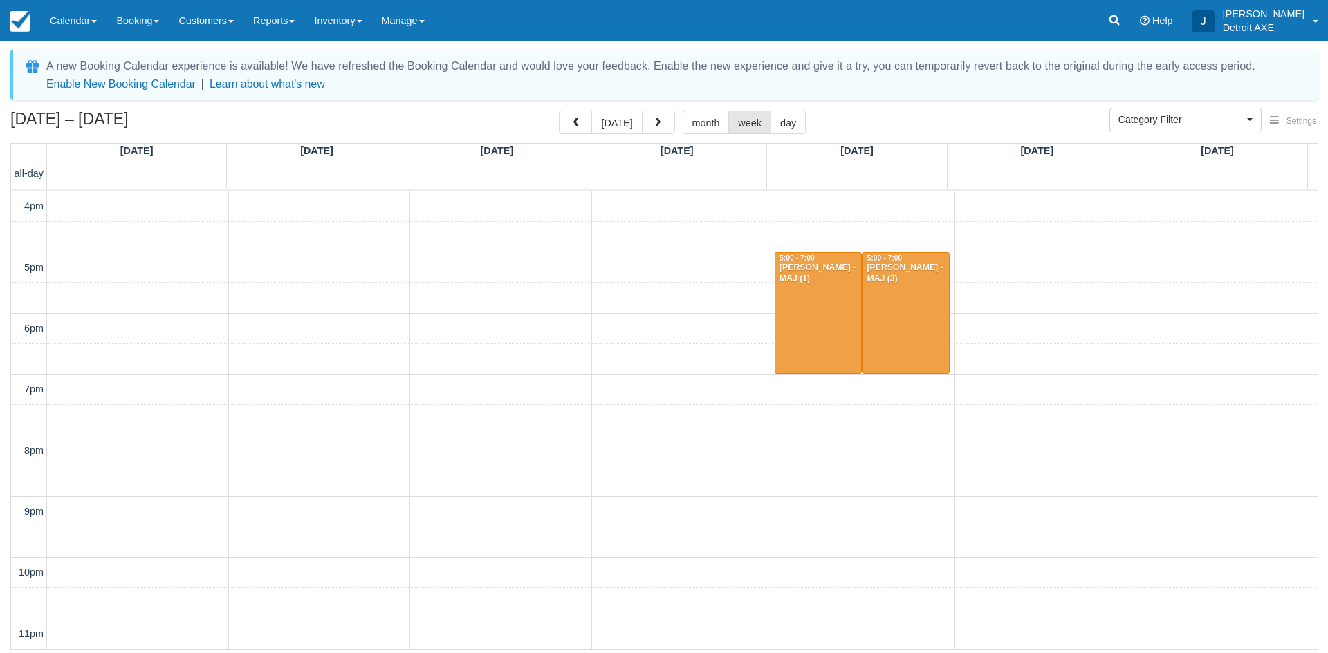
click at [668, 129] on button "button" at bounding box center [658, 123] width 33 height 24
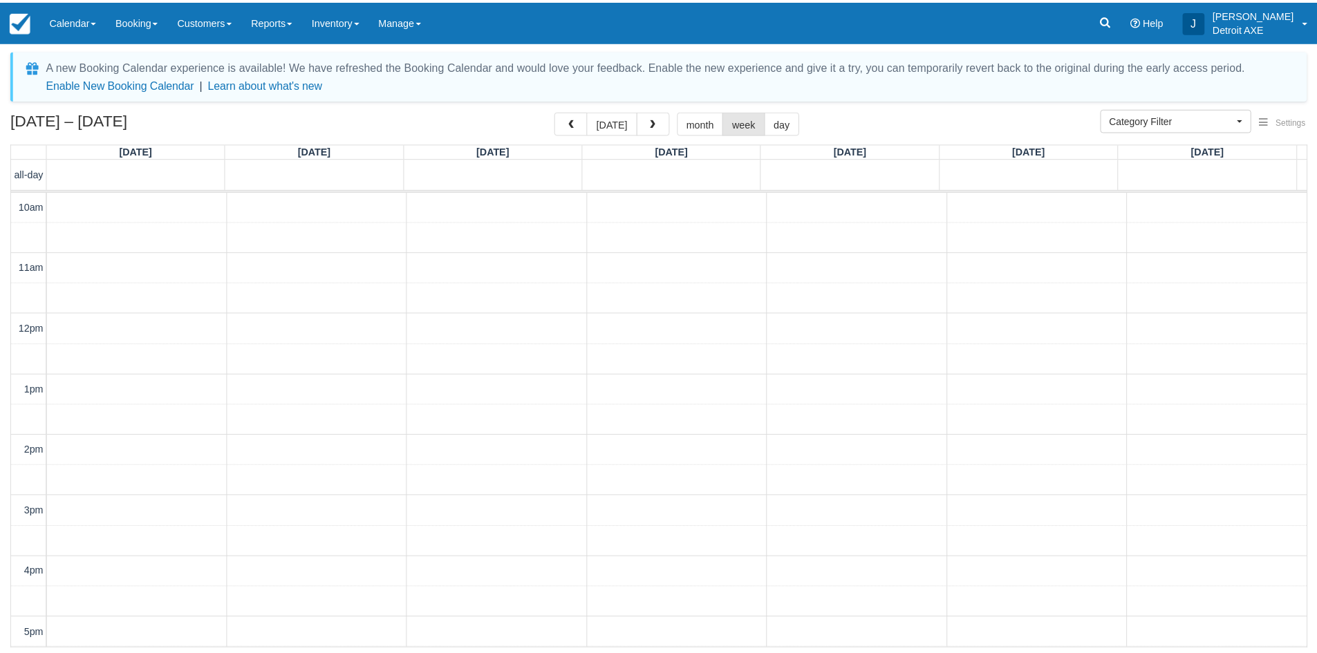
scroll to position [366, 0]
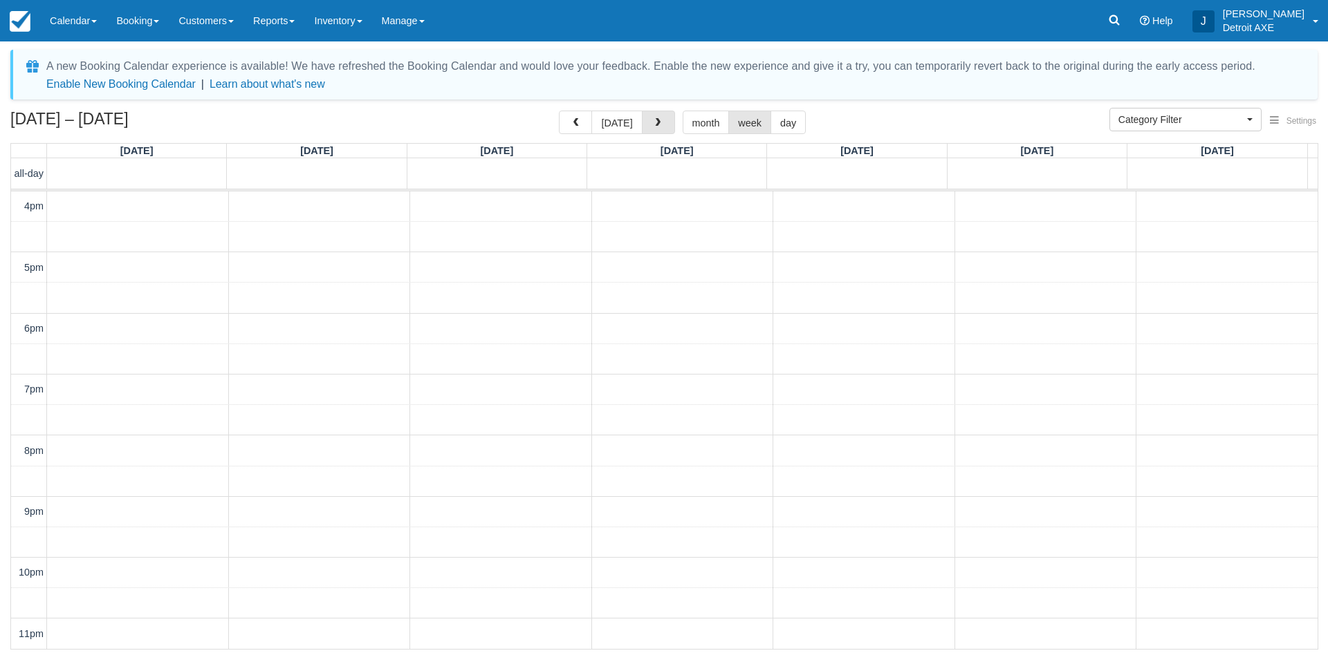
click at [668, 129] on button "button" at bounding box center [658, 123] width 33 height 24
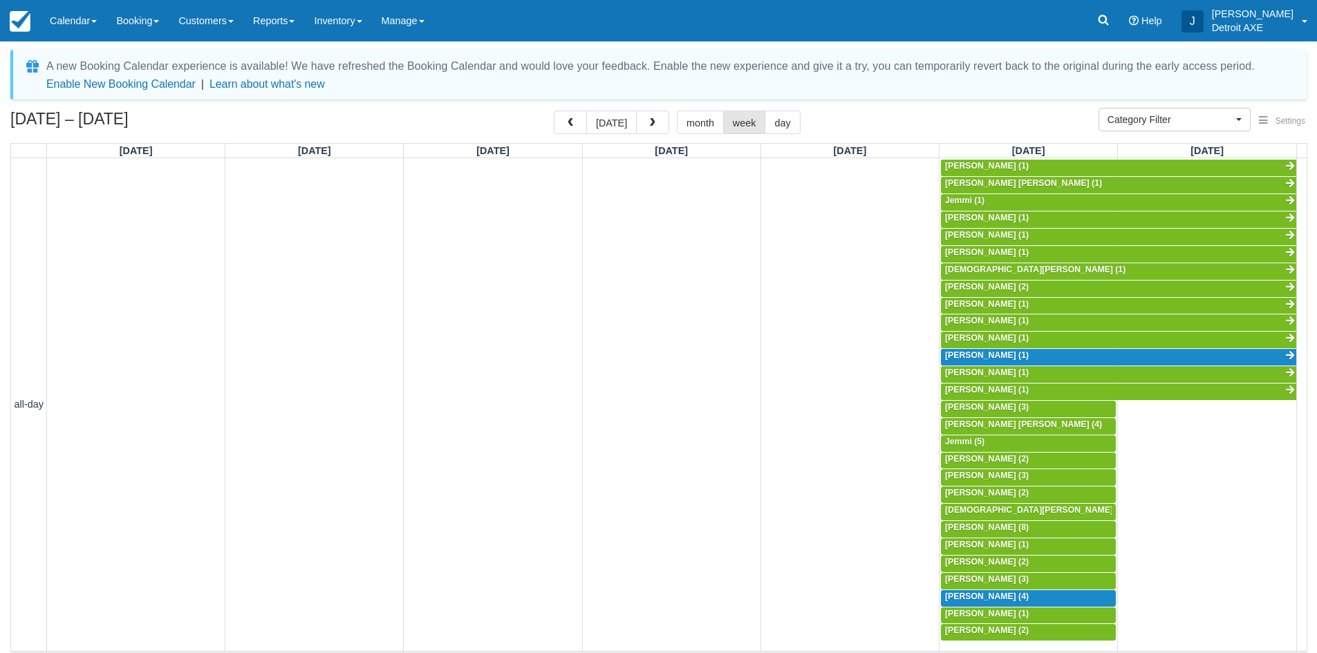
scroll to position [366, 0]
click at [1125, 116] on span "Category Filter" at bounding box center [1170, 120] width 125 height 14
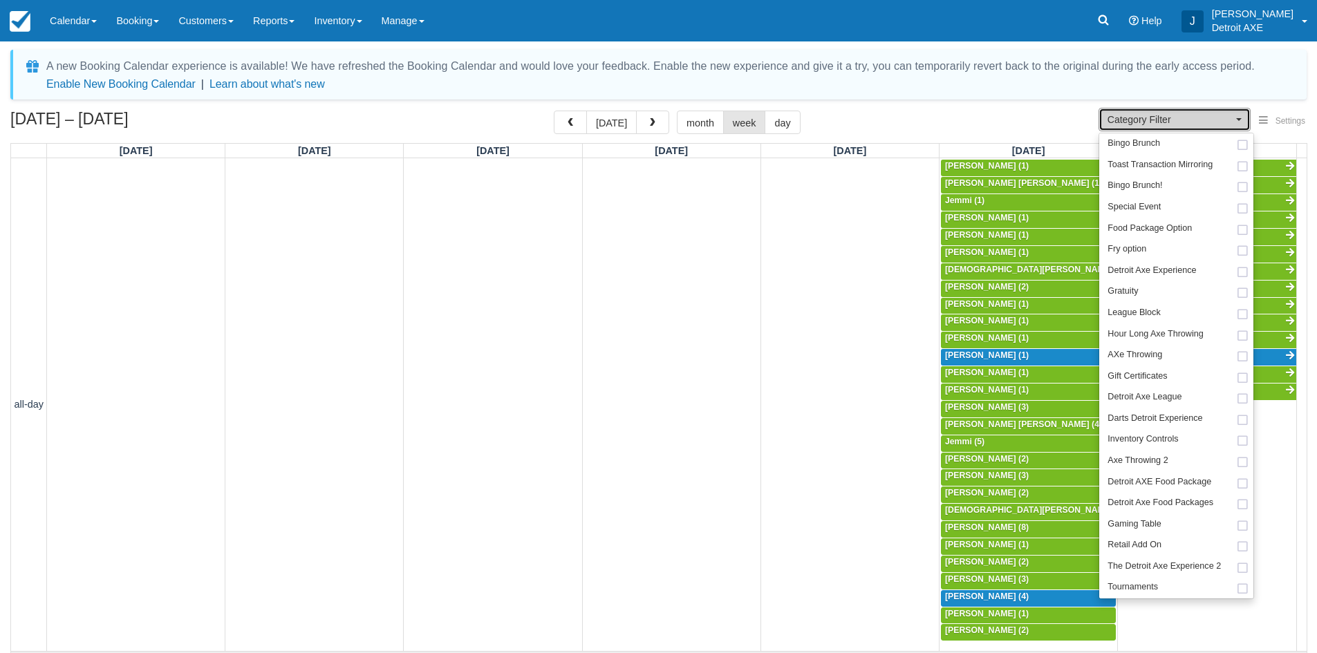
click at [1125, 116] on span "Category Filter" at bounding box center [1170, 120] width 125 height 14
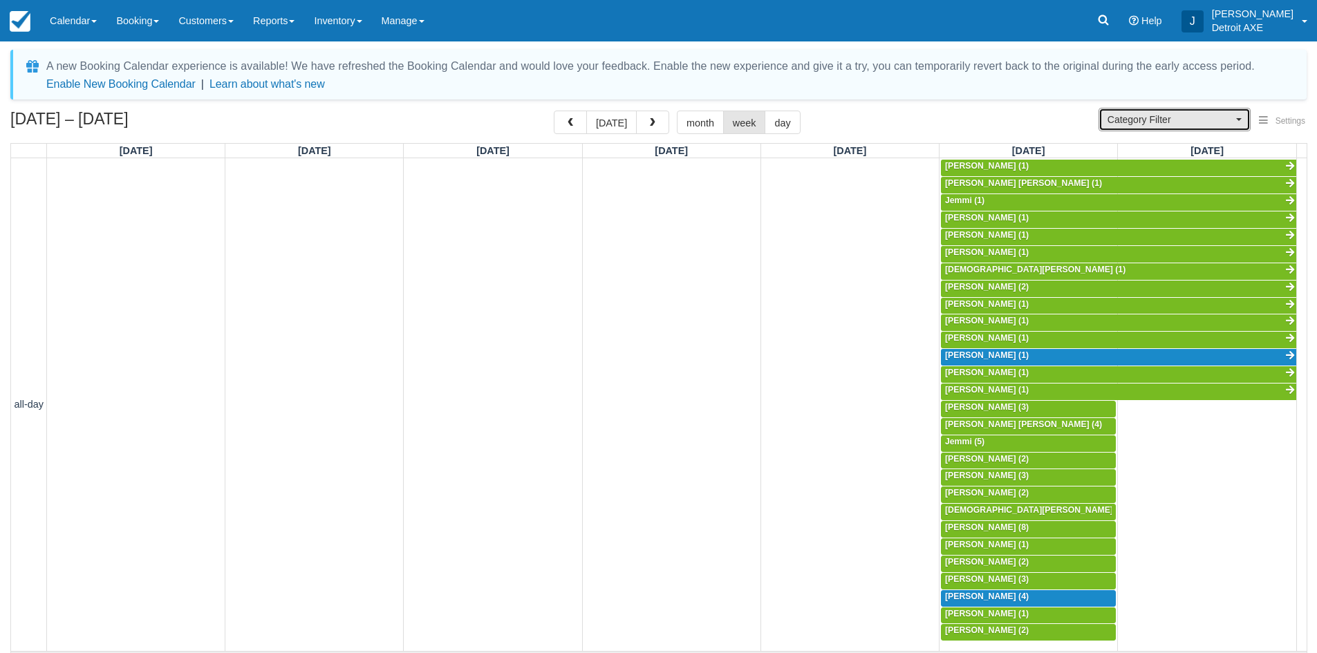
scroll to position [5, 0]
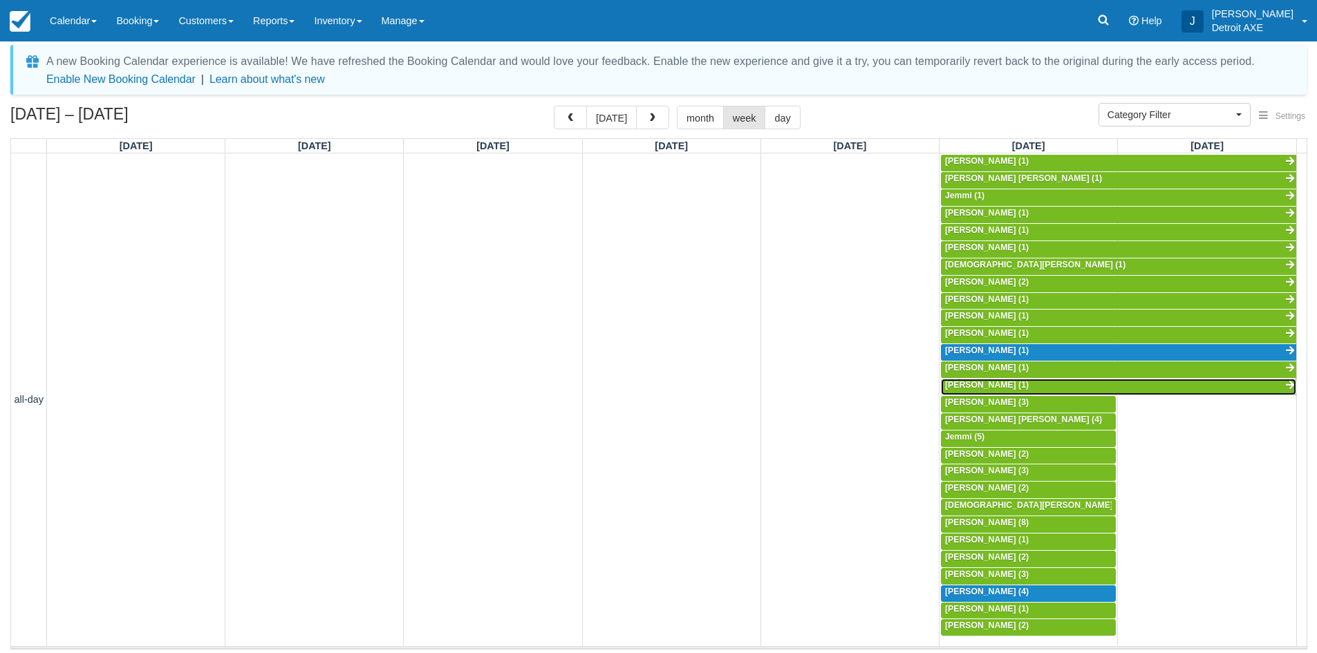
click at [981, 382] on span "[PERSON_NAME] (1)" at bounding box center [987, 385] width 84 height 10
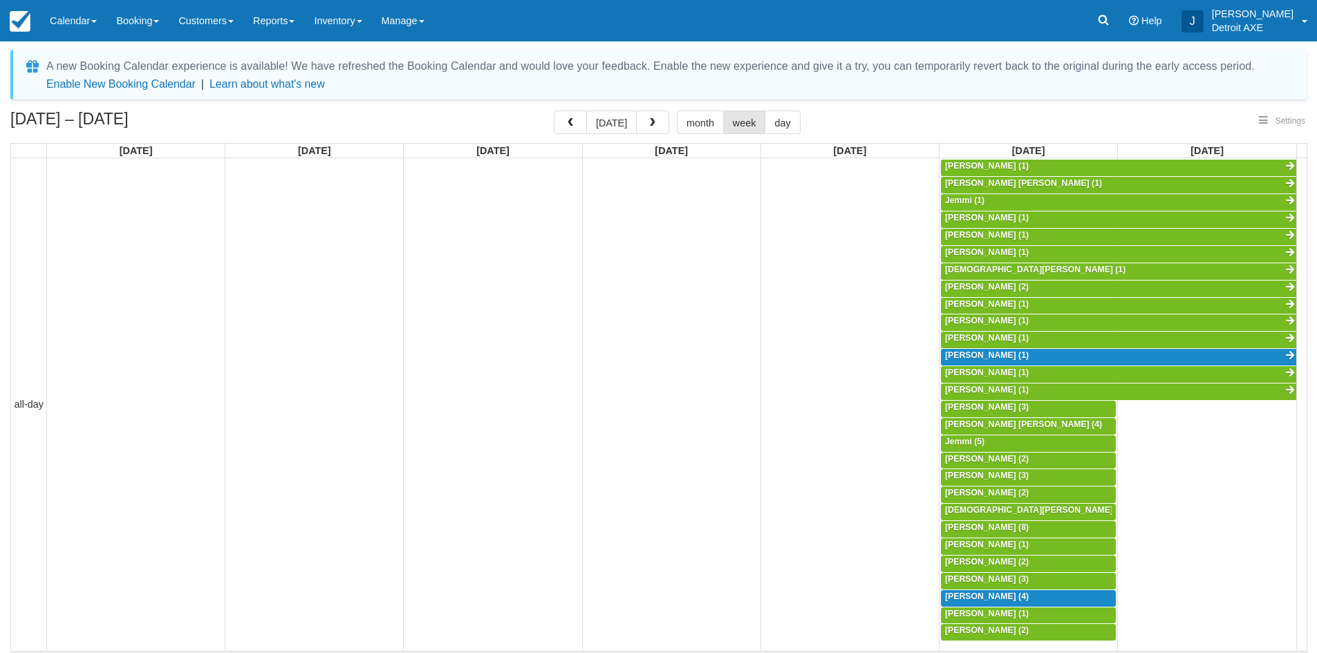
select select
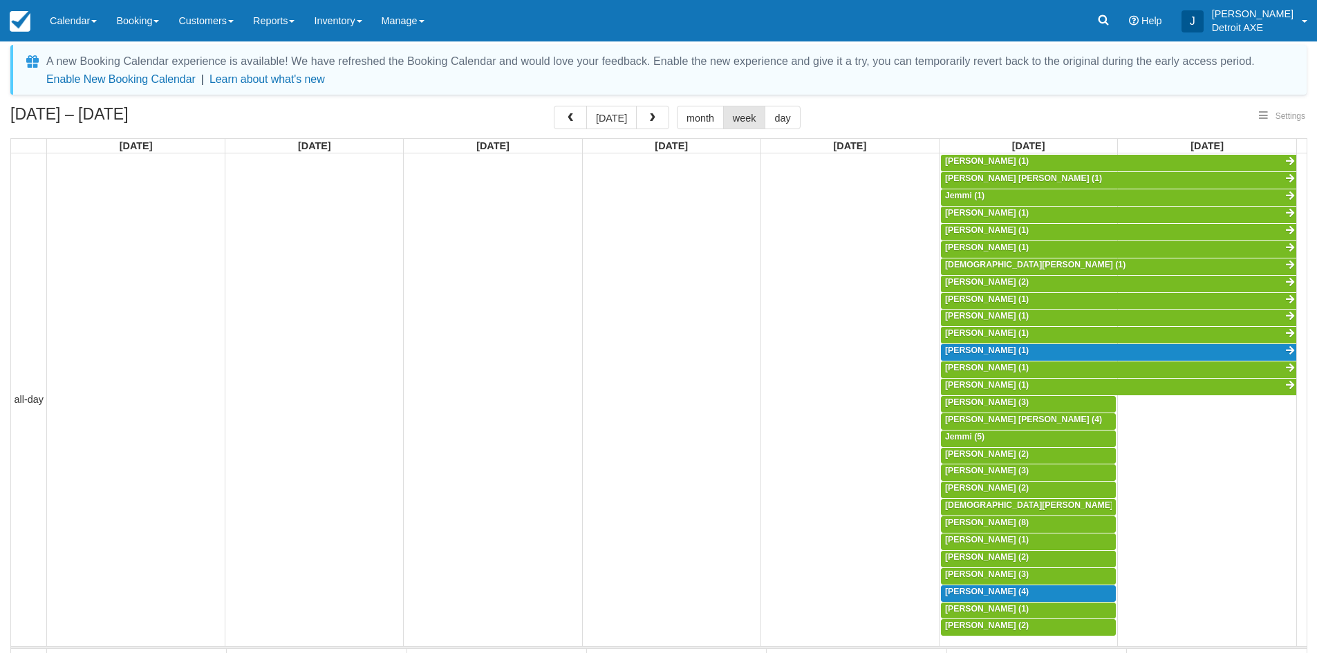
scroll to position [186, 0]
select select
click at [1016, 331] on link "[PERSON_NAME] (1)" at bounding box center [1118, 335] width 355 height 17
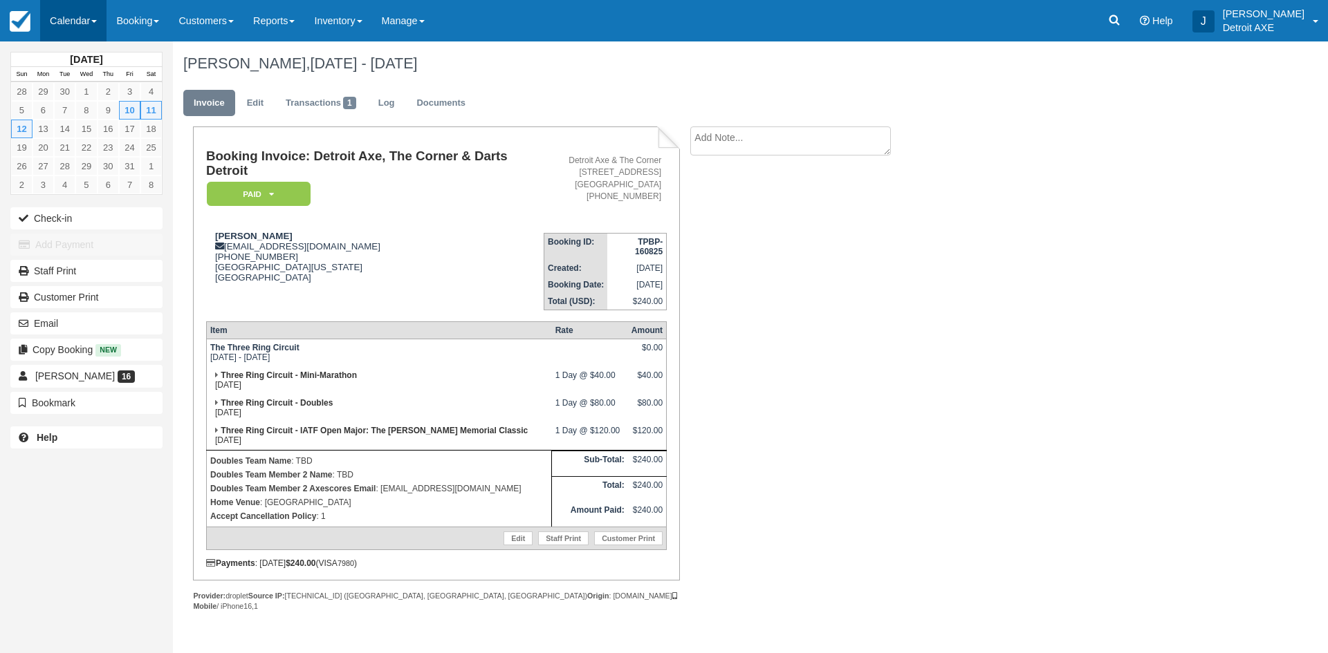
click at [82, 36] on link "Calendar" at bounding box center [73, 20] width 66 height 41
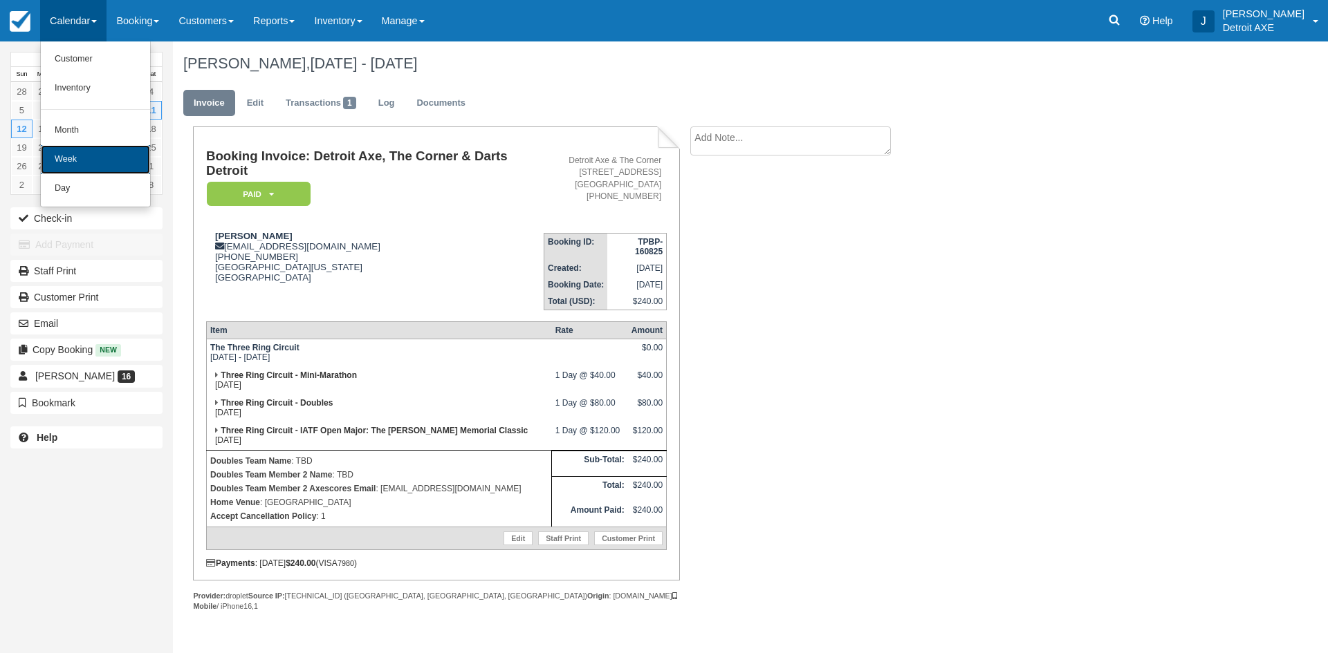
click at [97, 158] on link "Week" at bounding box center [95, 159] width 109 height 29
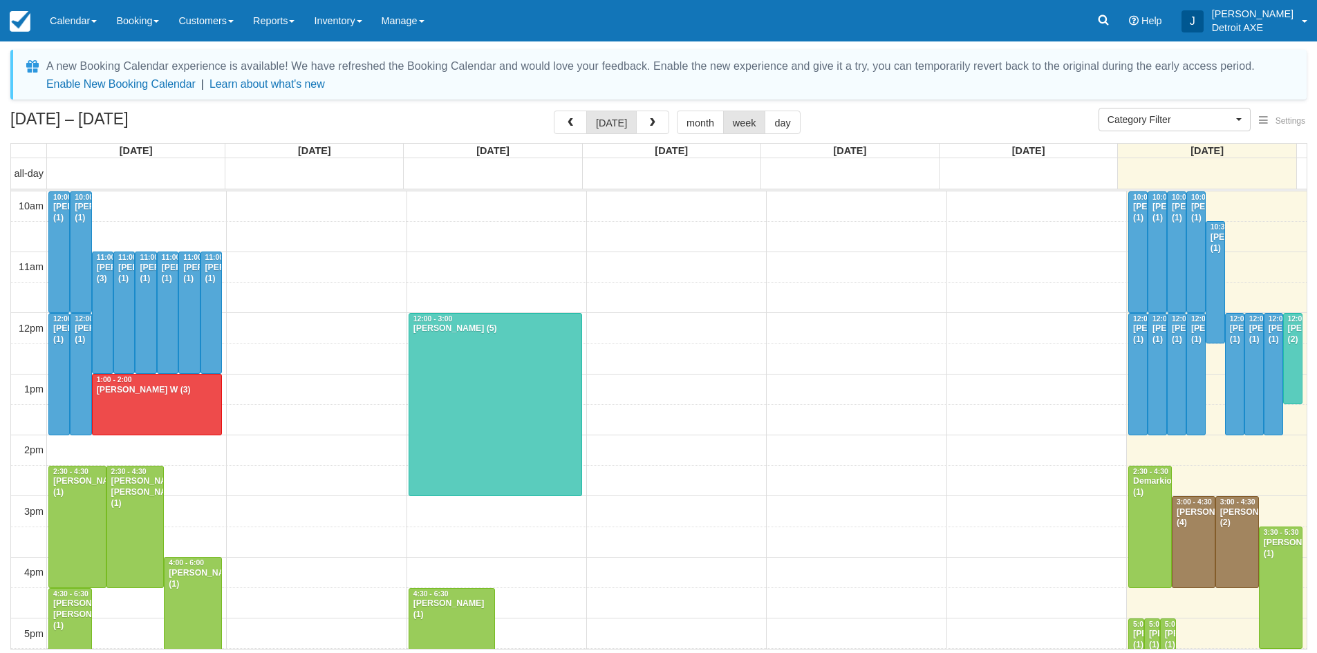
select select
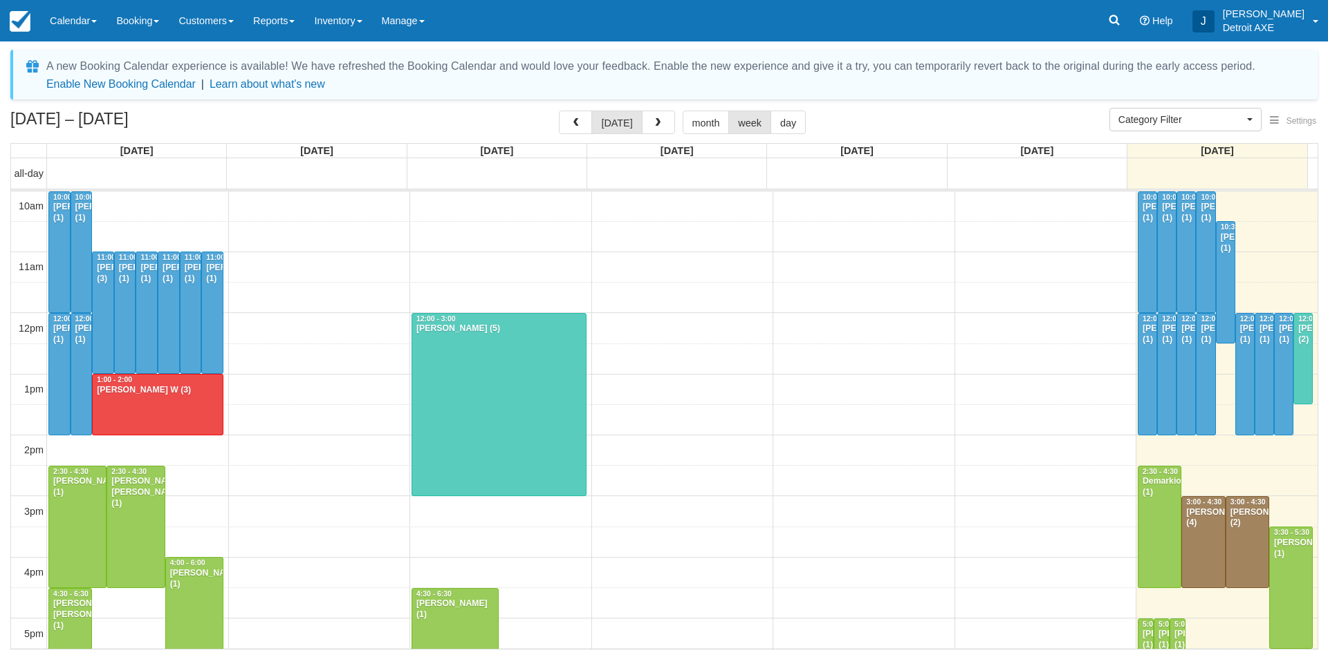
scroll to position [186, 0]
